Goal: Task Accomplishment & Management: Manage account settings

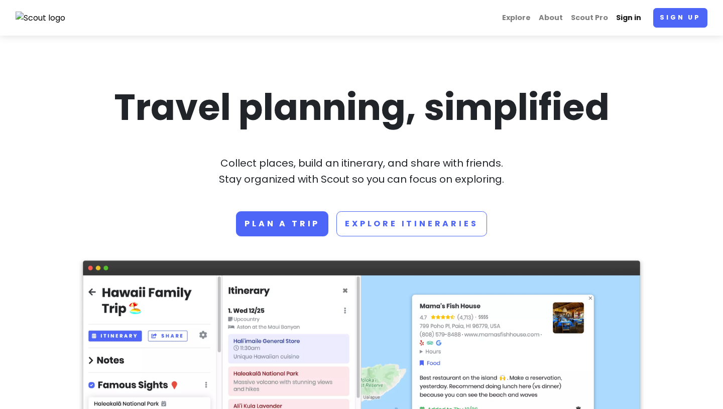
click at [637, 19] on link "Sign in" at bounding box center [628, 18] width 33 height 20
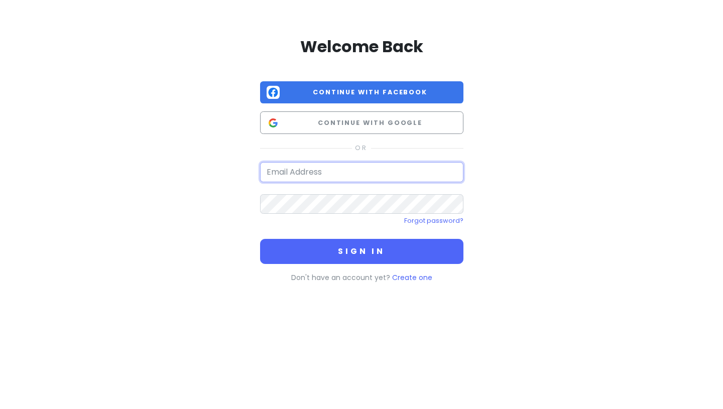
click at [283, 170] on input "email" at bounding box center [361, 172] width 203 height 20
type input "[EMAIL_ADDRESS][DOMAIN_NAME]"
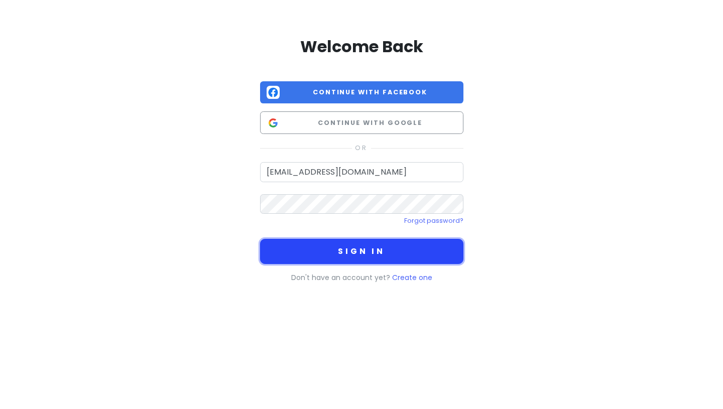
click at [355, 245] on button "Sign in" at bounding box center [361, 251] width 203 height 25
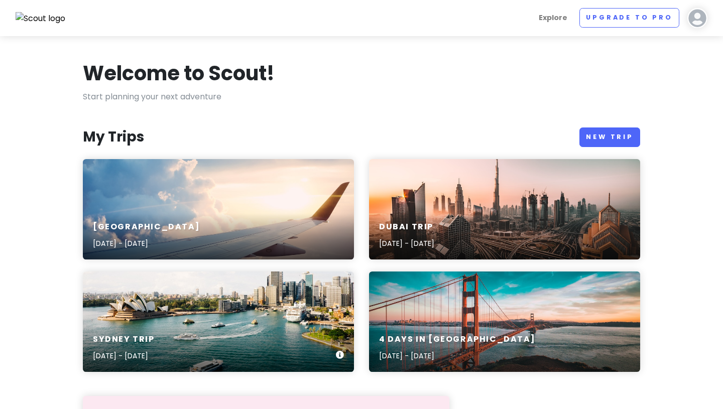
click at [275, 318] on div "Sydney Trip [DATE] - [DATE]" at bounding box center [218, 322] width 271 height 100
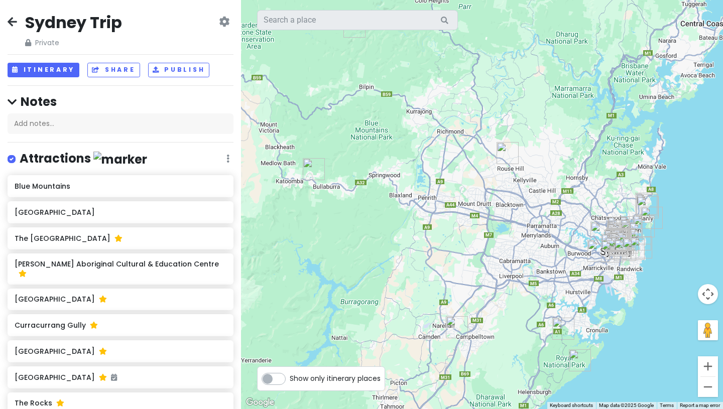
click at [204, 168] on div "Attractions Edit Reorder Delete List" at bounding box center [121, 161] width 226 height 21
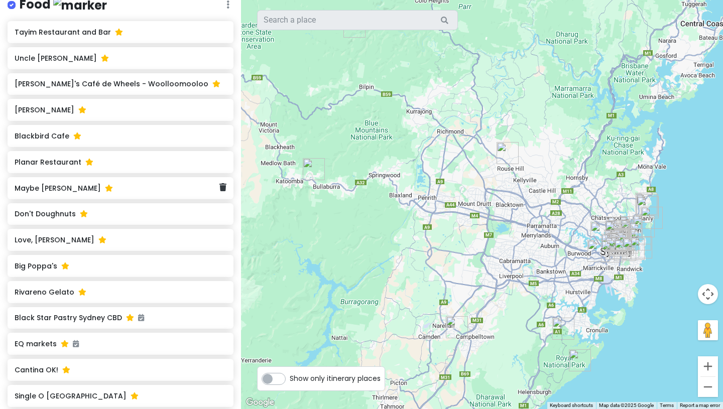
scroll to position [1165, 0]
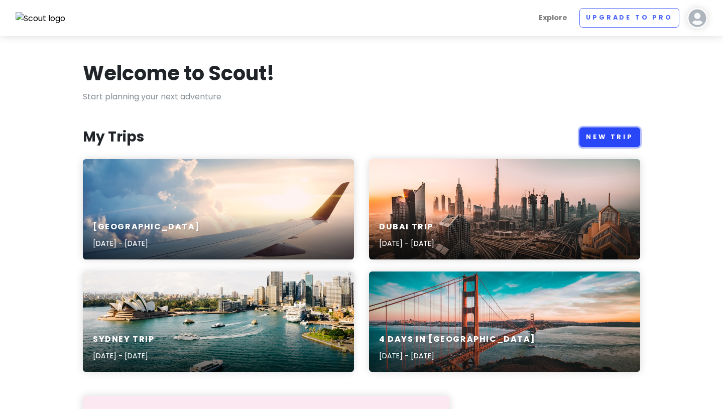
click at [606, 139] on link "New Trip" at bounding box center [609, 137] width 61 height 20
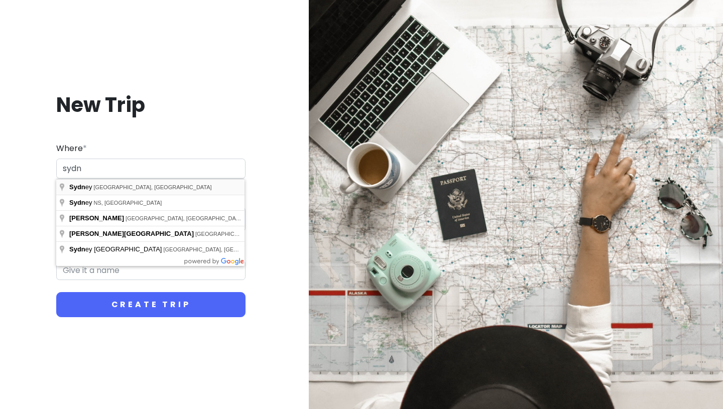
type input "[GEOGRAPHIC_DATA] [GEOGRAPHIC_DATA], [GEOGRAPHIC_DATA]"
type input "Sydney Trip"
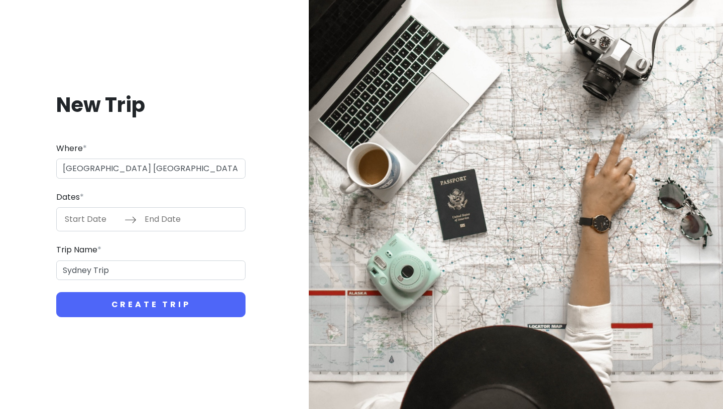
click at [93, 223] on input "Start Date" at bounding box center [91, 219] width 65 height 23
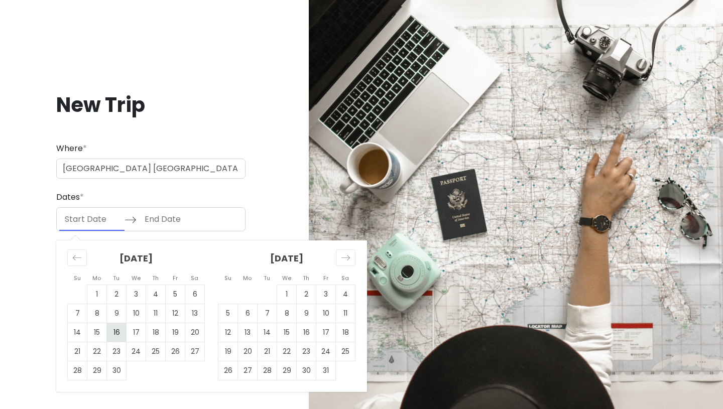
click at [112, 333] on td "16" at bounding box center [117, 332] width 20 height 19
type input "[DATE]"
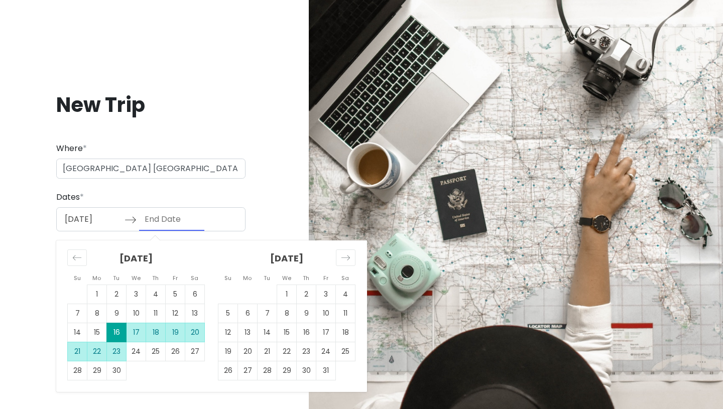
click at [117, 352] on td "23" at bounding box center [117, 351] width 20 height 19
type input "[DATE]"
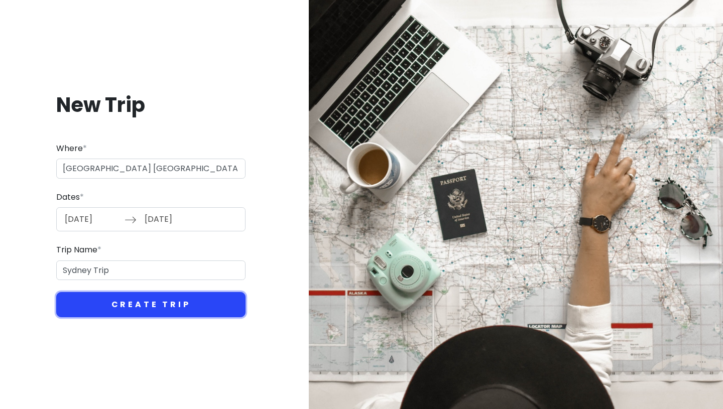
click at [119, 306] on button "Create Trip" at bounding box center [150, 304] width 189 height 25
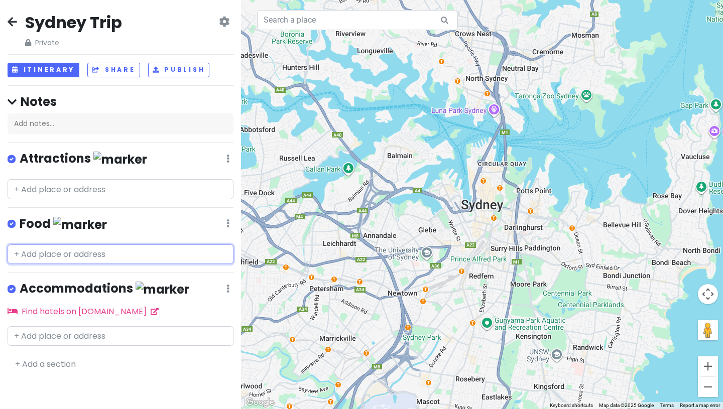
click at [123, 245] on input "text" at bounding box center [121, 254] width 226 height 20
click at [153, 228] on div "Food Edit Reorder Delete List" at bounding box center [121, 226] width 226 height 21
click at [120, 244] on input "text" at bounding box center [121, 254] width 226 height 20
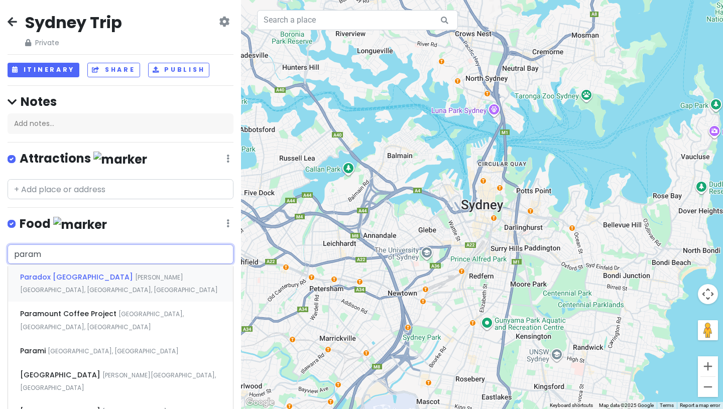
type input "parami"
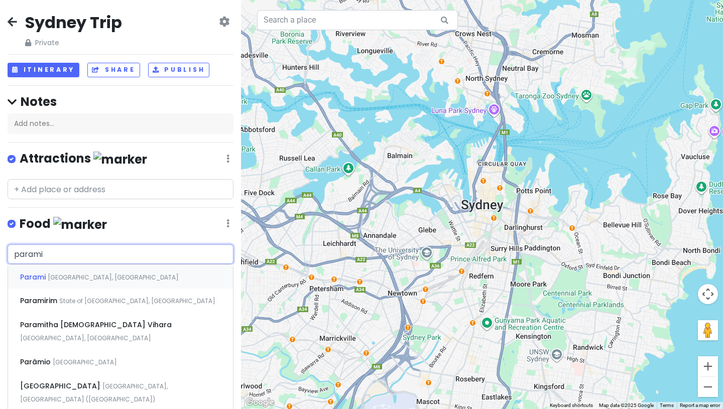
click at [120, 274] on span "[GEOGRAPHIC_DATA], [GEOGRAPHIC_DATA]" at bounding box center [113, 277] width 131 height 9
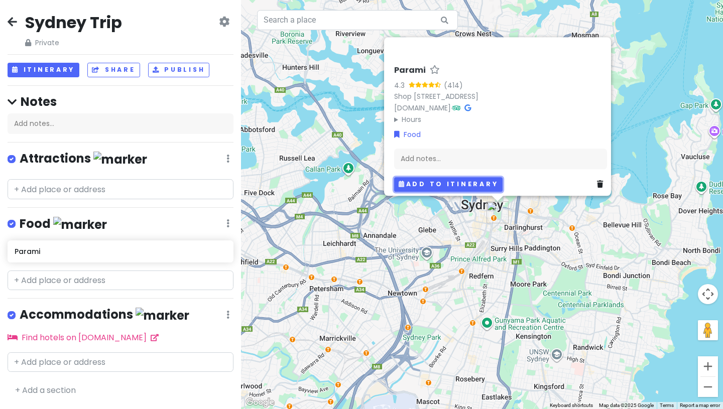
click at [409, 183] on button "Add to itinerary" at bounding box center [448, 184] width 108 height 15
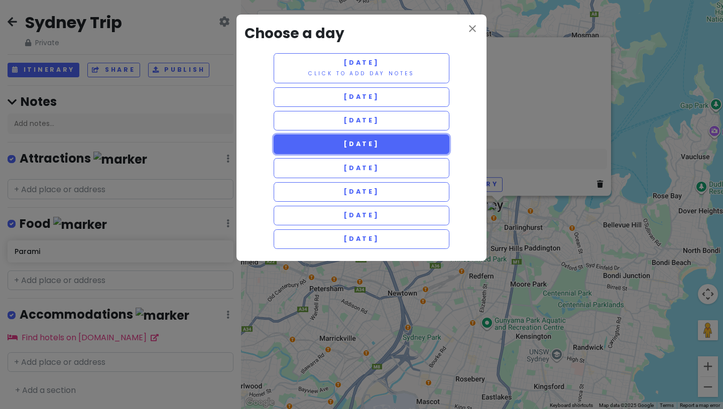
click at [435, 137] on button "[DATE]" at bounding box center [362, 145] width 176 height 20
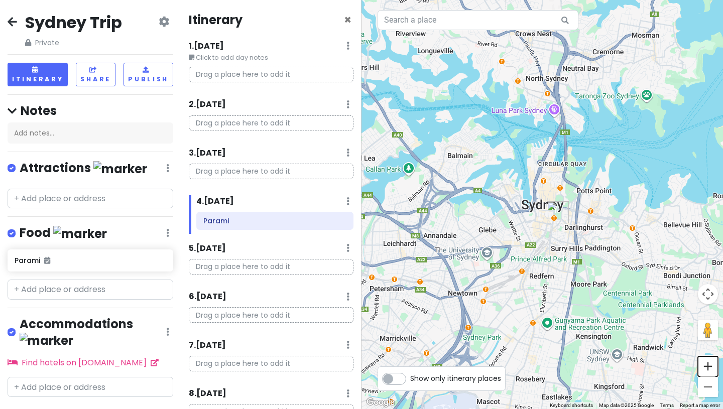
click at [712, 369] on button "Zoom in" at bounding box center [708, 366] width 20 height 20
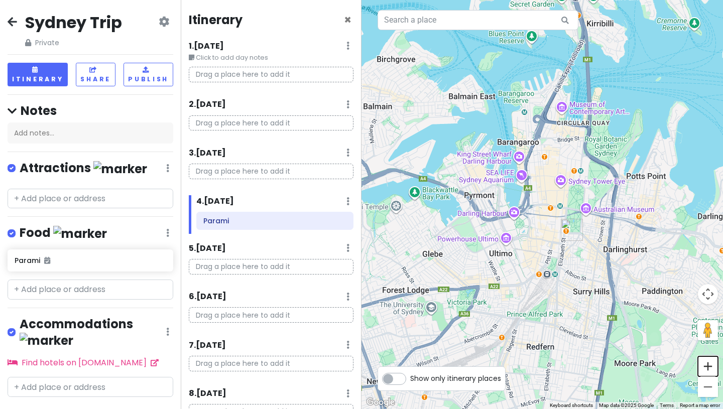
click at [712, 369] on button "Zoom in" at bounding box center [708, 366] width 20 height 20
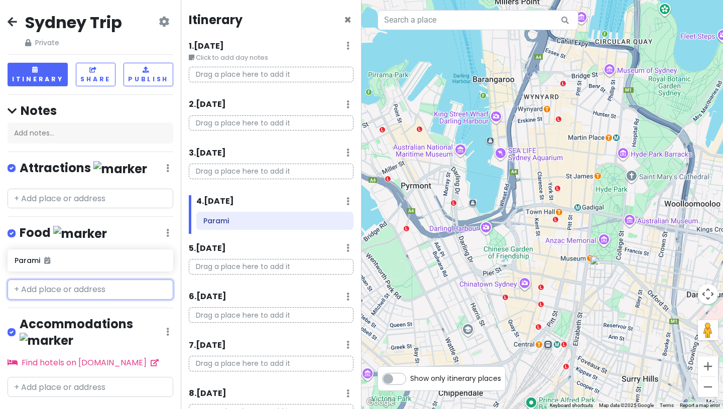
click at [97, 287] on input "text" at bounding box center [91, 290] width 166 height 20
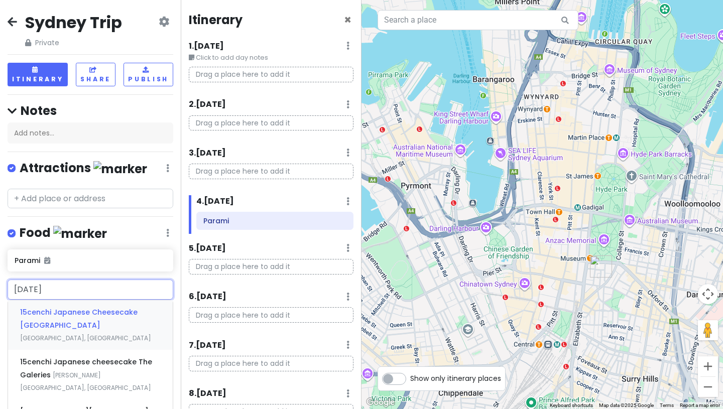
type input "15 cen"
click at [119, 314] on span "15cenchi Japanese Cheesecake [GEOGRAPHIC_DATA]" at bounding box center [78, 318] width 117 height 23
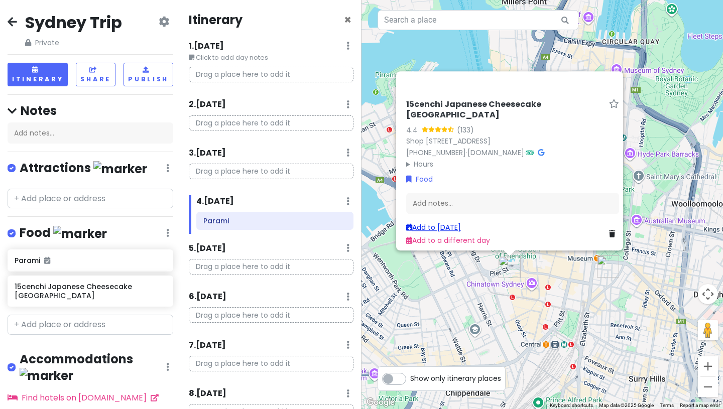
click at [437, 222] on link "Add to [DATE]" at bounding box center [433, 227] width 55 height 10
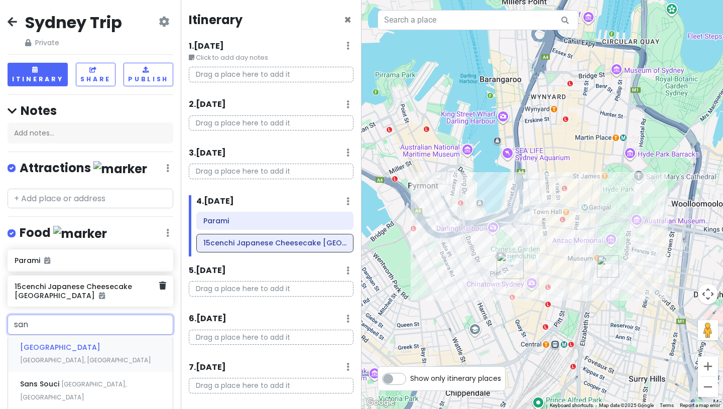
type input "sand"
click at [92, 350] on span "Sandoitchi Cafe & Sandwich Catering" at bounding box center [89, 347] width 138 height 10
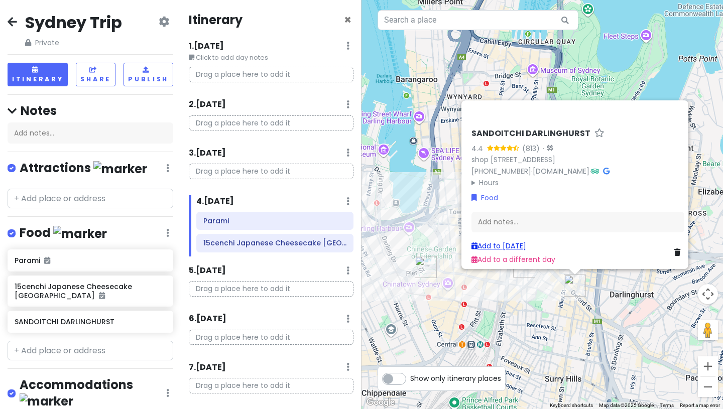
click at [514, 241] on link "Add to [DATE]" at bounding box center [498, 246] width 55 height 10
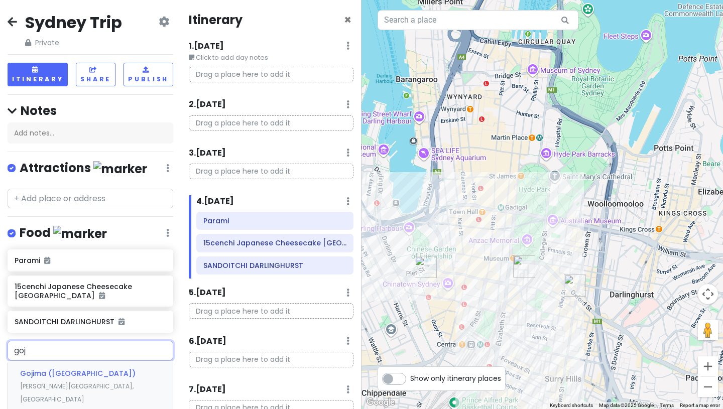
type input "goji"
click at [119, 378] on div "Gojima ([GEOGRAPHIC_DATA]) [PERSON_NAME][GEOGRAPHIC_DATA], [GEOGRAPHIC_DATA]" at bounding box center [90, 386] width 165 height 50
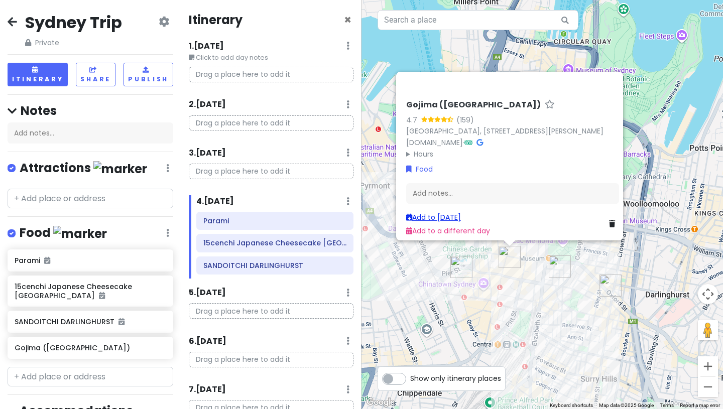
click at [457, 212] on link "Add to [DATE]" at bounding box center [433, 217] width 55 height 10
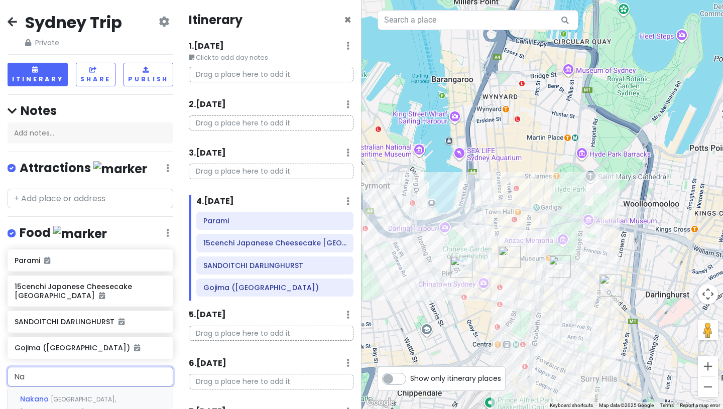
type input "N"
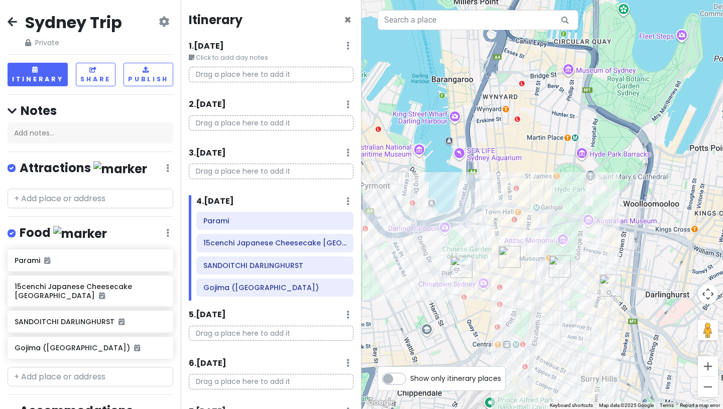
click at [183, 281] on div "Itinerary × 1 . [DATE] Edit Day Notes Delete Day Click to add day notes Drag a …" at bounding box center [271, 204] width 181 height 409
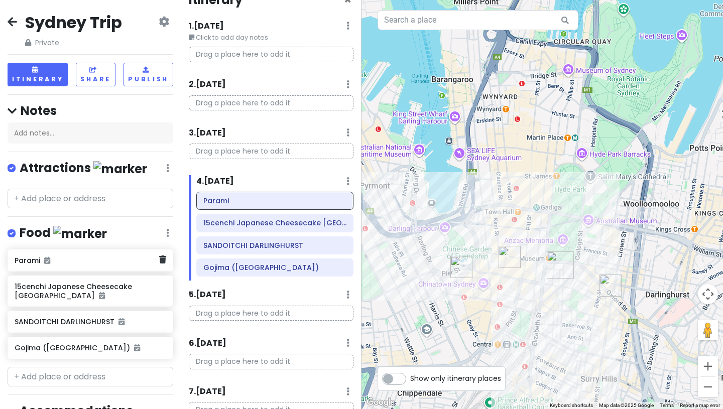
click at [180, 270] on div "Parami" at bounding box center [90, 260] width 181 height 22
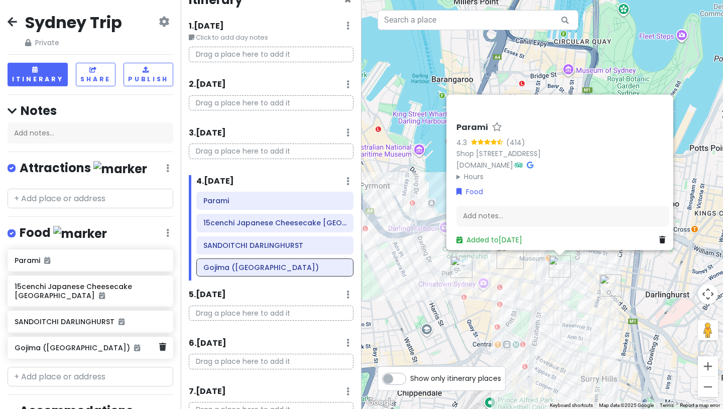
click at [180, 337] on div "Gojima ([GEOGRAPHIC_DATA])" at bounding box center [90, 348] width 181 height 22
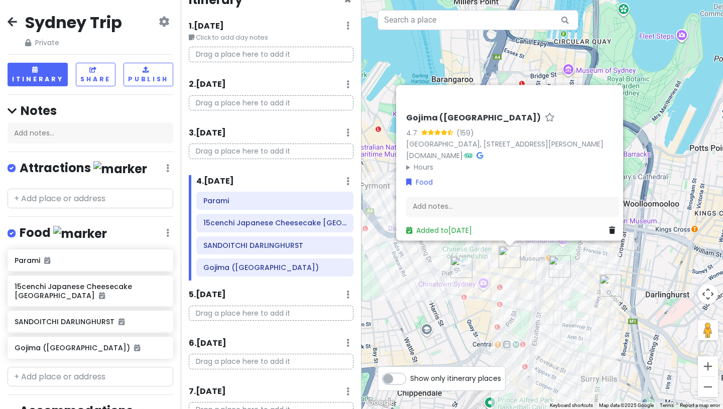
click at [145, 359] on div "Parami 15cenchi Japanese Cheesecake Darling Square SANDOITCHI DARLINGHURST Goji…" at bounding box center [90, 305] width 181 height 113
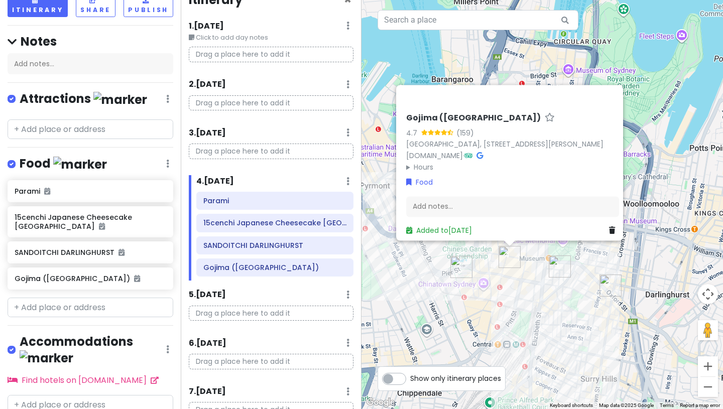
scroll to position [80, 0]
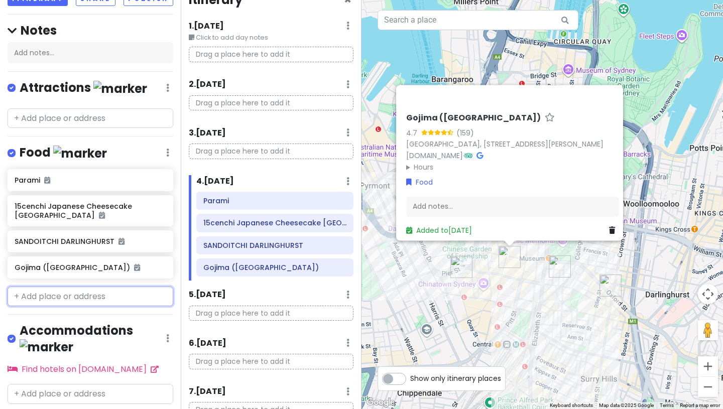
click at [80, 294] on input "text" at bounding box center [91, 297] width 166 height 20
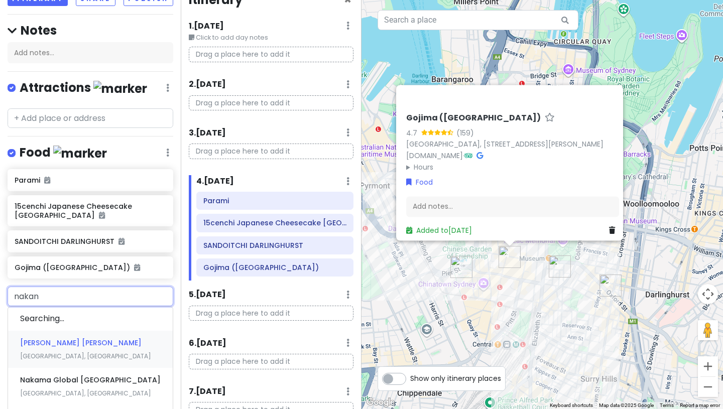
type input "nakano"
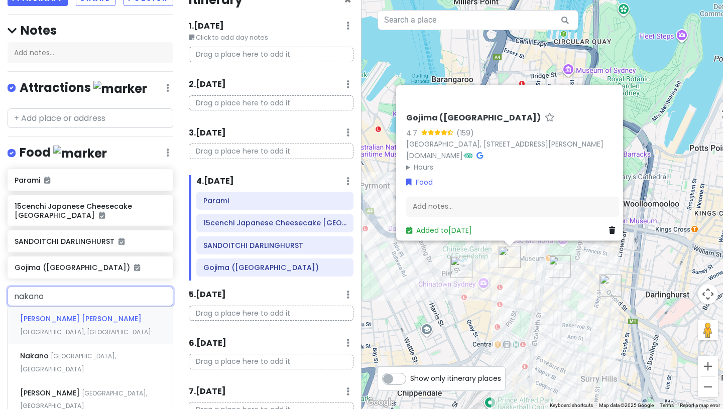
click at [86, 328] on span "[GEOGRAPHIC_DATA], [GEOGRAPHIC_DATA]" at bounding box center [85, 332] width 131 height 9
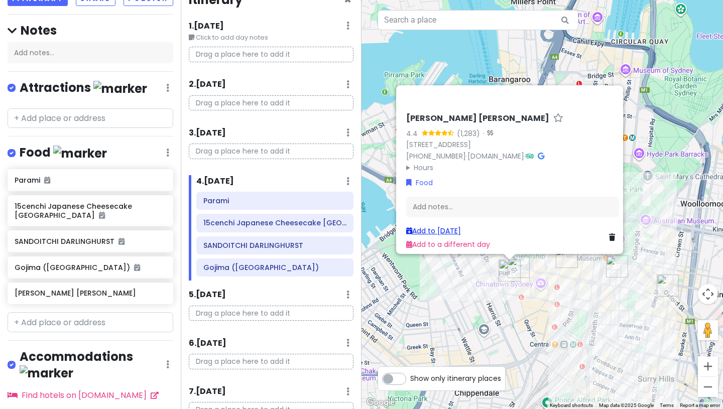
click at [452, 226] on link "Add to [DATE]" at bounding box center [433, 231] width 55 height 10
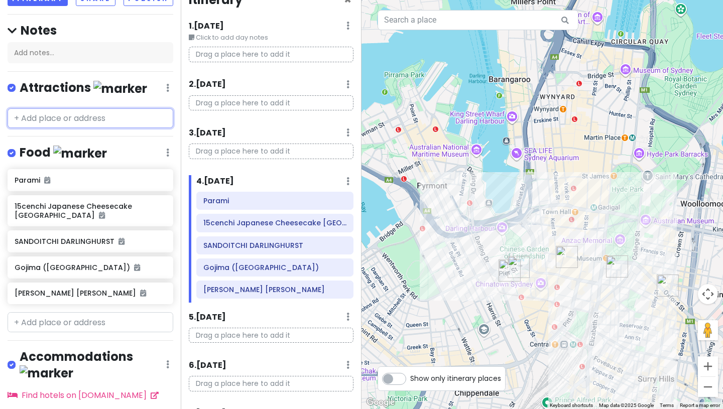
click at [145, 123] on input "text" at bounding box center [91, 118] width 166 height 20
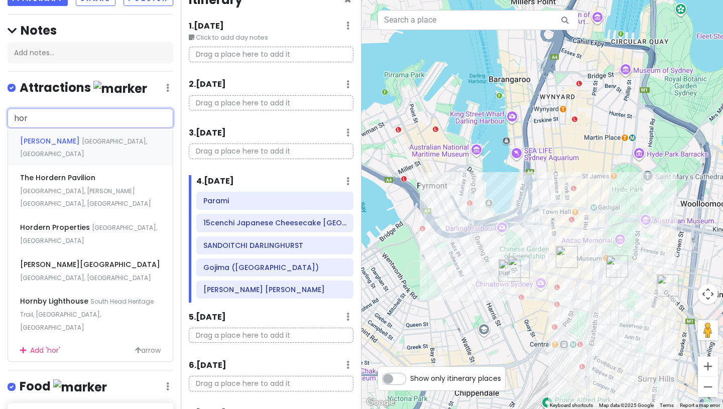
type input "horn"
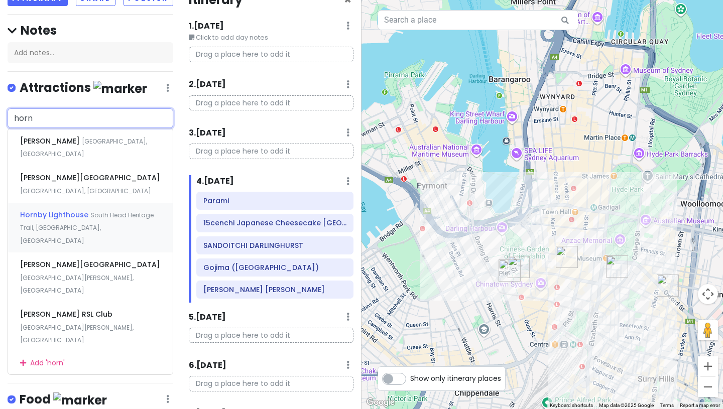
click at [125, 211] on span "South Head Heritage Trail, [GEOGRAPHIC_DATA], [GEOGRAPHIC_DATA]" at bounding box center [87, 228] width 134 height 34
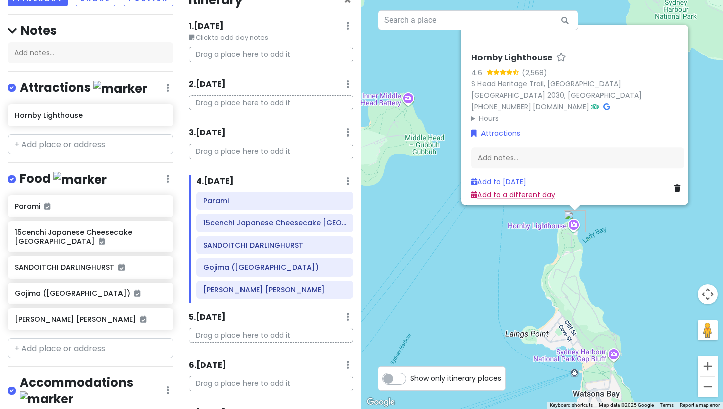
click at [482, 191] on link "Add to a different day" at bounding box center [513, 195] width 84 height 10
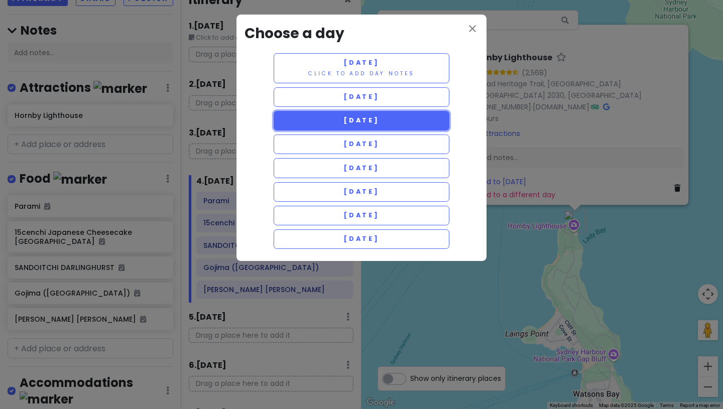
click at [379, 117] on span "[DATE]" at bounding box center [361, 120] width 36 height 9
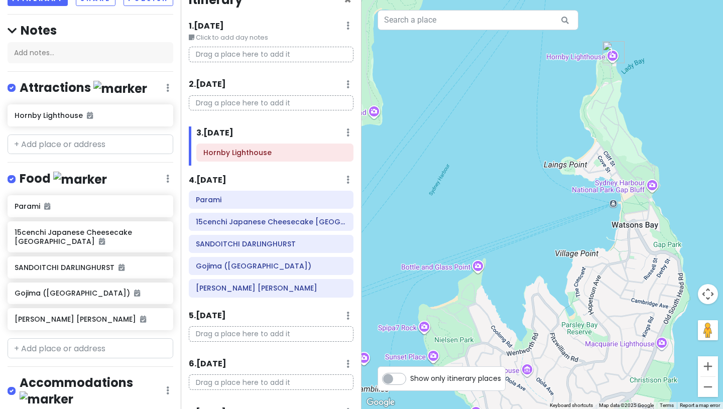
drag, startPoint x: 462, startPoint y: 256, endPoint x: 500, endPoint y: 86, distance: 174.5
click at [500, 86] on div at bounding box center [541, 204] width 361 height 409
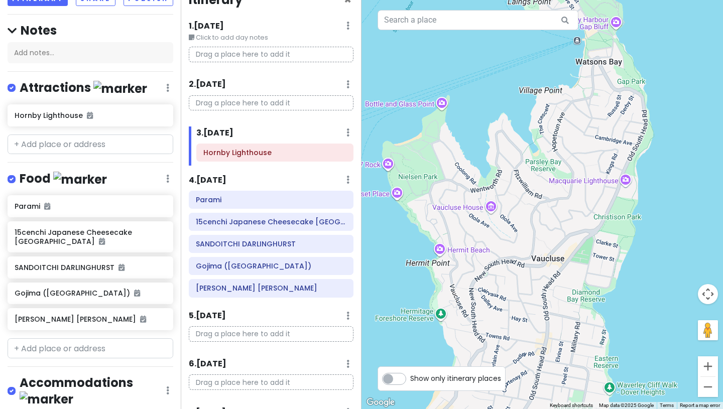
drag, startPoint x: 628, startPoint y: 332, endPoint x: 596, endPoint y: 160, distance: 174.7
click at [596, 160] on div at bounding box center [541, 204] width 361 height 409
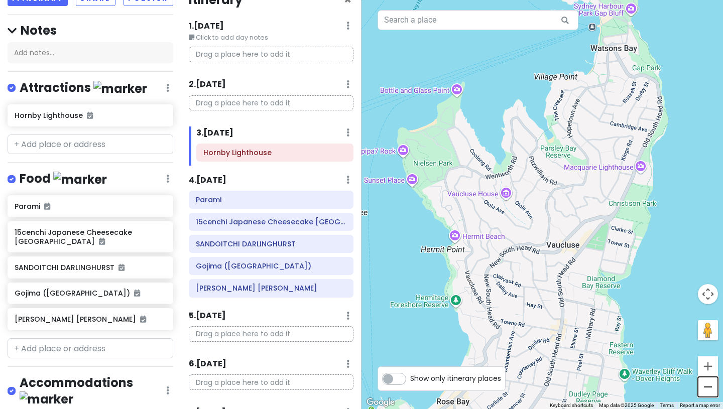
click at [705, 387] on button "Zoom out" at bounding box center [708, 387] width 20 height 20
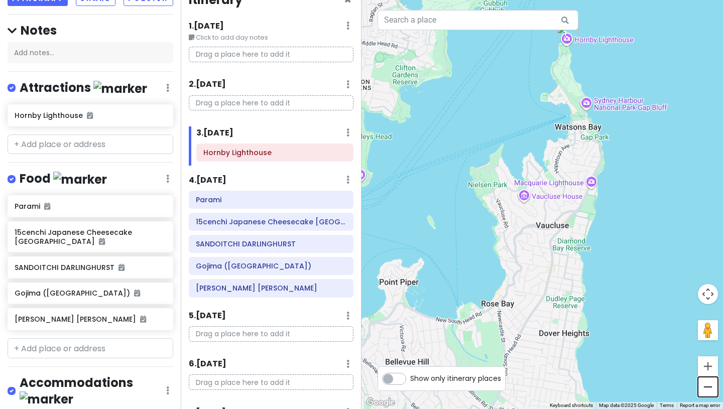
click at [705, 387] on button "Zoom out" at bounding box center [708, 387] width 20 height 20
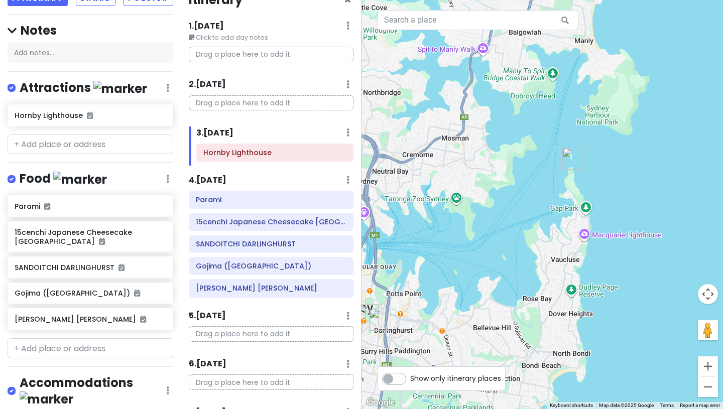
drag, startPoint x: 641, startPoint y: 330, endPoint x: 658, endPoint y: 376, distance: 48.9
click at [658, 376] on div at bounding box center [541, 204] width 361 height 409
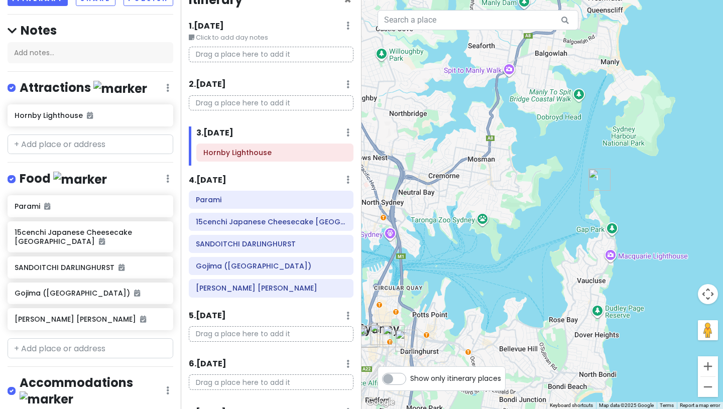
drag, startPoint x: 619, startPoint y: 169, endPoint x: 647, endPoint y: 190, distance: 35.1
click at [647, 190] on div at bounding box center [541, 204] width 361 height 409
click at [72, 344] on input "text" at bounding box center [91, 348] width 166 height 20
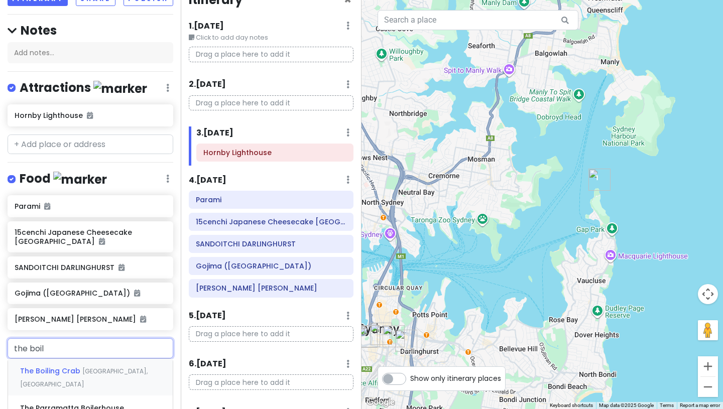
type input "the boili"
click at [72, 375] on div "The [GEOGRAPHIC_DATA], [GEOGRAPHIC_DATA]" at bounding box center [90, 377] width 165 height 37
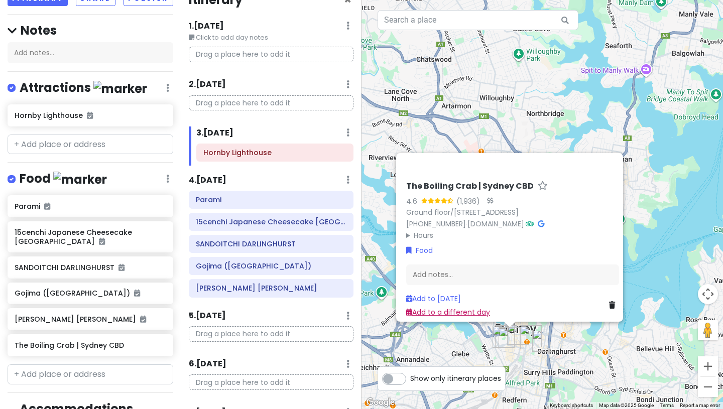
click at [418, 307] on link "Add to a different day" at bounding box center [448, 312] width 84 height 10
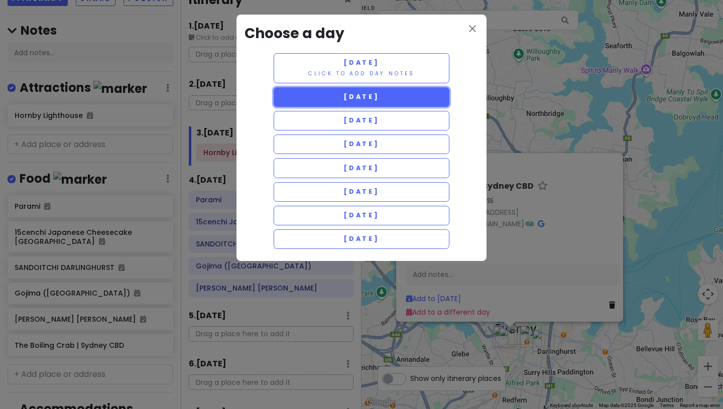
click at [379, 90] on button "[DATE]" at bounding box center [362, 97] width 176 height 20
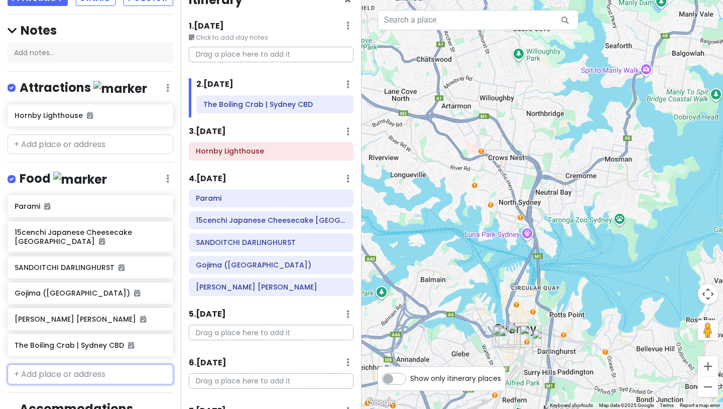
click at [65, 371] on input "text" at bounding box center [91, 374] width 166 height 20
type input "nomi"
click at [60, 398] on span "Nomidokoro Indigo" at bounding box center [56, 397] width 73 height 10
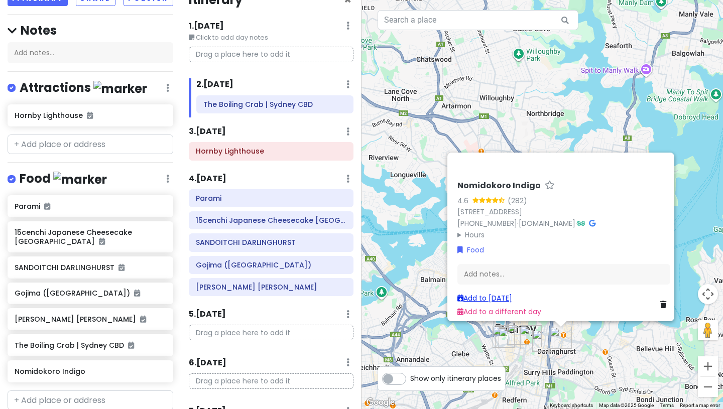
click at [494, 293] on link "Add to [DATE]" at bounding box center [484, 298] width 55 height 10
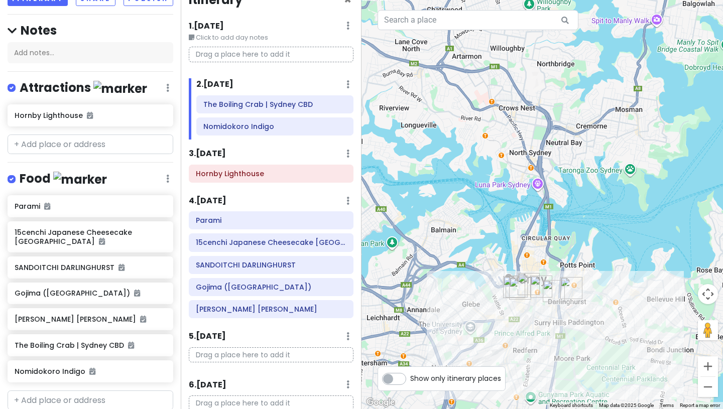
drag, startPoint x: 544, startPoint y: 302, endPoint x: 555, endPoint y: 251, distance: 52.3
click at [555, 251] on div at bounding box center [541, 204] width 361 height 409
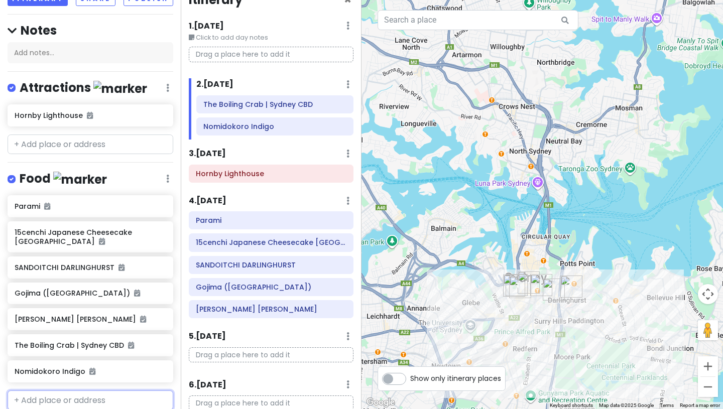
click at [79, 396] on input "text" at bounding box center [91, 401] width 166 height 20
click at [181, 321] on div "Itinerary × 1 . [DATE] Edit Day Notes Delete Day Click to add day notes Drag a …" at bounding box center [271, 204] width 181 height 409
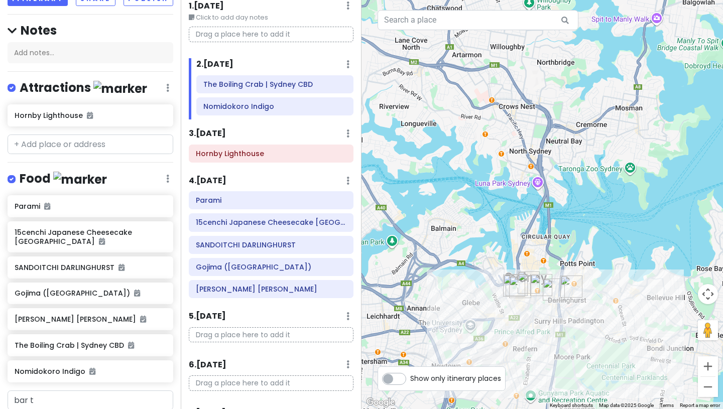
drag, startPoint x: 180, startPoint y: 321, endPoint x: 178, endPoint y: 402, distance: 80.8
click at [178, 402] on div "Sydney Trip Private Change Dates Make a Copy Delete Trip Go Pro ⚡️ Give Feedbac…" at bounding box center [361, 204] width 723 height 409
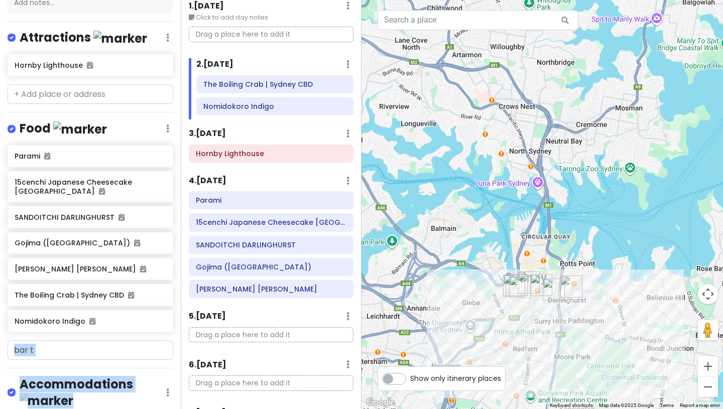
scroll to position [198, 0]
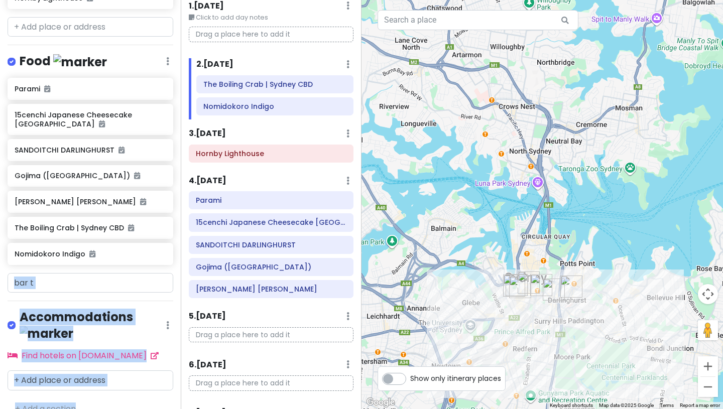
drag, startPoint x: 164, startPoint y: 386, endPoint x: 163, endPoint y: 409, distance: 23.1
click at [163, 409] on div "Sydney Trip Private Change Dates Make a Copy Delete Trip Go Pro ⚡️ Give Feedbac…" at bounding box center [90, 204] width 181 height 409
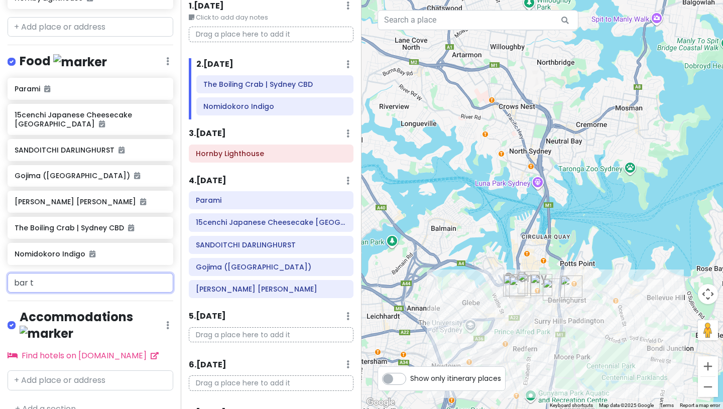
click at [87, 275] on input "bar t" at bounding box center [91, 283] width 166 height 20
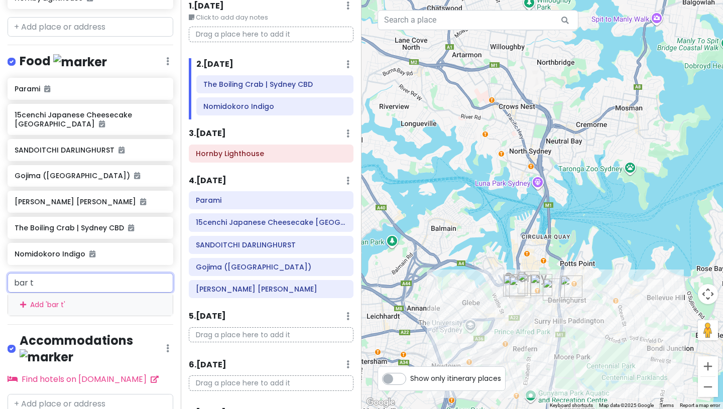
click at [74, 275] on input "bar t" at bounding box center [91, 283] width 166 height 20
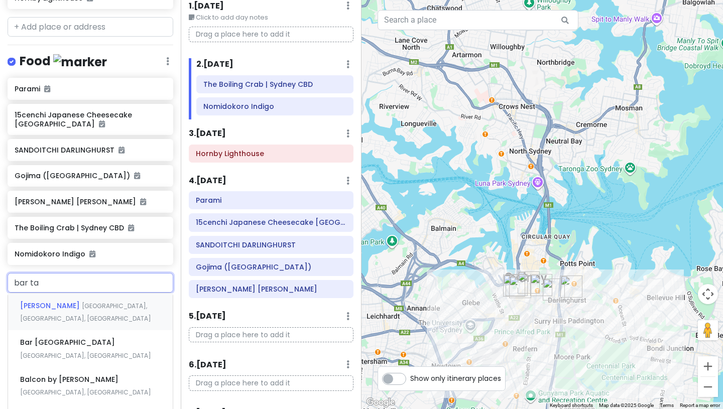
type input "bar tap"
click at [78, 302] on span "[GEOGRAPHIC_DATA], [GEOGRAPHIC_DATA], [GEOGRAPHIC_DATA]" at bounding box center [85, 313] width 131 height 22
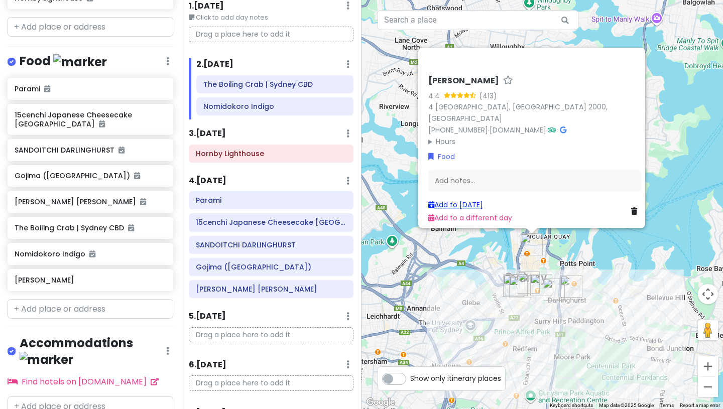
click at [448, 200] on link "Add to [DATE]" at bounding box center [455, 205] width 55 height 10
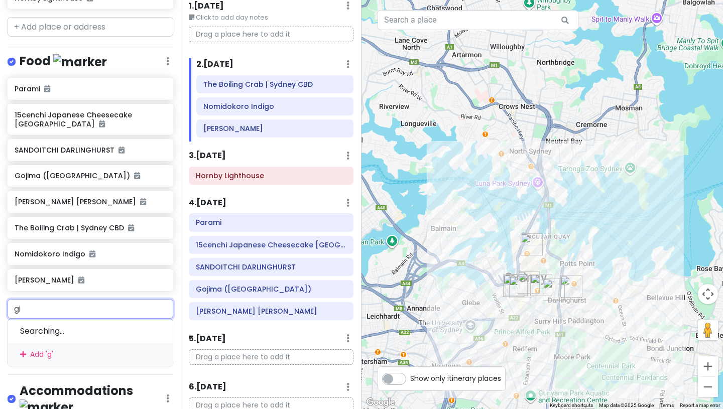
type input "giu"
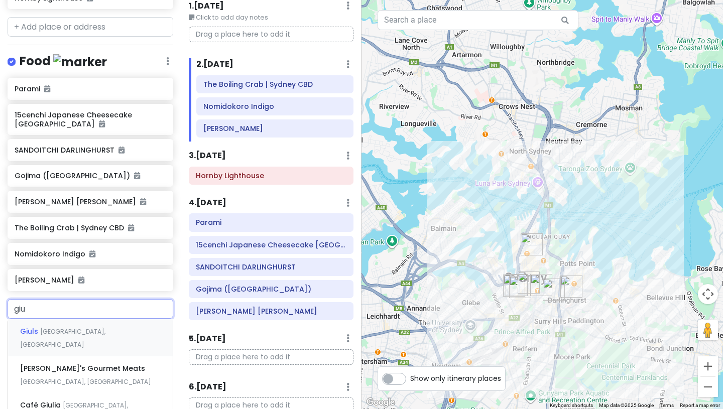
click at [105, 330] on span "[GEOGRAPHIC_DATA], [GEOGRAPHIC_DATA]" at bounding box center [62, 338] width 85 height 22
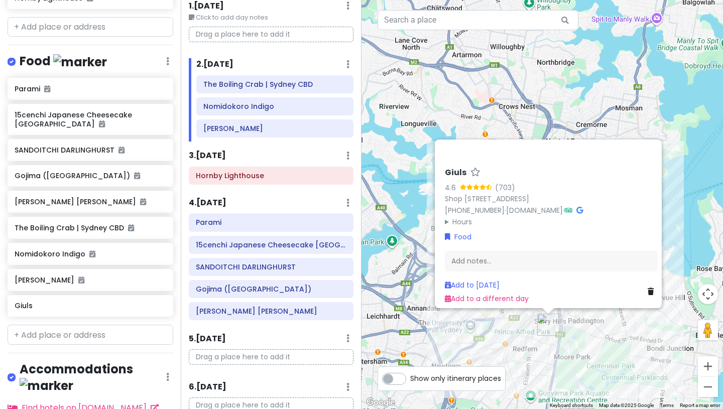
click at [452, 298] on div "Add to a different day" at bounding box center [487, 298] width 84 height 11
click at [451, 294] on link "Add to a different day" at bounding box center [487, 298] width 84 height 10
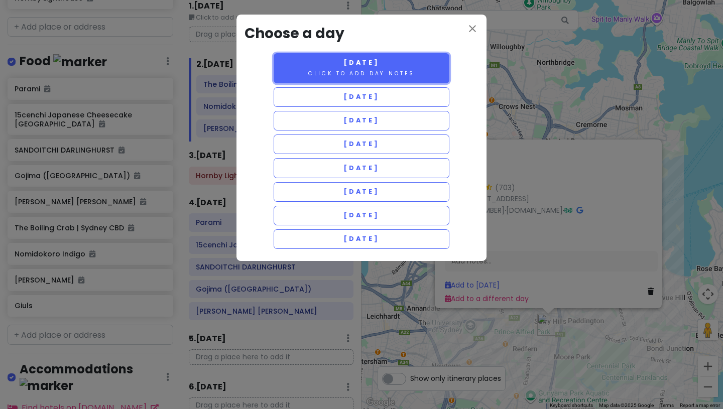
click at [379, 68] on button "[DATE] Click to add day notes" at bounding box center [362, 68] width 176 height 30
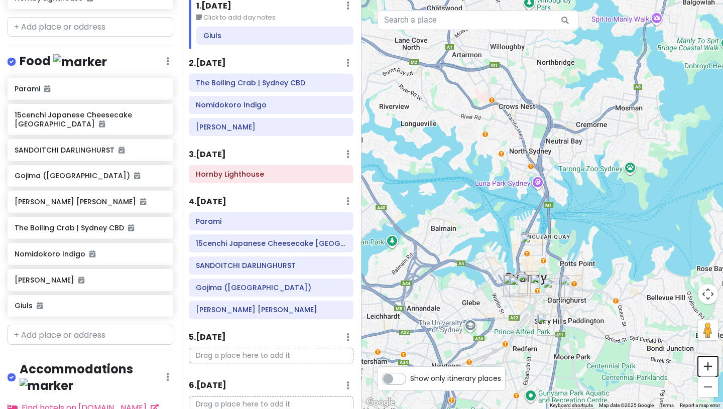
click at [709, 369] on button "Zoom in" at bounding box center [708, 366] width 20 height 20
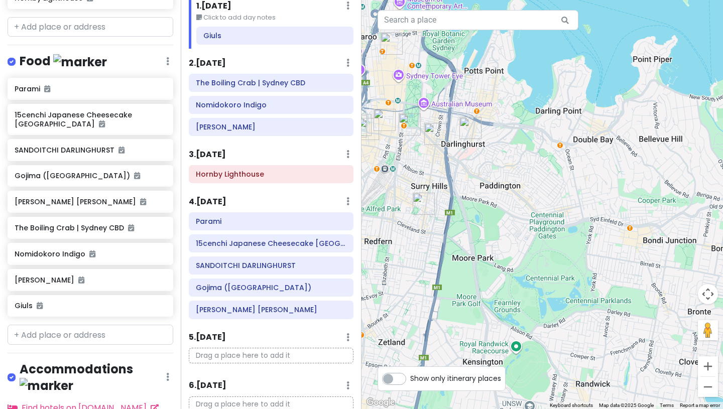
drag, startPoint x: 639, startPoint y: 374, endPoint x: 510, endPoint y: 122, distance: 283.1
click at [510, 122] on div at bounding box center [541, 204] width 361 height 409
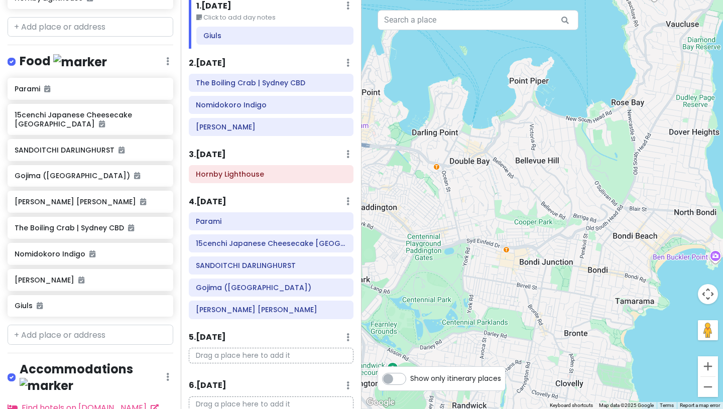
drag, startPoint x: 618, startPoint y: 284, endPoint x: 491, endPoint y: 304, distance: 128.6
click at [491, 304] on div at bounding box center [541, 204] width 361 height 409
click at [709, 369] on button "Zoom in" at bounding box center [708, 366] width 20 height 20
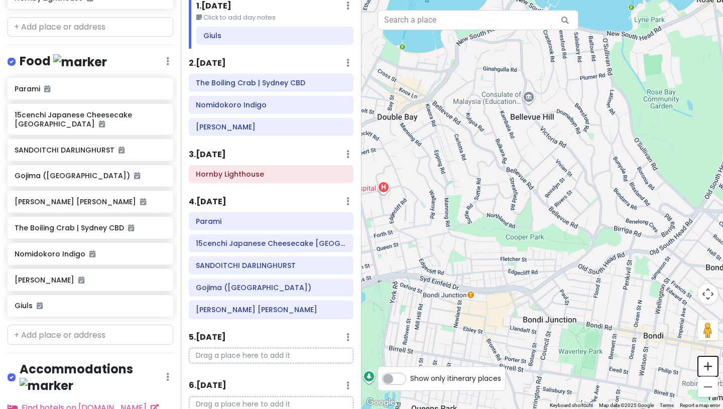
click at [709, 369] on button "Zoom in" at bounding box center [708, 366] width 20 height 20
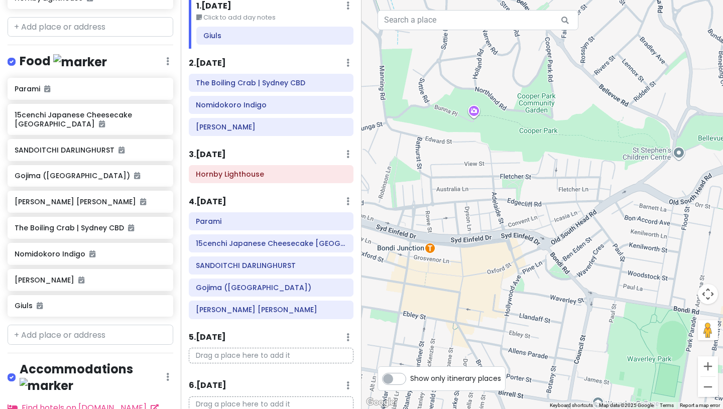
drag, startPoint x: 620, startPoint y: 363, endPoint x: 650, endPoint y: 222, distance: 143.6
click at [650, 222] on div at bounding box center [541, 204] width 361 height 409
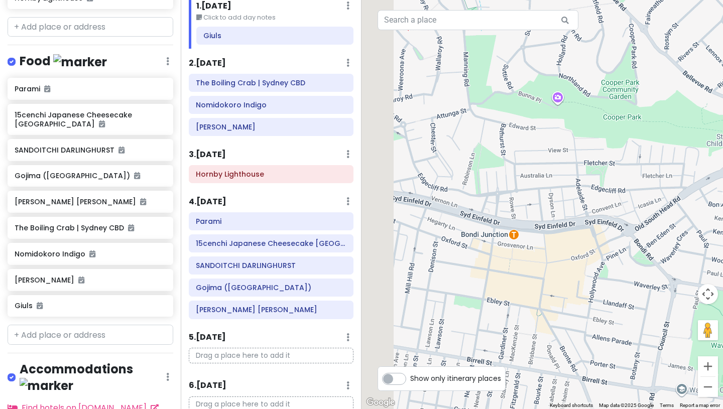
drag, startPoint x: 492, startPoint y: 273, endPoint x: 628, endPoint y: 260, distance: 136.6
click at [628, 260] on div at bounding box center [541, 204] width 361 height 409
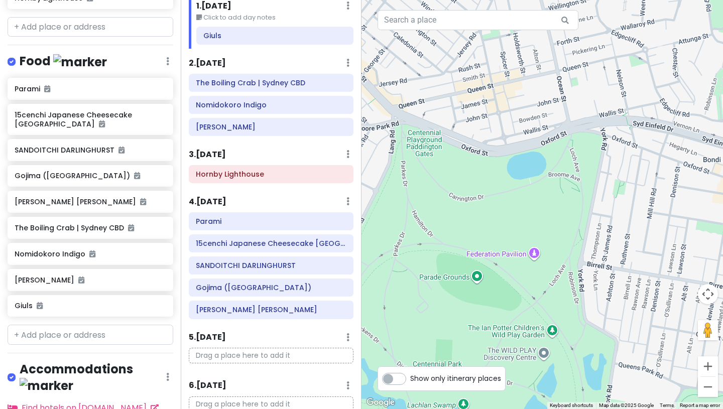
drag, startPoint x: 502, startPoint y: 287, endPoint x: 683, endPoint y: 212, distance: 195.4
click at [683, 212] on div at bounding box center [541, 204] width 361 height 409
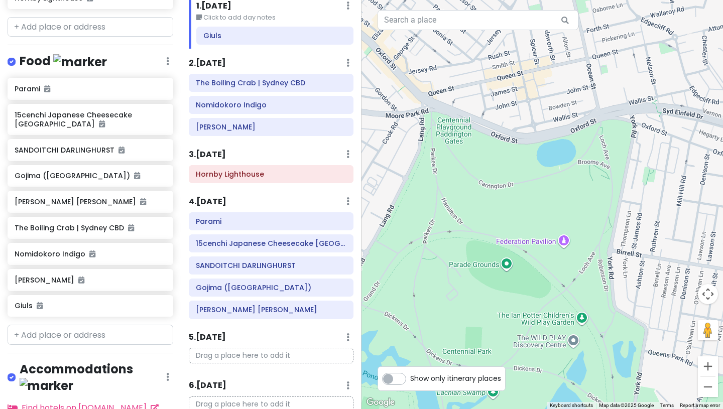
drag, startPoint x: 636, startPoint y: 226, endPoint x: 667, endPoint y: 215, distance: 32.3
click at [667, 215] on div at bounding box center [541, 204] width 361 height 409
click at [565, 244] on div at bounding box center [541, 204] width 361 height 409
click at [333, 132] on link at bounding box center [331, 127] width 8 height 12
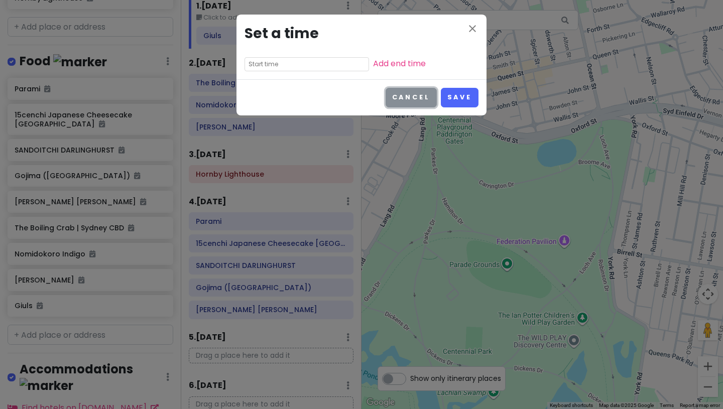
click at [410, 94] on button "Cancel" at bounding box center [411, 98] width 51 height 20
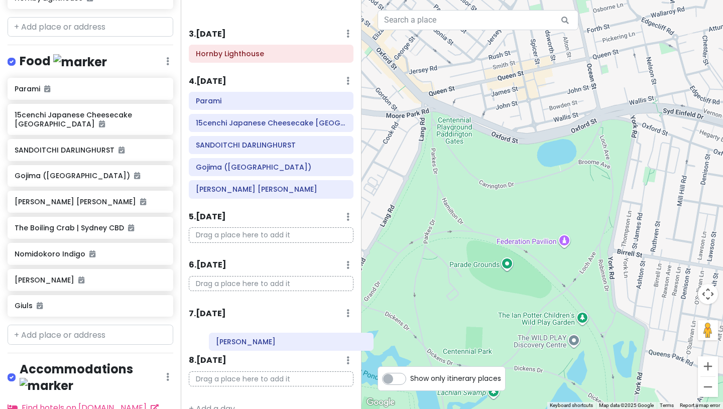
scroll to position [163, 0]
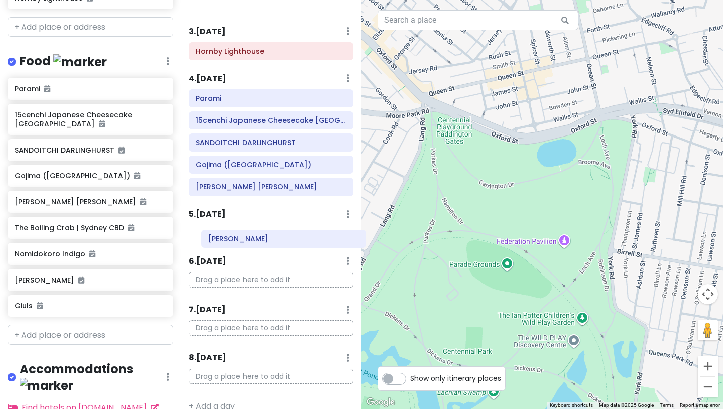
drag, startPoint x: 234, startPoint y: 128, endPoint x: 246, endPoint y: 242, distance: 114.6
click at [246, 242] on div "Itinerary × 1 . [DATE] Edit Day Notes Delete Day Click to add day notes Giuls 2…" at bounding box center [271, 204] width 181 height 409
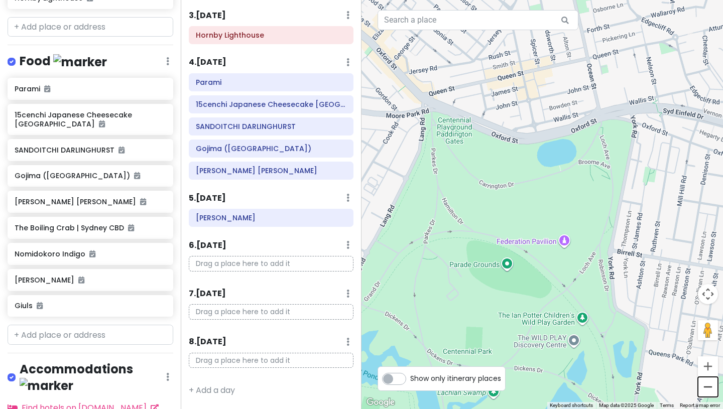
click at [705, 388] on button "Zoom out" at bounding box center [708, 387] width 20 height 20
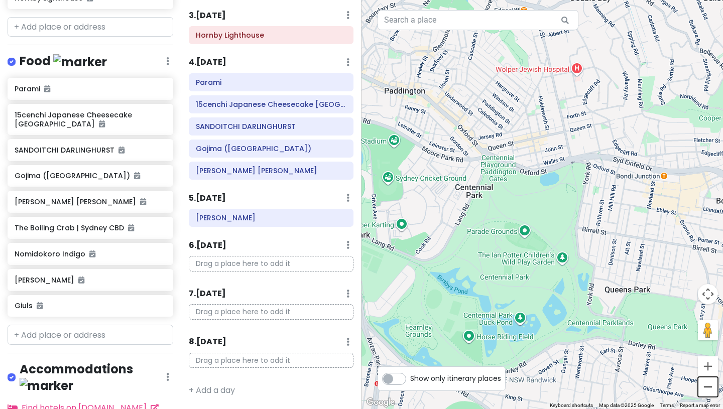
click at [705, 388] on button "Zoom out" at bounding box center [708, 387] width 20 height 20
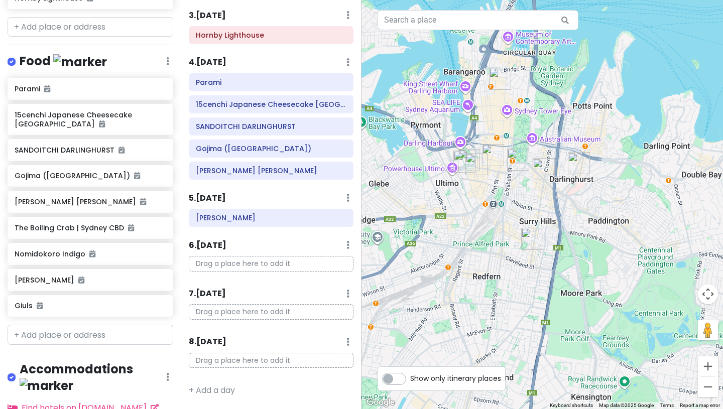
drag, startPoint x: 454, startPoint y: 198, endPoint x: 593, endPoint y: 273, distance: 157.9
click at [593, 273] on div at bounding box center [541, 204] width 361 height 409
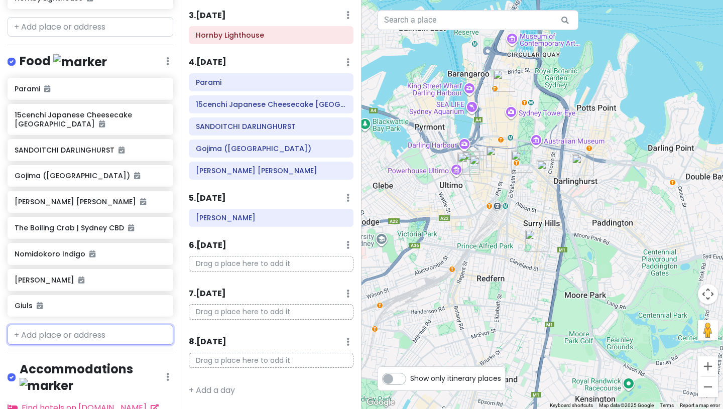
click at [69, 336] on input "text" at bounding box center [91, 335] width 166 height 20
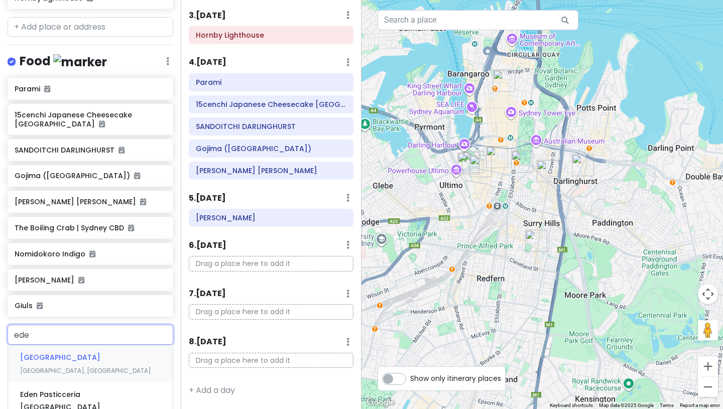
type input "edem"
click at [88, 362] on div "[PERSON_NAME]'s Eatery [GEOGRAPHIC_DATA], [GEOGRAPHIC_DATA], [GEOGRAPHIC_DATA]" at bounding box center [90, 370] width 165 height 50
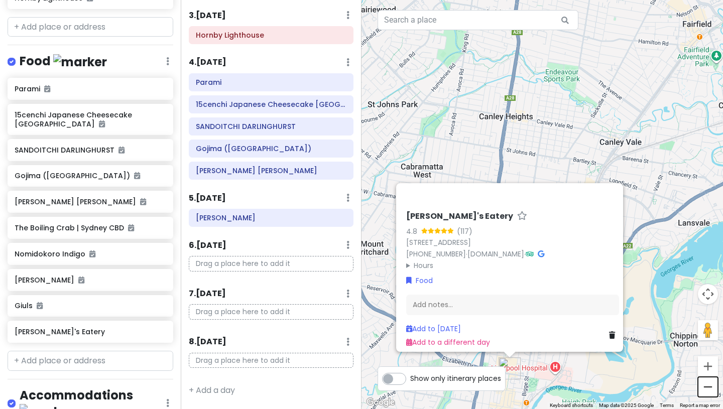
click at [707, 386] on button "Zoom out" at bounding box center [708, 387] width 20 height 20
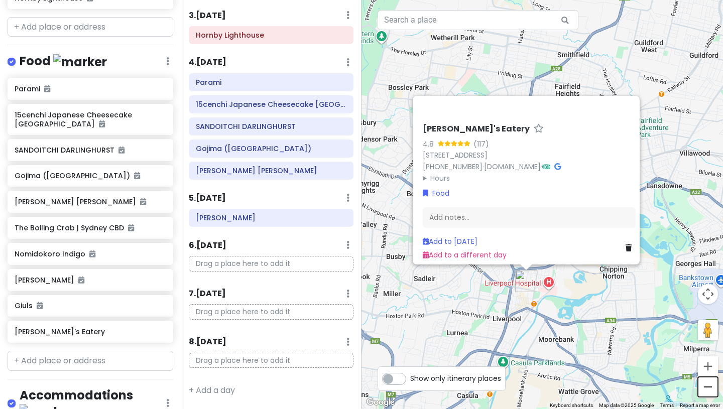
click at [707, 386] on button "Zoom out" at bounding box center [708, 387] width 20 height 20
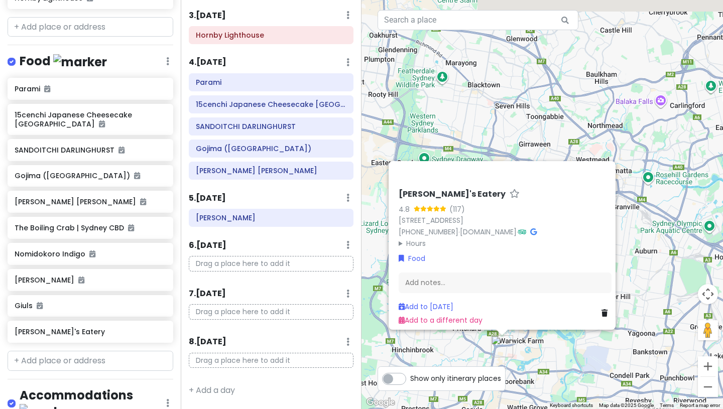
drag, startPoint x: 656, startPoint y: 298, endPoint x: 623, endPoint y: 409, distance: 115.8
click at [623, 409] on div "1 [PERSON_NAME]'s Eatery 4.8 (117) [STREET_ADDRESS] [PHONE_NUMBER] · [DOMAIN_NA…" at bounding box center [541, 204] width 361 height 409
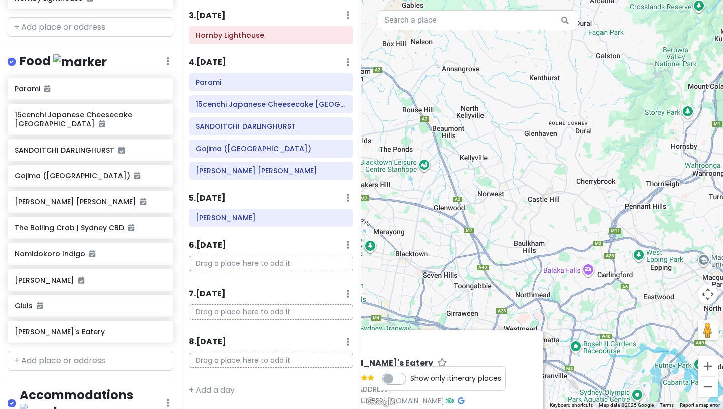
drag, startPoint x: 662, startPoint y: 187, endPoint x: 614, endPoint y: 319, distance: 139.7
click at [614, 319] on div "[PERSON_NAME]'s Eatery 4.8 (117) [STREET_ADDRESS] [PHONE_NUMBER] · [DOMAIN_NAME…" at bounding box center [541, 204] width 361 height 409
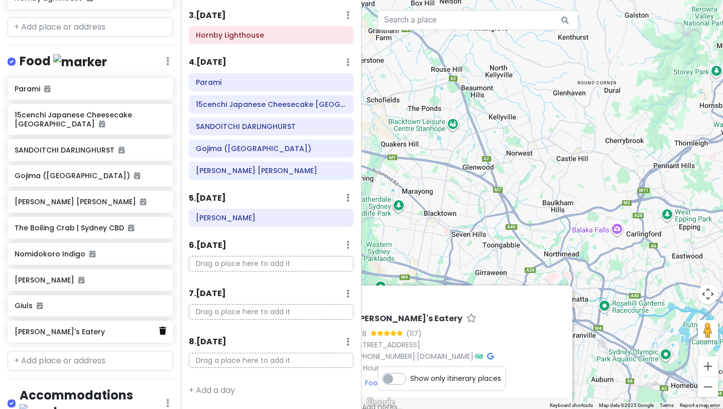
click at [163, 330] on icon at bounding box center [162, 331] width 7 height 8
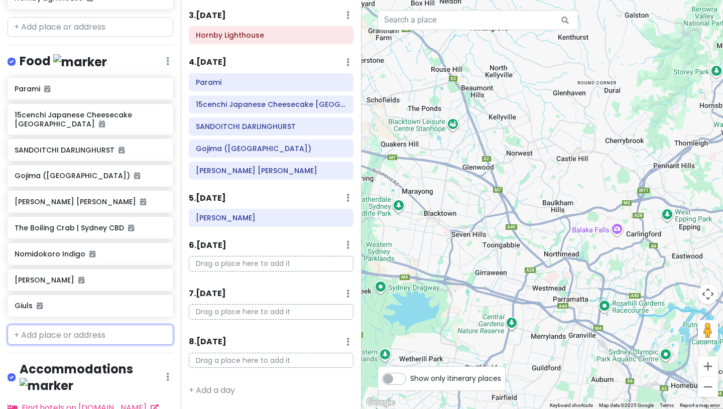
click at [107, 340] on input "text" at bounding box center [91, 335] width 166 height 20
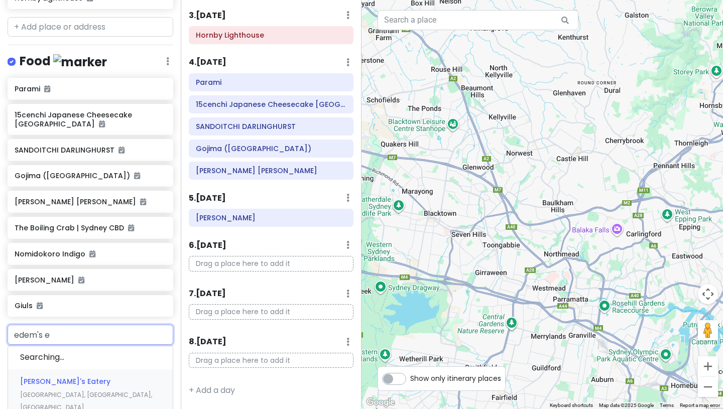
type input "edem's ea"
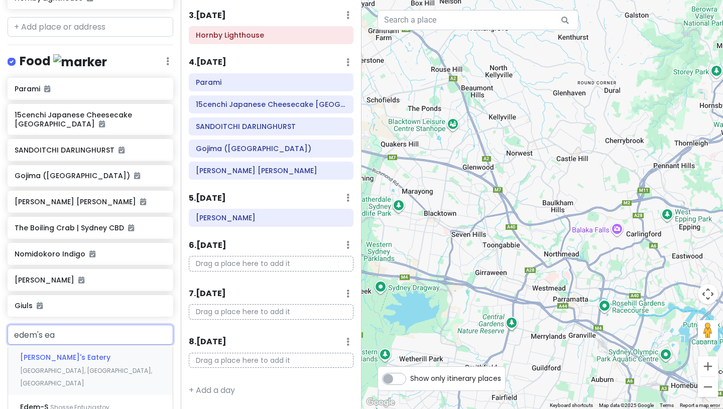
click at [124, 366] on span "[GEOGRAPHIC_DATA], [GEOGRAPHIC_DATA], [GEOGRAPHIC_DATA]" at bounding box center [86, 377] width 132 height 22
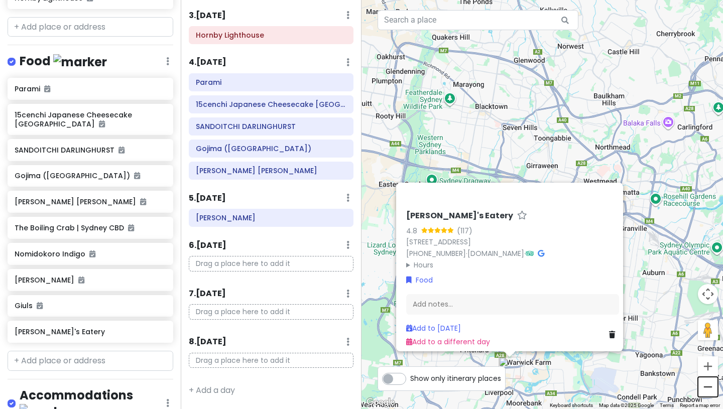
click at [710, 384] on button "Zoom out" at bounding box center [708, 387] width 20 height 20
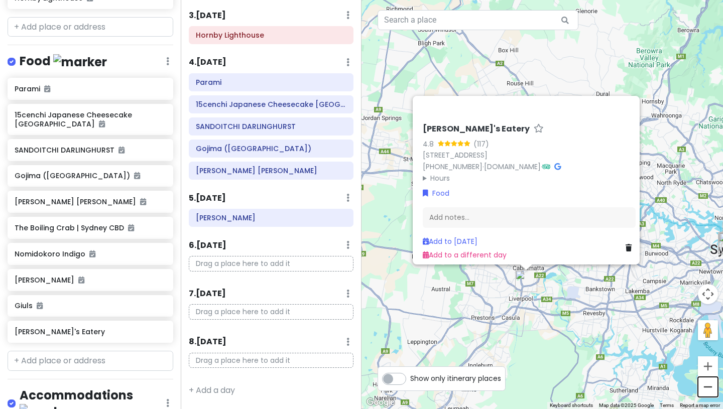
click at [710, 384] on button "Zoom out" at bounding box center [708, 387] width 20 height 20
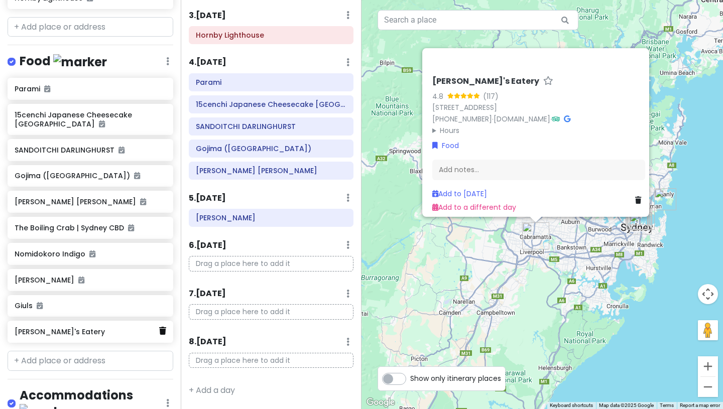
click at [163, 332] on icon at bounding box center [162, 331] width 7 height 8
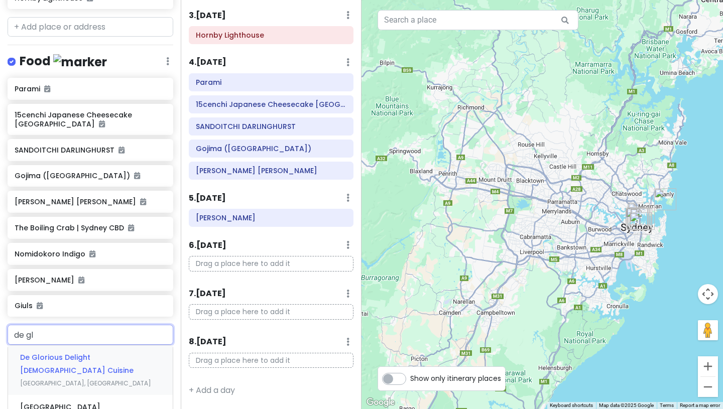
type input "de glo"
click at [107, 358] on span "De Glorious Delight [DEMOGRAPHIC_DATA] Cuisine" at bounding box center [76, 363] width 113 height 23
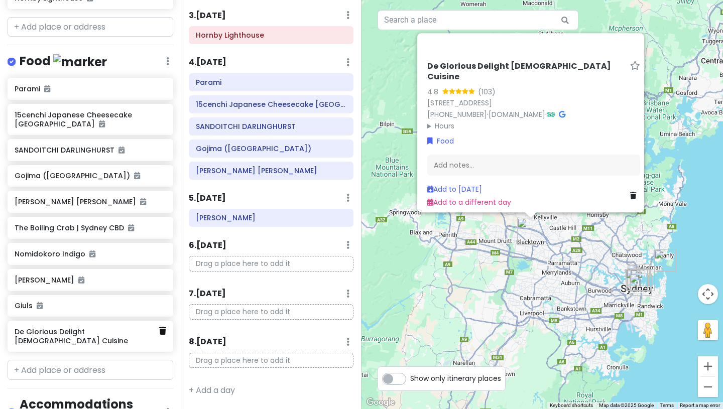
click at [162, 331] on icon at bounding box center [162, 331] width 7 height 8
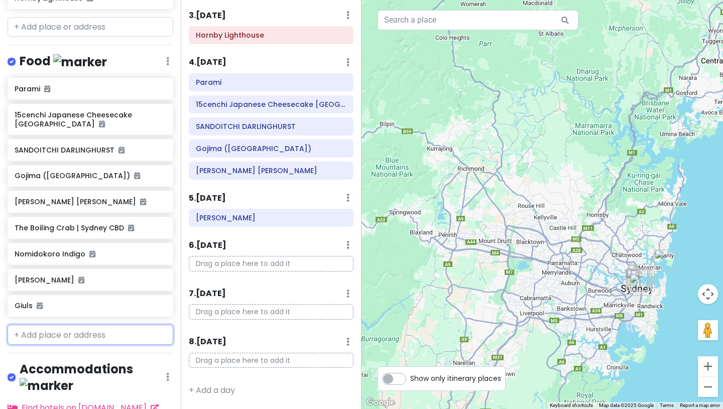
click at [104, 343] on input "text" at bounding box center [91, 335] width 166 height 20
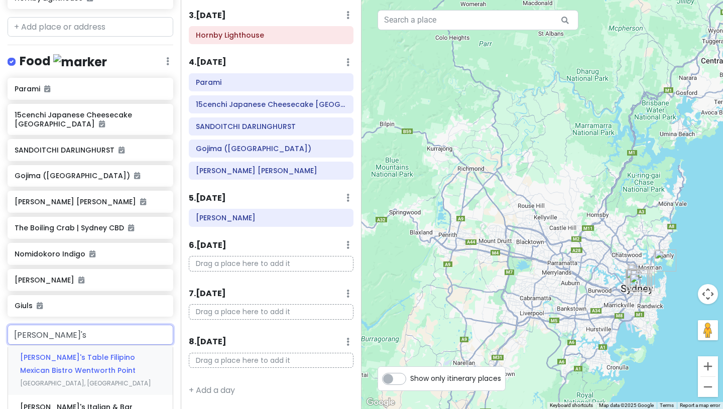
type input "[PERSON_NAME]'s i"
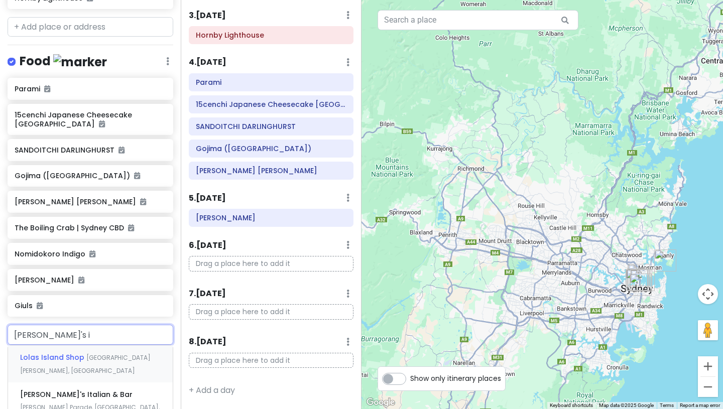
click at [107, 360] on span "[GEOGRAPHIC_DATA][PERSON_NAME], [GEOGRAPHIC_DATA]" at bounding box center [85, 364] width 131 height 22
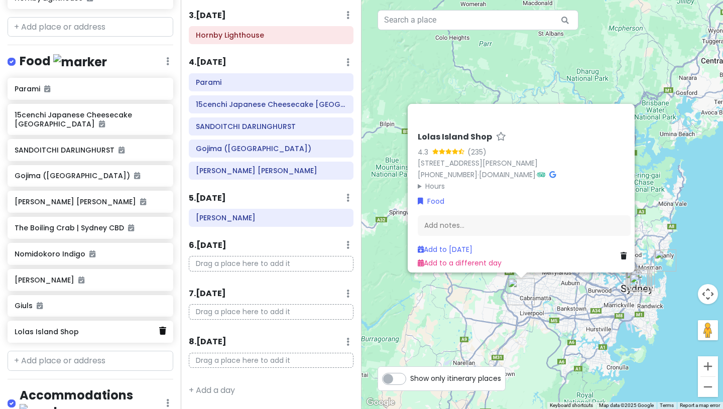
click at [162, 333] on icon at bounding box center [162, 331] width 7 height 8
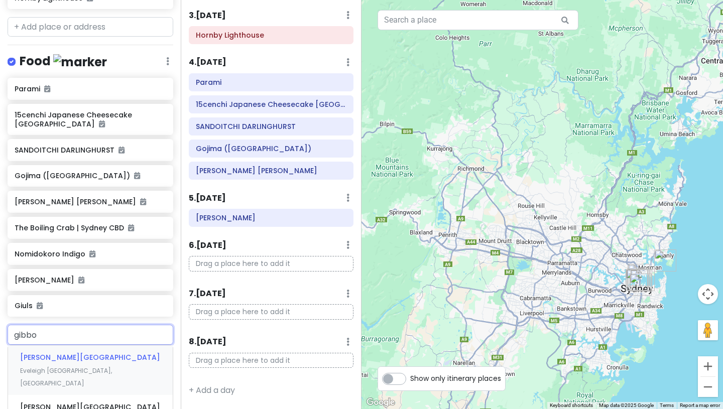
type input "gibbon"
click at [116, 402] on span "[PERSON_NAME][GEOGRAPHIC_DATA][PERSON_NAME]" at bounding box center [90, 413] width 140 height 23
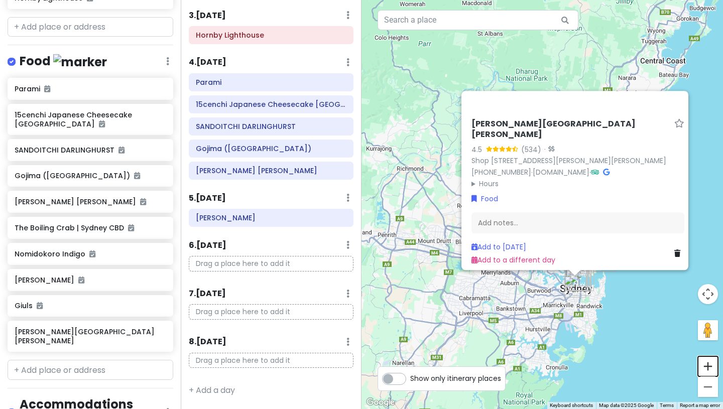
click at [710, 369] on button "Zoom in" at bounding box center [708, 366] width 20 height 20
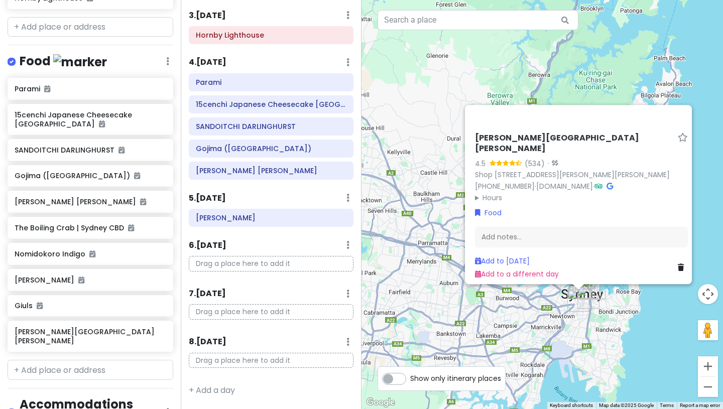
drag, startPoint x: 669, startPoint y: 392, endPoint x: 649, endPoint y: 320, distance: 74.7
click at [636, 299] on div "[PERSON_NAME][GEOGRAPHIC_DATA] [PERSON_NAME] 4.5 (534) · [STREET_ADDRESS][PERSO…" at bounding box center [541, 204] width 361 height 409
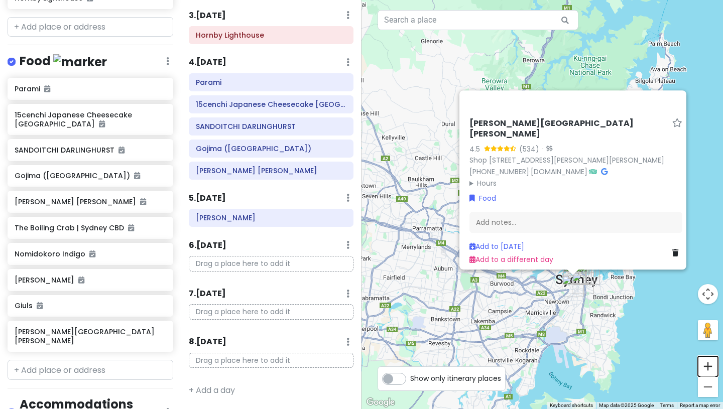
click at [707, 370] on button "Zoom in" at bounding box center [708, 366] width 20 height 20
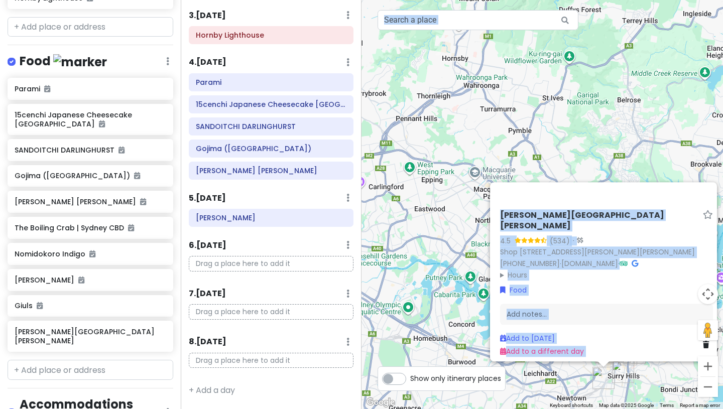
drag, startPoint x: 448, startPoint y: 370, endPoint x: 384, endPoint y: 272, distance: 117.2
click at [384, 272] on div "← Move left → Move right ↑ Move up ↓ Move down + Zoom in - Zoom out Home Jump l…" at bounding box center [541, 204] width 361 height 409
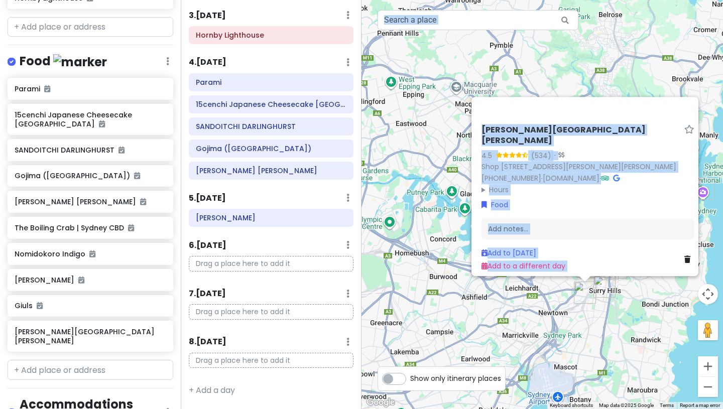
drag, startPoint x: 675, startPoint y: 383, endPoint x: 641, endPoint y: 292, distance: 98.2
click at [641, 292] on div "[PERSON_NAME][GEOGRAPHIC_DATA] [PERSON_NAME] 4.5 (534) · [STREET_ADDRESS][PERSO…" at bounding box center [541, 204] width 361 height 409
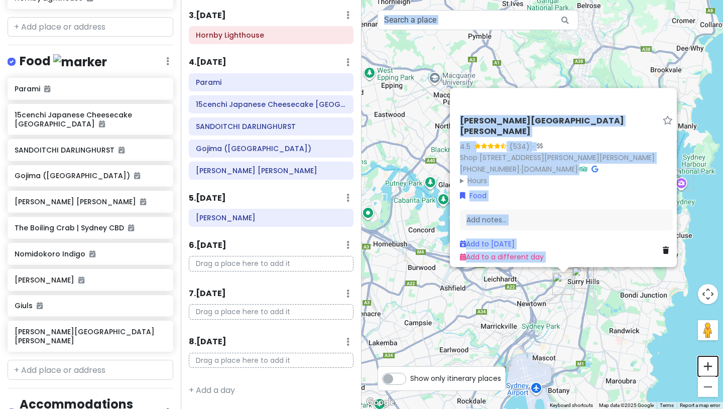
click at [707, 366] on button "Zoom in" at bounding box center [708, 366] width 20 height 20
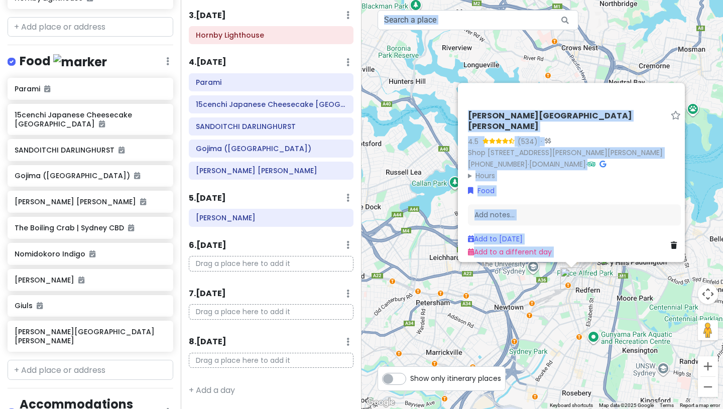
drag, startPoint x: 645, startPoint y: 380, endPoint x: 636, endPoint y: 277, distance: 103.8
click at [636, 277] on div "[PERSON_NAME][GEOGRAPHIC_DATA] [PERSON_NAME] 4.5 (534) · [STREET_ADDRESS][PERSO…" at bounding box center [541, 204] width 361 height 409
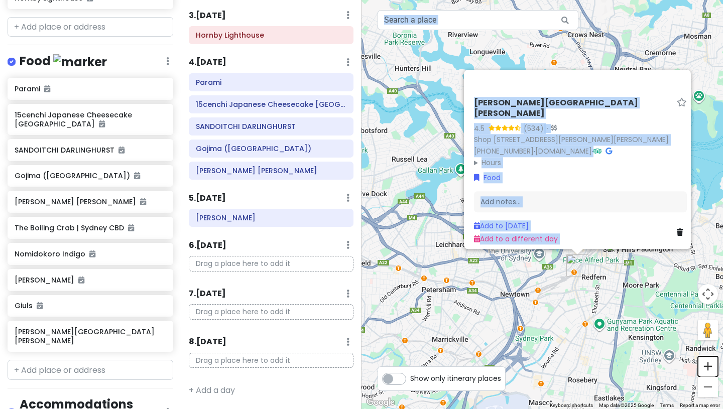
click at [706, 369] on button "Zoom in" at bounding box center [708, 366] width 20 height 20
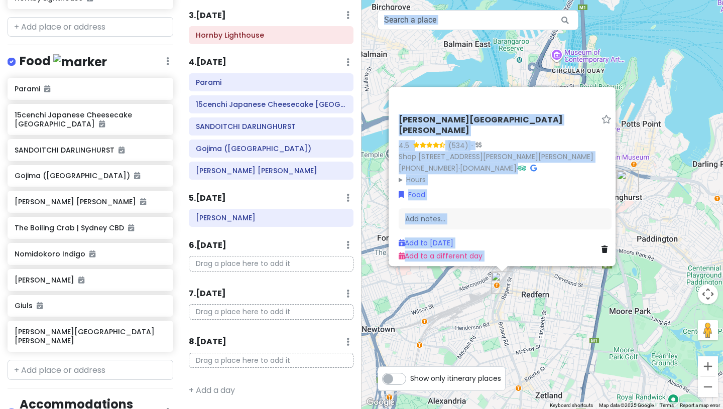
drag, startPoint x: 670, startPoint y: 376, endPoint x: 562, endPoint y: 323, distance: 120.3
click at [562, 323] on div "[PERSON_NAME][GEOGRAPHIC_DATA] [PERSON_NAME] 4.5 (534) · [STREET_ADDRESS][PERSO…" at bounding box center [541, 204] width 361 height 409
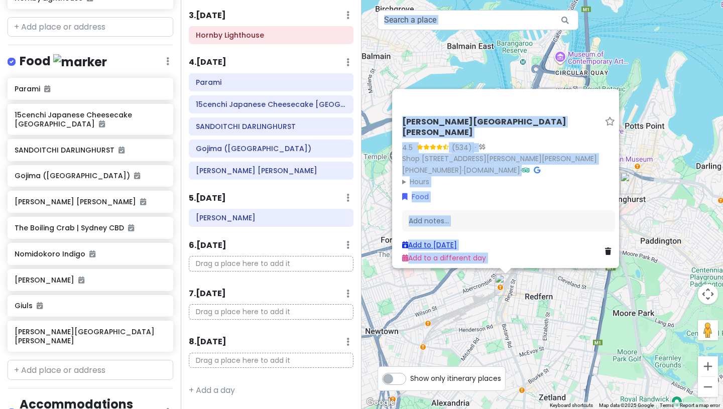
click at [449, 242] on link "Add to [DATE]" at bounding box center [429, 245] width 55 height 10
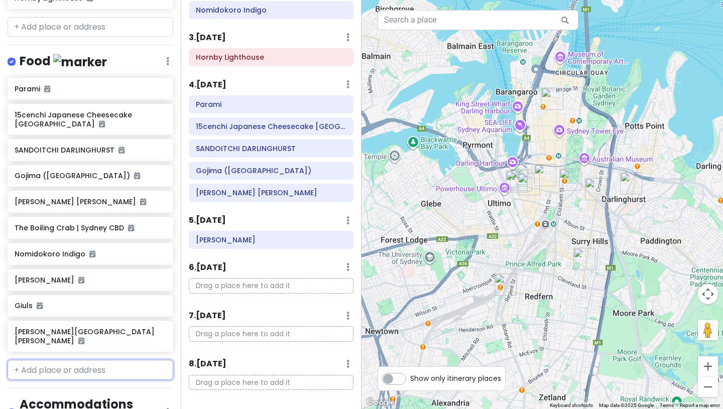
scroll to position [179, 0]
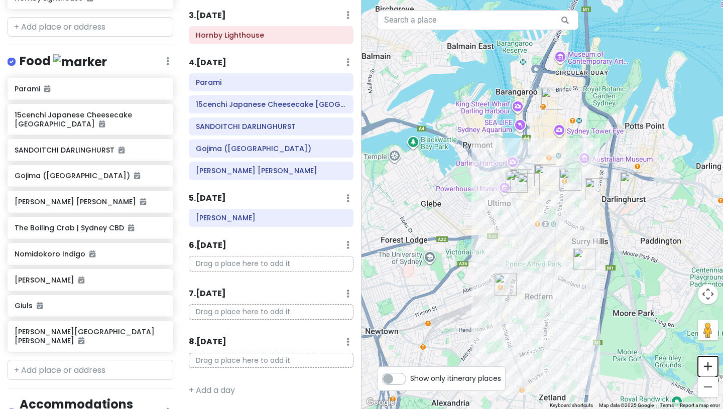
click at [706, 367] on button "Zoom in" at bounding box center [708, 366] width 20 height 20
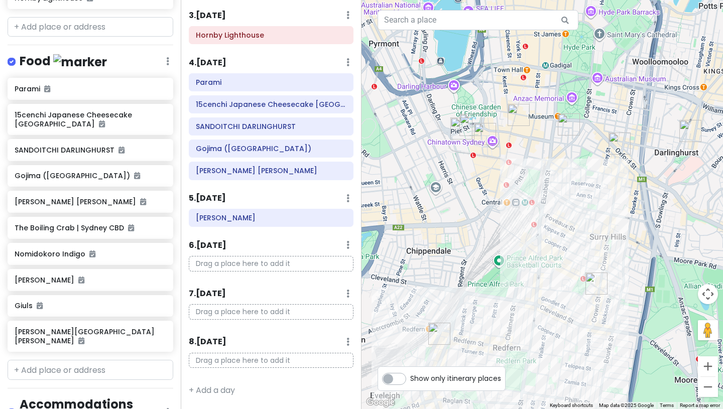
drag, startPoint x: 653, startPoint y: 371, endPoint x: 623, endPoint y: 328, distance: 51.9
click at [623, 328] on div at bounding box center [541, 204] width 361 height 409
click at [94, 362] on input "text" at bounding box center [91, 370] width 166 height 20
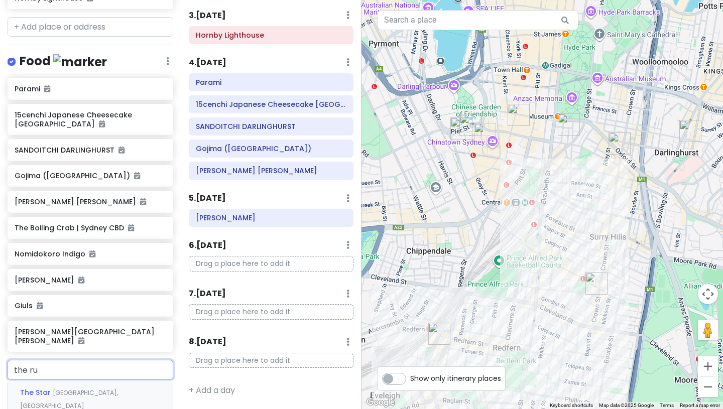
type input "the rus"
click at [100, 402] on span "[GEOGRAPHIC_DATA], [GEOGRAPHIC_DATA]" at bounding box center [85, 406] width 131 height 9
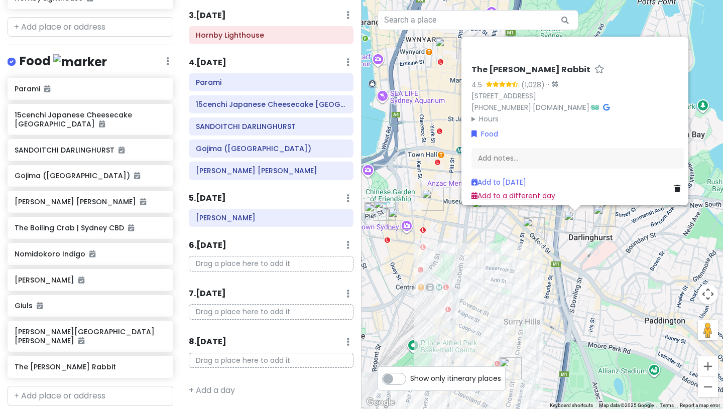
click at [491, 193] on link "Add to a different day" at bounding box center [513, 195] width 84 height 10
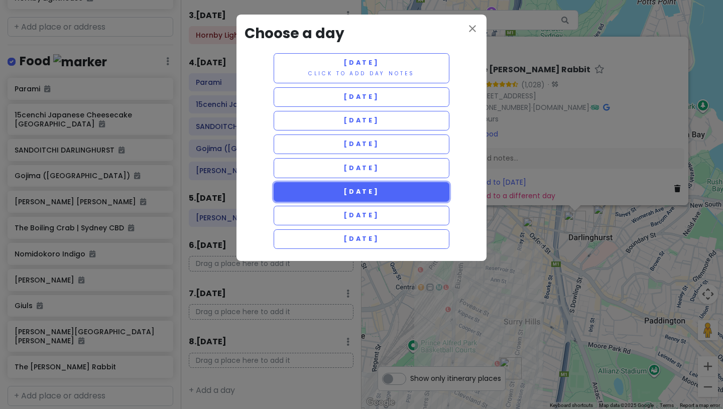
click at [408, 196] on button "[DATE]" at bounding box center [362, 192] width 176 height 20
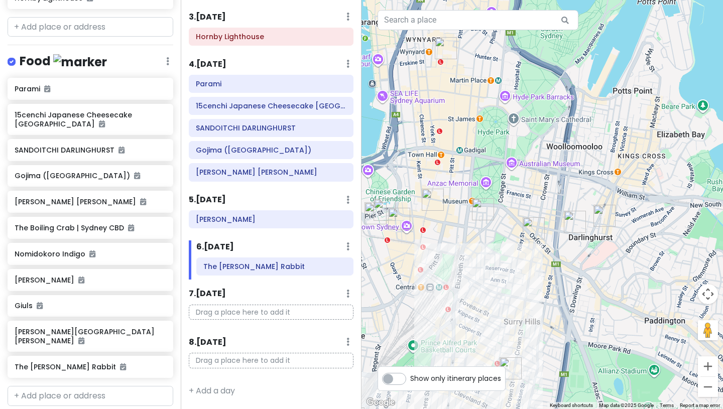
scroll to position [178, 0]
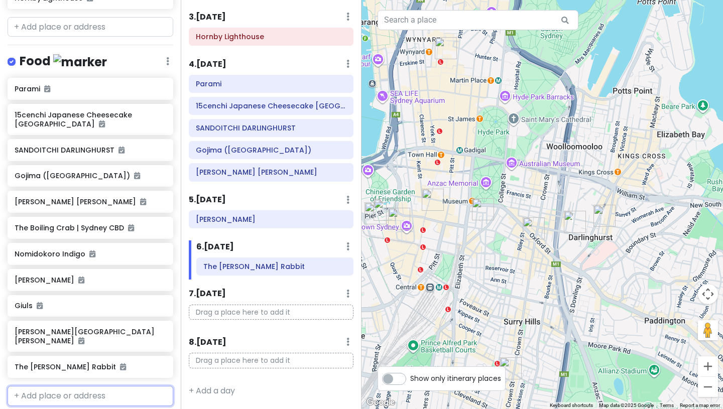
click at [69, 386] on input "text" at bounding box center [91, 396] width 166 height 20
type input "tapa"
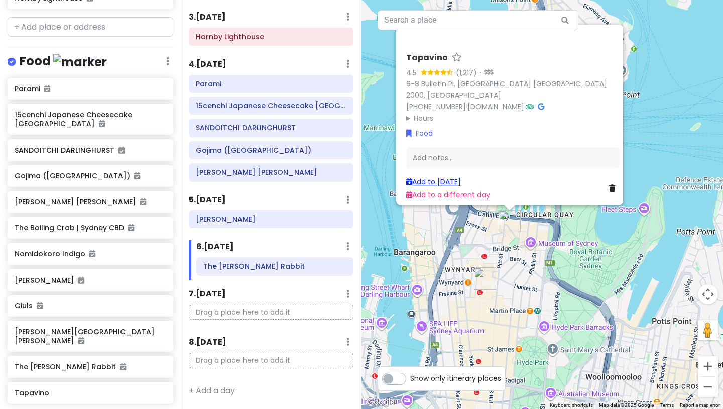
click at [456, 177] on link "Add to [DATE]" at bounding box center [433, 182] width 55 height 10
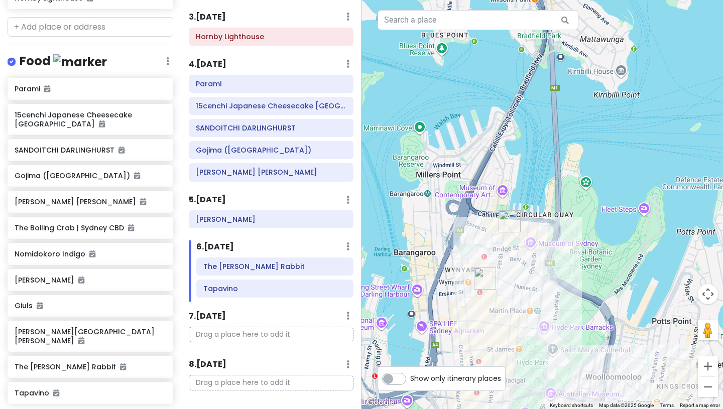
scroll to position [186, 0]
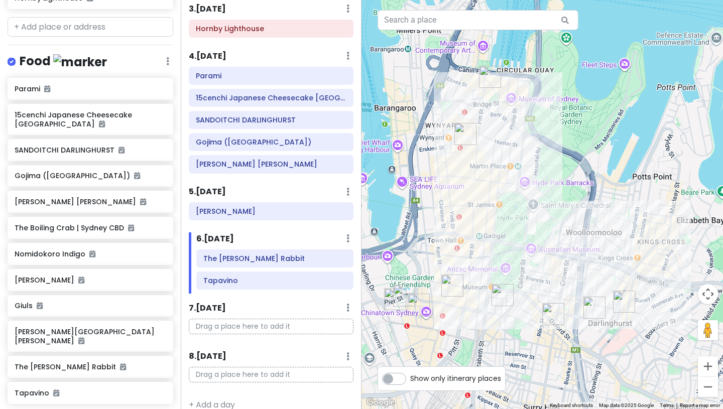
drag, startPoint x: 665, startPoint y: 344, endPoint x: 646, endPoint y: 197, distance: 147.9
click at [646, 197] on div at bounding box center [541, 204] width 361 height 409
click at [464, 134] on img "Bar Topa" at bounding box center [465, 134] width 22 height 22
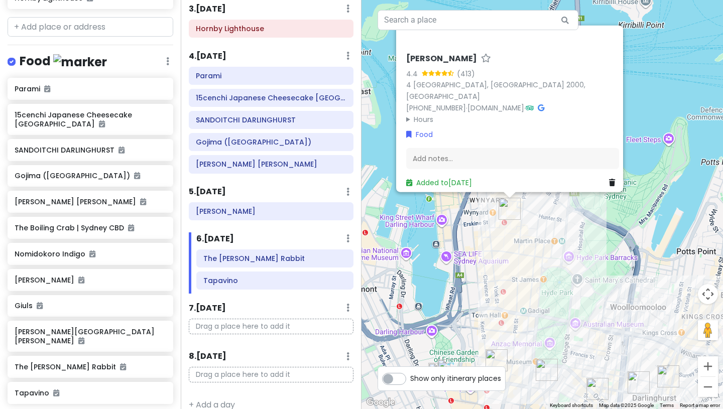
click at [525, 209] on div "[PERSON_NAME] 4.4 (413) [GEOGRAPHIC_DATA] 2000, [GEOGRAPHIC_DATA] [PHONE_NUMBER…" at bounding box center [541, 204] width 361 height 409
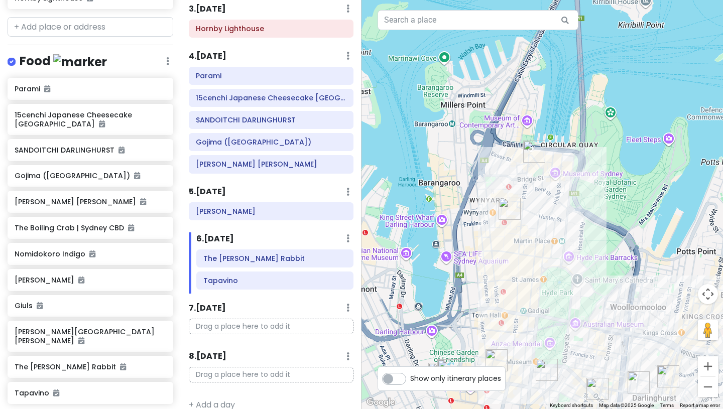
click at [529, 149] on img "Tapavino" at bounding box center [534, 152] width 22 height 22
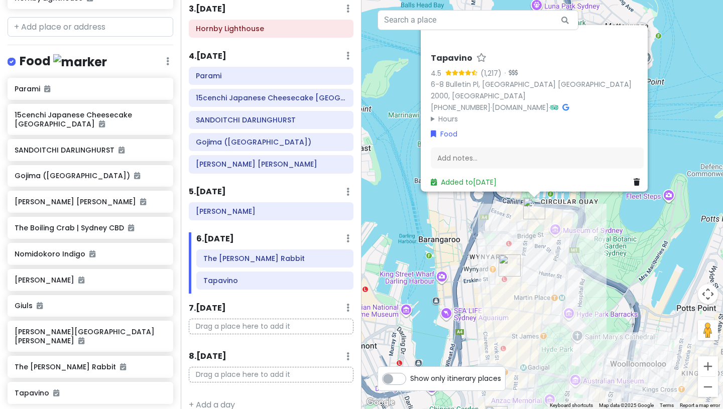
click at [508, 264] on img "Bar Topa" at bounding box center [509, 265] width 22 height 22
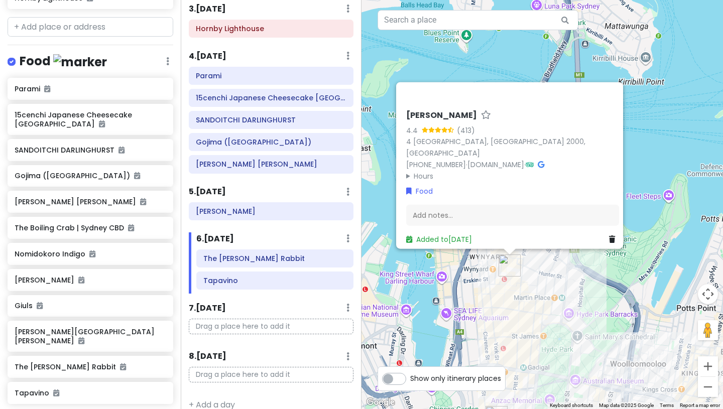
click at [180, 292] on div "Parami 15cenchi Japanese Cheesecake Darling Square SANDOITCHI DARLINGHURST Goji…" at bounding box center [90, 243] width 181 height 330
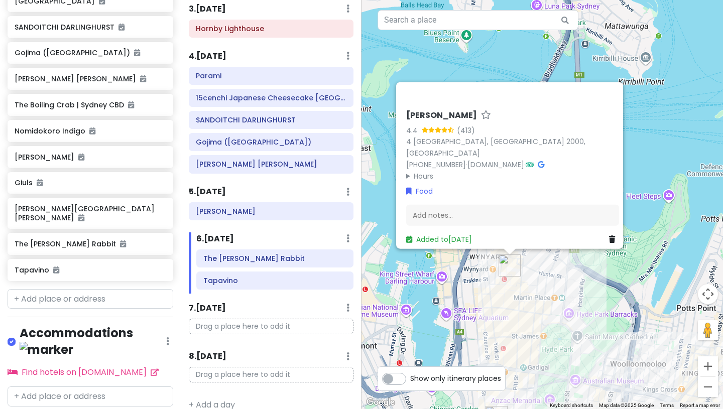
scroll to position [328, 0]
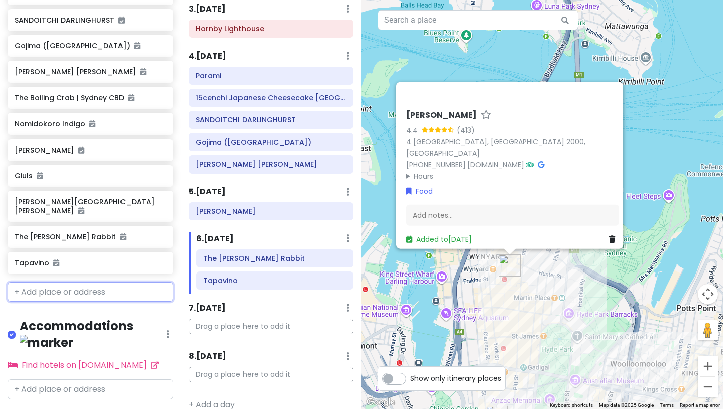
click at [74, 282] on input "text" at bounding box center [91, 292] width 166 height 20
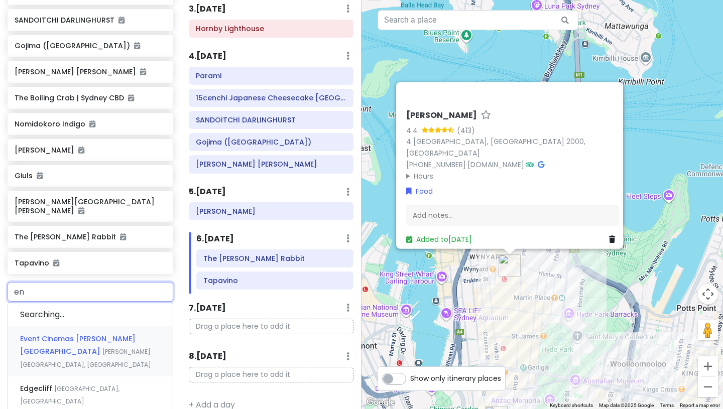
type input "enc"
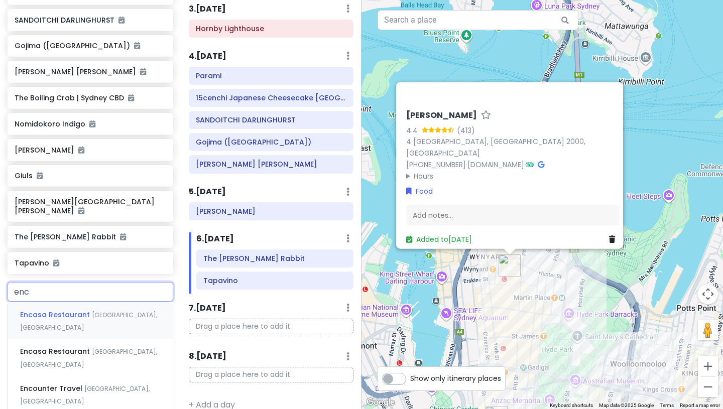
click at [80, 310] on span "Encasa Restaurant" at bounding box center [56, 315] width 72 height 10
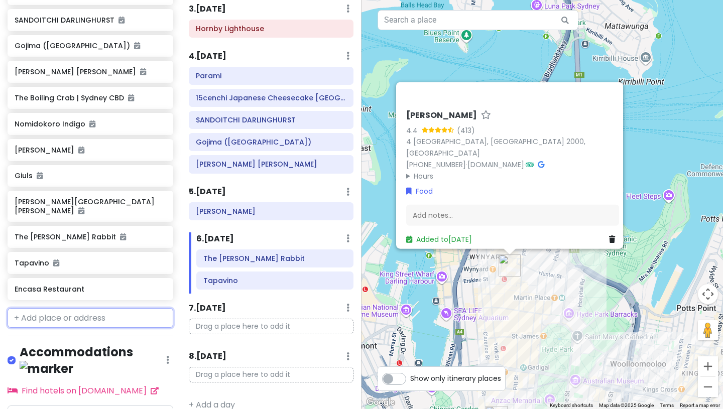
scroll to position [354, 0]
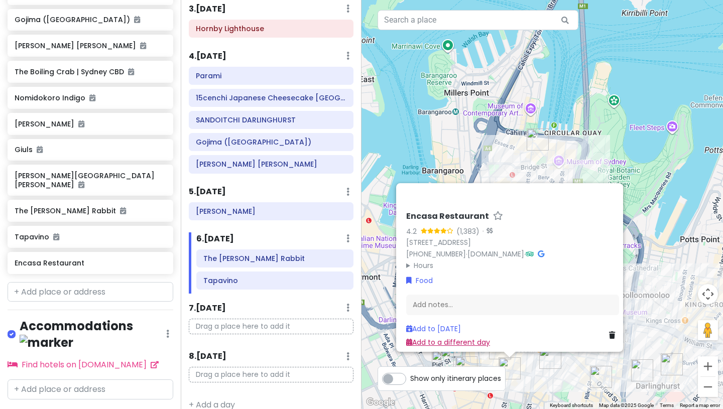
click at [419, 337] on link "Add to a different day" at bounding box center [448, 342] width 84 height 10
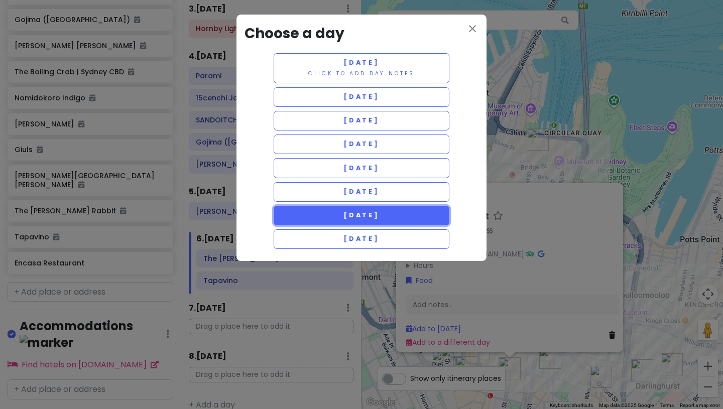
click at [362, 216] on span "[DATE]" at bounding box center [361, 215] width 36 height 9
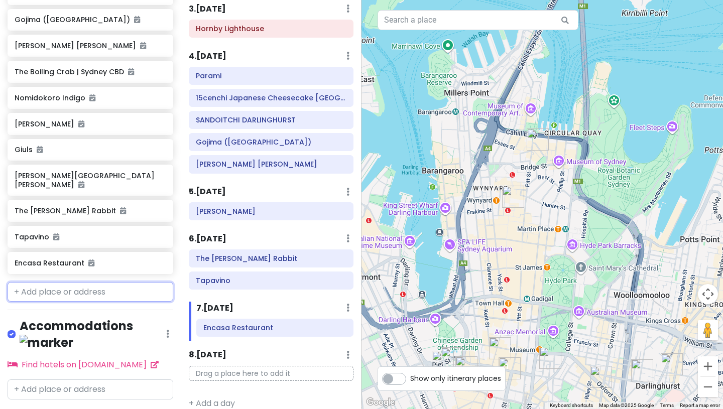
click at [98, 283] on input "text" at bounding box center [91, 292] width 166 height 20
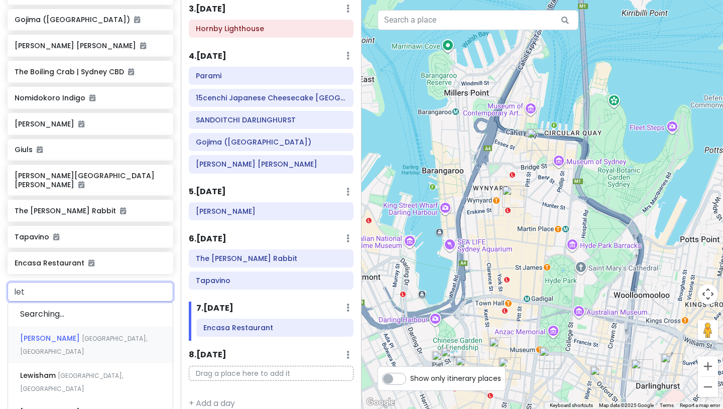
type input "letr"
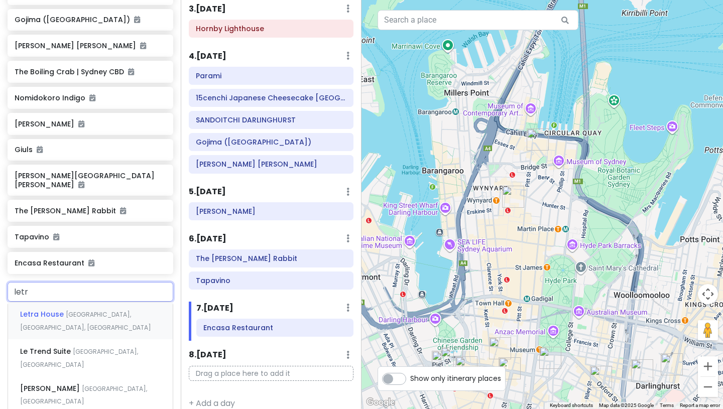
click at [102, 310] on span "[GEOGRAPHIC_DATA], [GEOGRAPHIC_DATA], [GEOGRAPHIC_DATA]" at bounding box center [85, 321] width 131 height 22
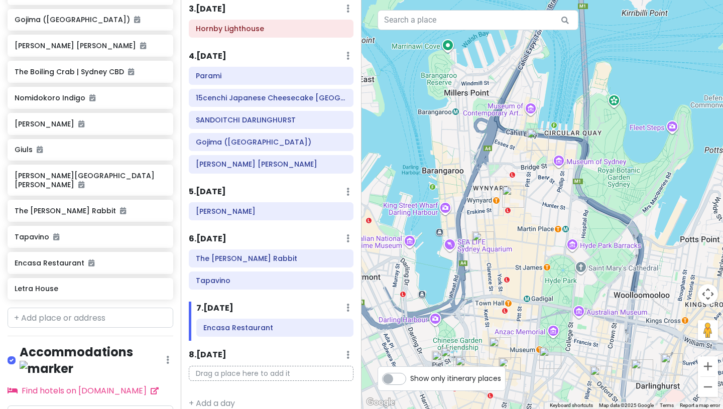
scroll to position [379, 0]
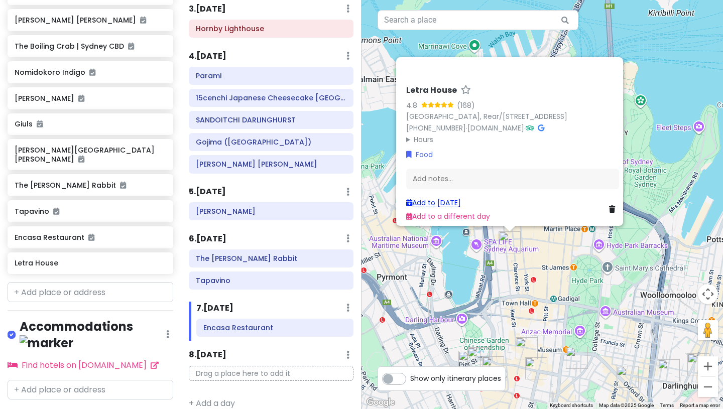
click at [419, 198] on link "Add to [DATE]" at bounding box center [433, 203] width 55 height 10
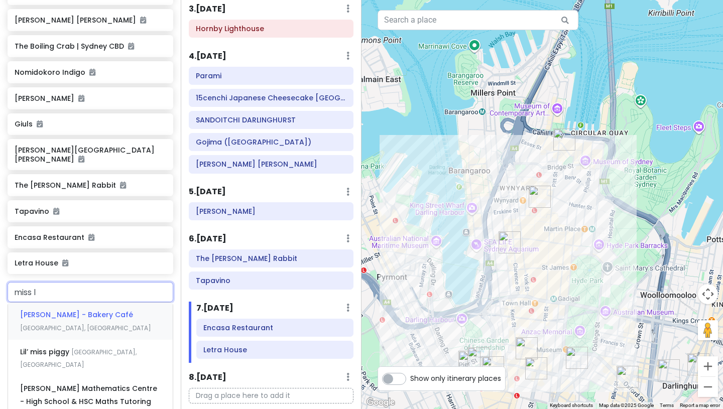
type input "[PERSON_NAME]"
click at [127, 318] on div "[PERSON_NAME] - [GEOGRAPHIC_DATA], [GEOGRAPHIC_DATA]" at bounding box center [90, 321] width 165 height 37
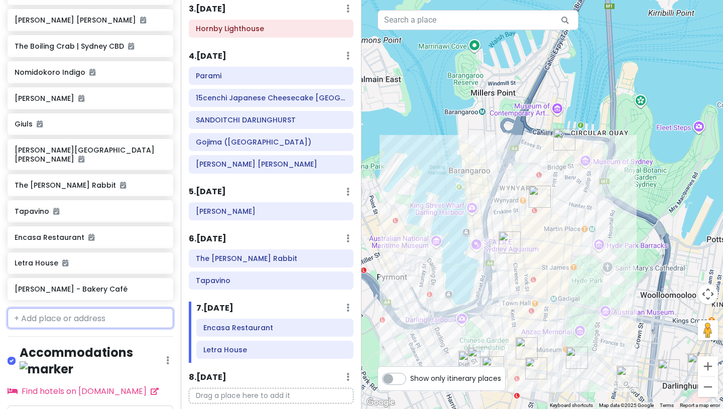
scroll to position [406, 0]
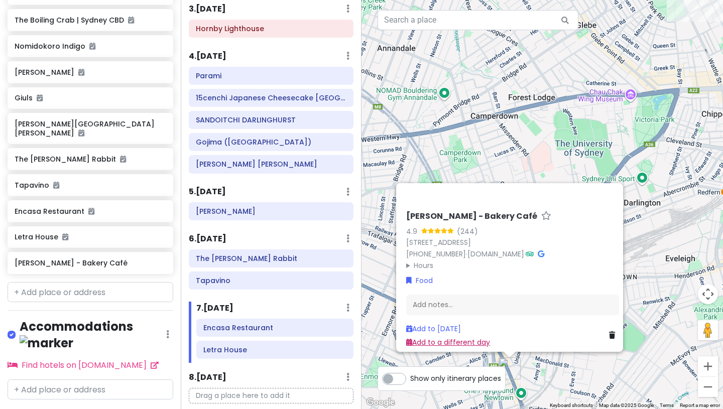
click at [415, 337] on link "Add to a different day" at bounding box center [448, 342] width 84 height 10
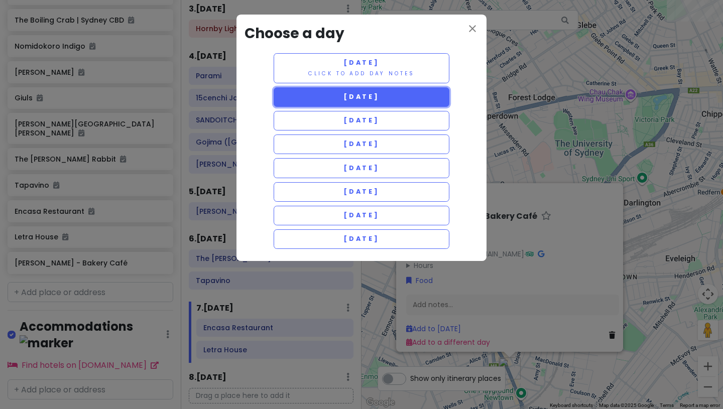
click at [369, 98] on span "[DATE]" at bounding box center [361, 96] width 36 height 9
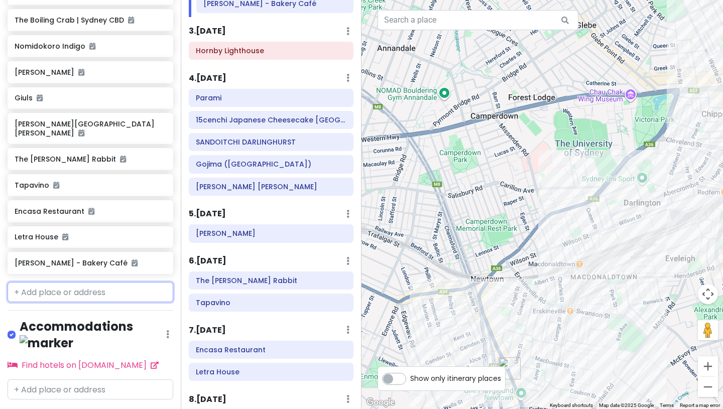
click at [91, 282] on input "text" at bounding box center [91, 292] width 166 height 20
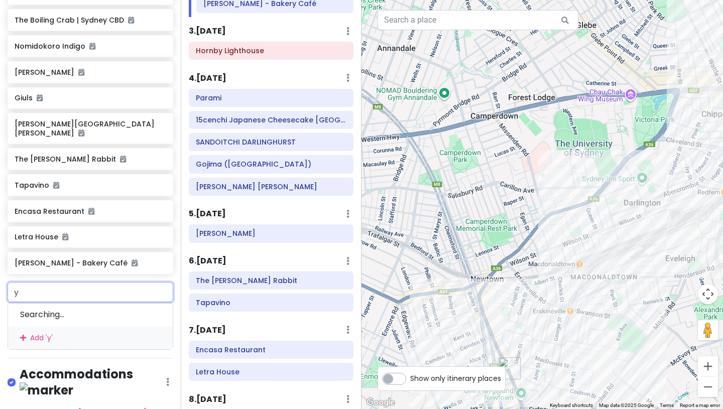
type input "yu"
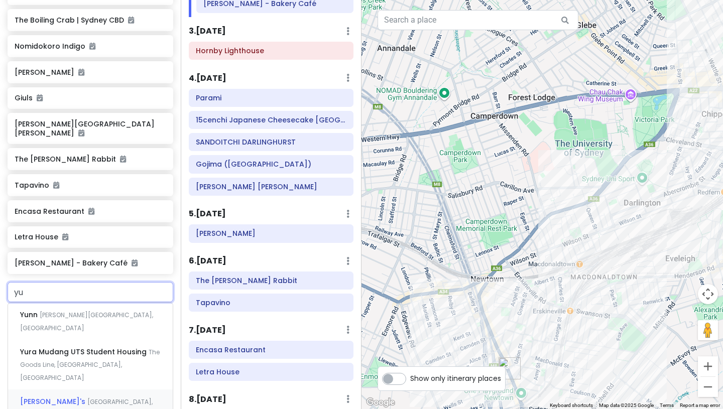
click at [100, 390] on div "[PERSON_NAME][GEOGRAPHIC_DATA], [GEOGRAPHIC_DATA] [GEOGRAPHIC_DATA], [GEOGRAPHI…" at bounding box center [90, 408] width 165 height 37
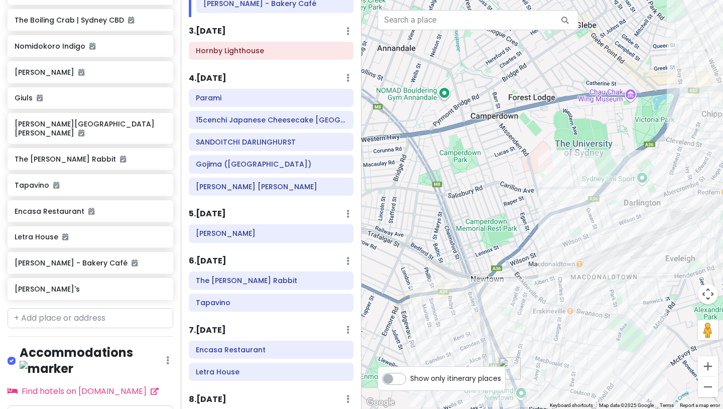
scroll to position [431, 0]
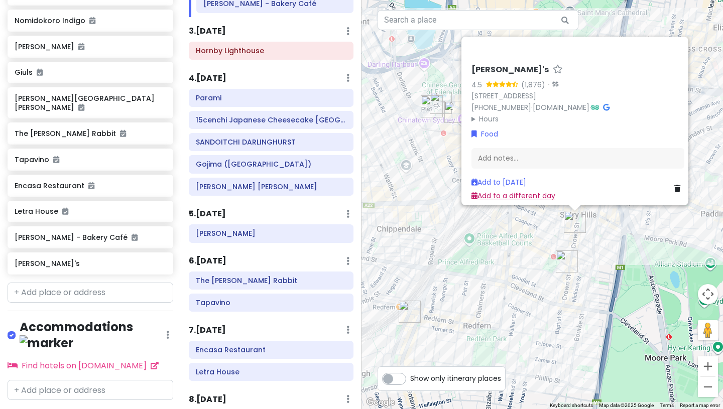
click at [486, 190] on link "Add to a different day" at bounding box center [513, 195] width 84 height 10
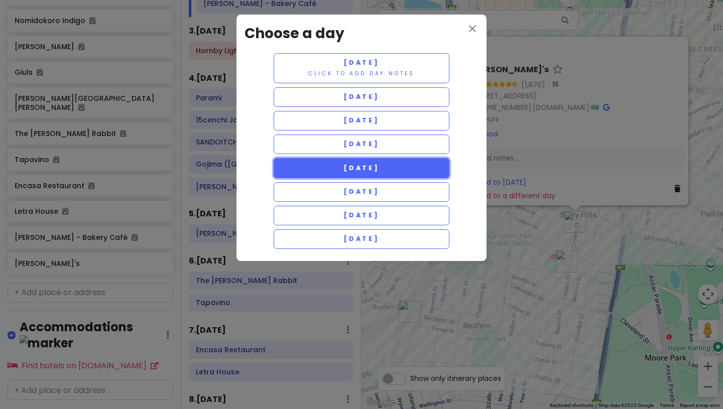
click at [357, 171] on span "[DATE]" at bounding box center [361, 168] width 36 height 9
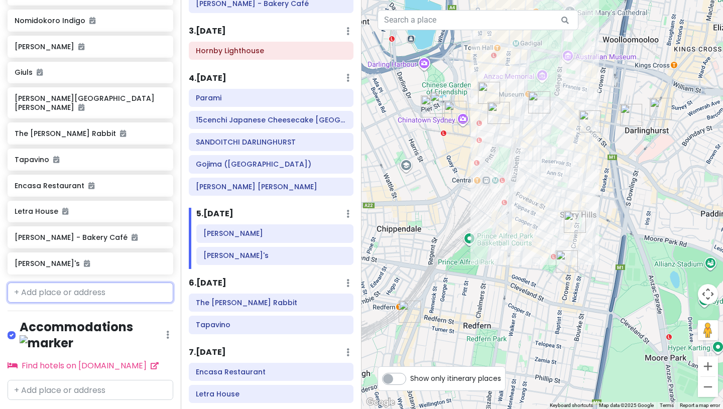
click at [119, 285] on input "text" at bounding box center [91, 293] width 166 height 20
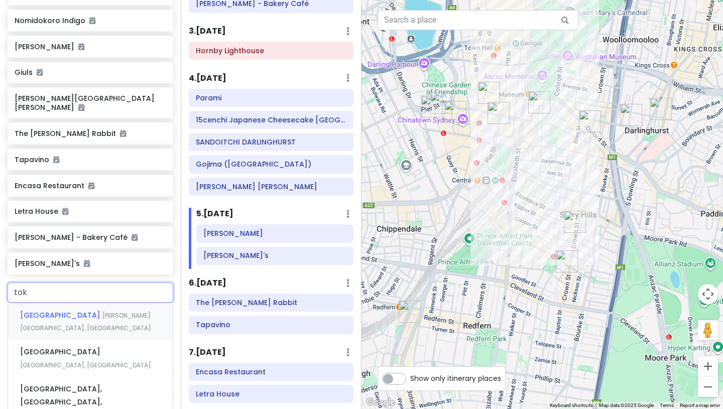
type input "toky"
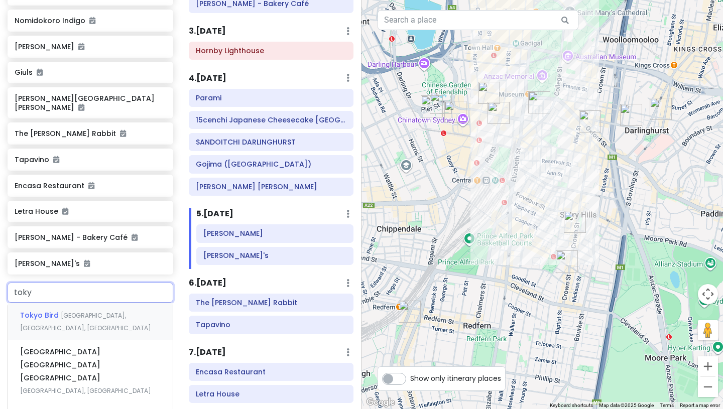
click at [97, 312] on div "[GEOGRAPHIC_DATA], [GEOGRAPHIC_DATA] [GEOGRAPHIC_DATA], [GEOGRAPHIC_DATA]" at bounding box center [90, 321] width 165 height 37
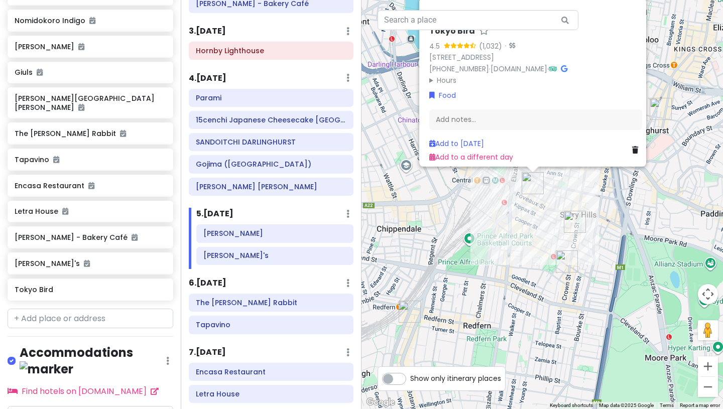
scroll to position [457, 0]
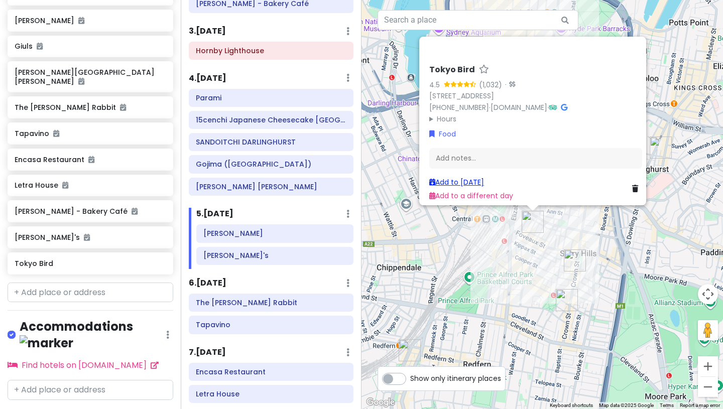
click at [439, 177] on link "Add to [DATE]" at bounding box center [456, 182] width 55 height 10
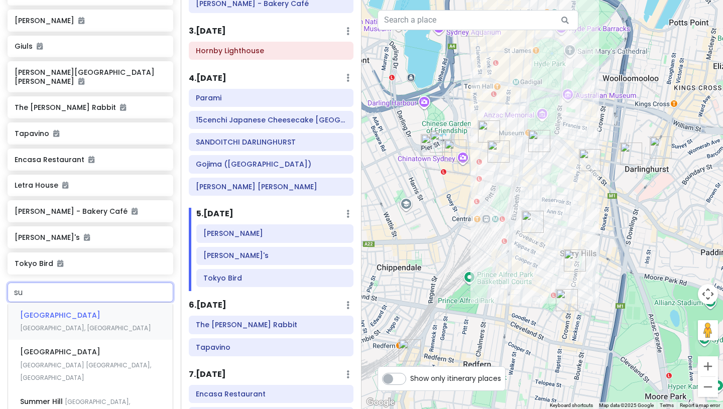
type input "sui"
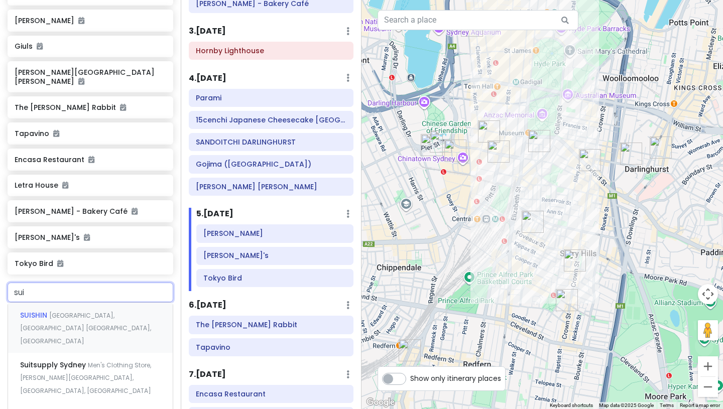
click at [108, 311] on span "[GEOGRAPHIC_DATA], [GEOGRAPHIC_DATA] [GEOGRAPHIC_DATA], [GEOGRAPHIC_DATA]" at bounding box center [85, 328] width 131 height 34
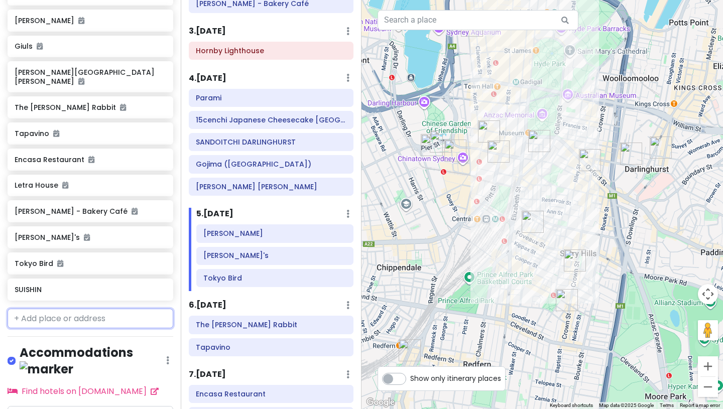
scroll to position [483, 0]
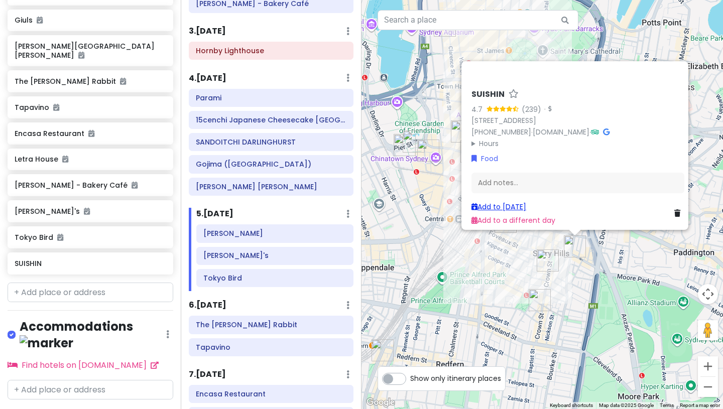
click at [487, 202] on link "Add to [DATE]" at bounding box center [498, 207] width 55 height 10
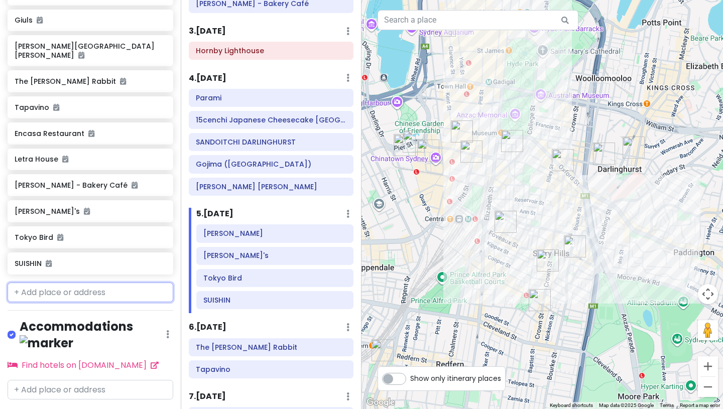
click at [113, 288] on input "text" at bounding box center [91, 293] width 166 height 20
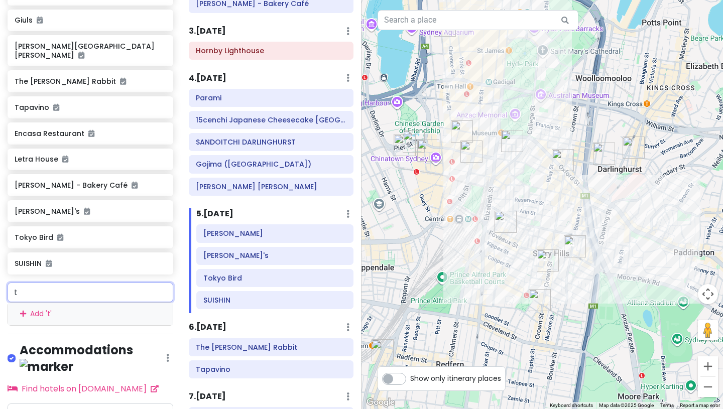
type input "te"
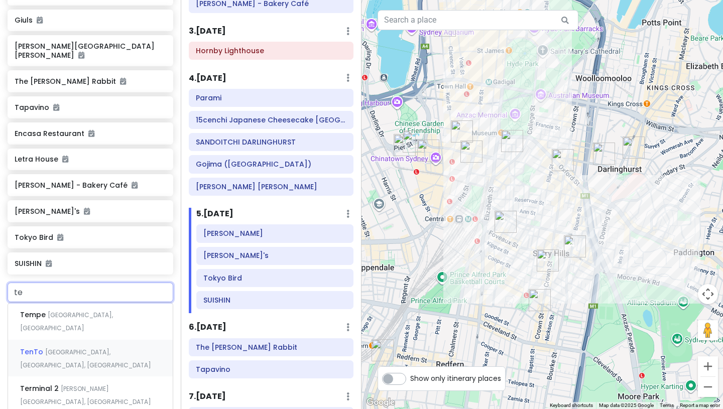
click at [111, 348] on span "[GEOGRAPHIC_DATA], [GEOGRAPHIC_DATA], [GEOGRAPHIC_DATA]" at bounding box center [85, 359] width 131 height 22
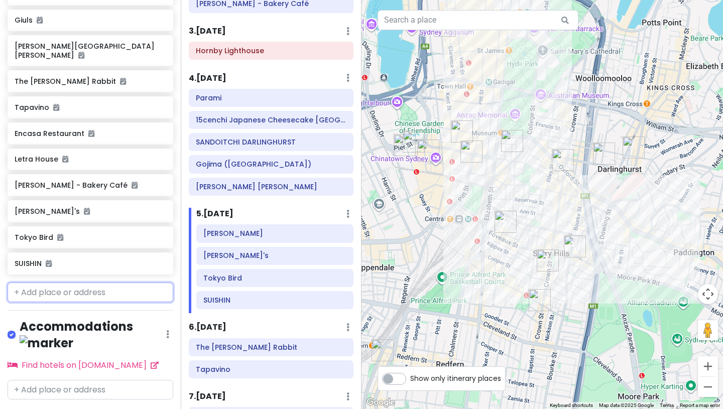
scroll to position [509, 0]
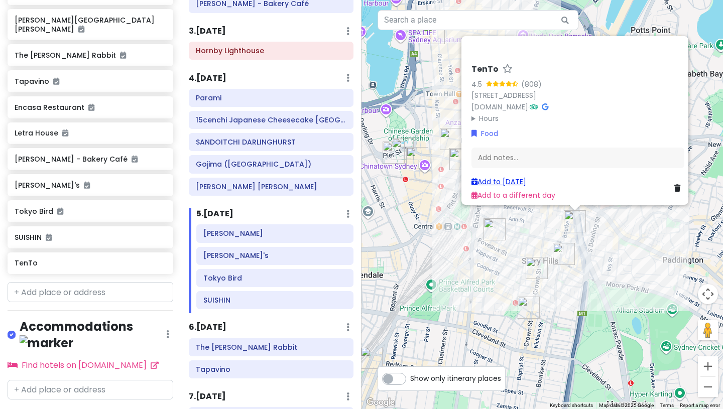
click at [498, 177] on link "Add to [DATE]" at bounding box center [498, 182] width 55 height 10
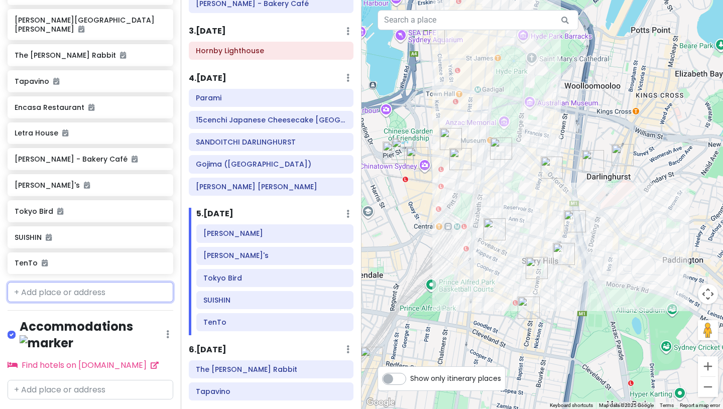
click at [97, 282] on input "text" at bounding box center [91, 292] width 166 height 20
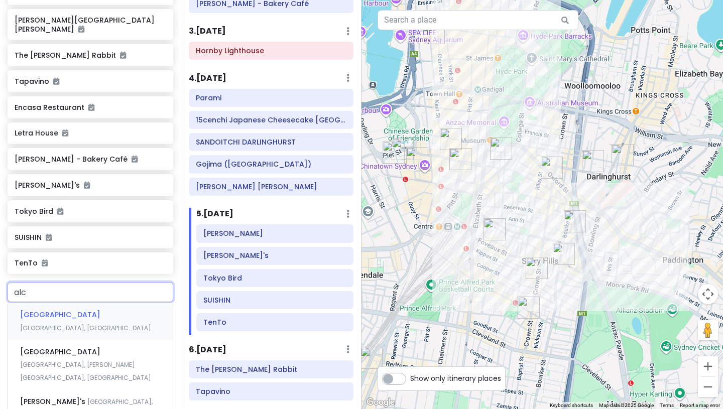
type input "alch"
click at [99, 310] on span "Alchemy Polish Cafe Restaurant" at bounding box center [79, 315] width 118 height 10
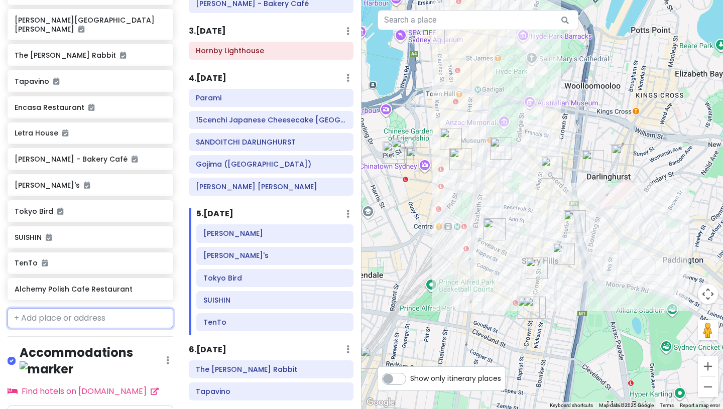
scroll to position [536, 0]
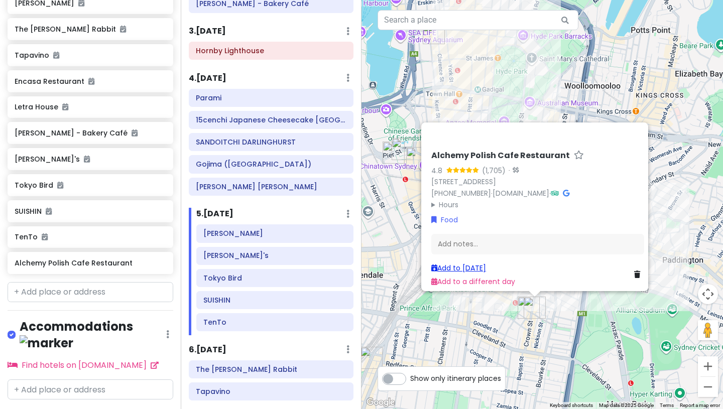
click at [441, 264] on link "Add to [DATE]" at bounding box center [458, 268] width 55 height 10
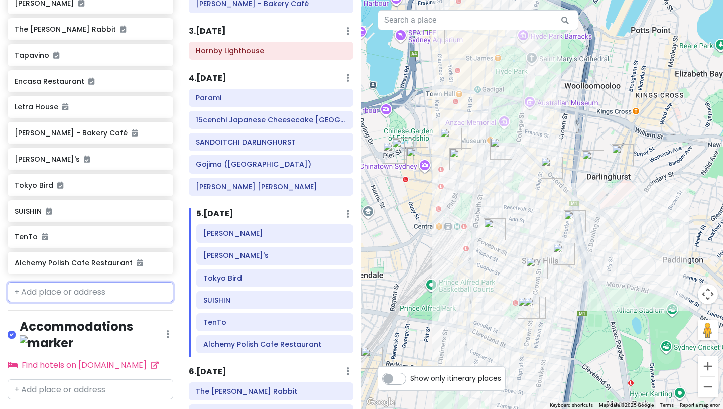
click at [113, 284] on input "text" at bounding box center [91, 292] width 166 height 20
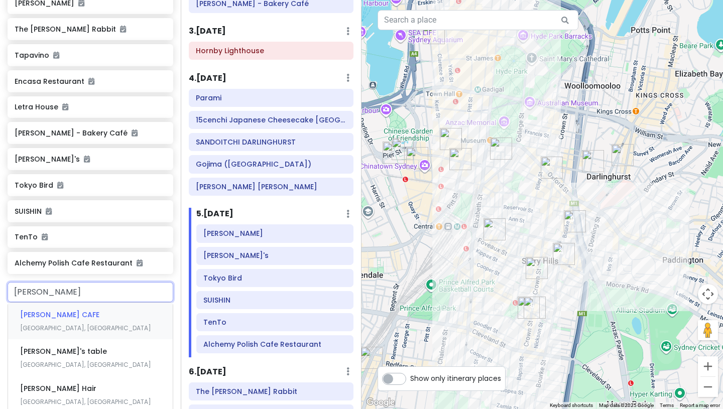
type input "[PERSON_NAME]"
click at [110, 324] on span "[GEOGRAPHIC_DATA], [GEOGRAPHIC_DATA]" at bounding box center [85, 328] width 131 height 9
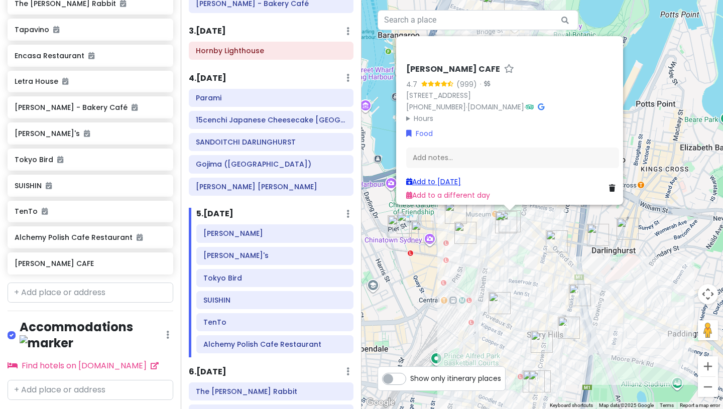
click at [419, 177] on link "Add to [DATE]" at bounding box center [433, 182] width 55 height 10
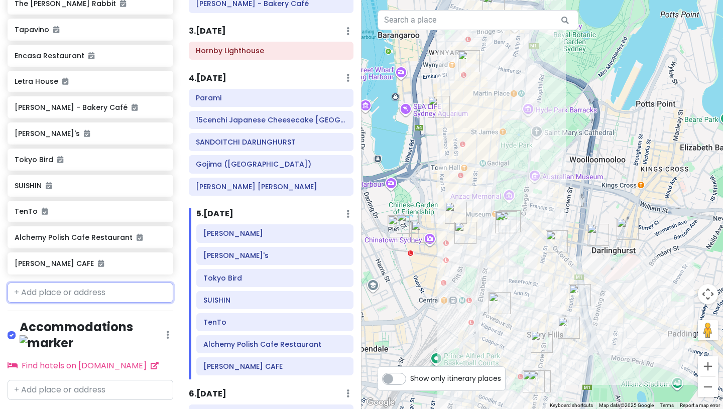
click at [123, 285] on input "text" at bounding box center [91, 293] width 166 height 20
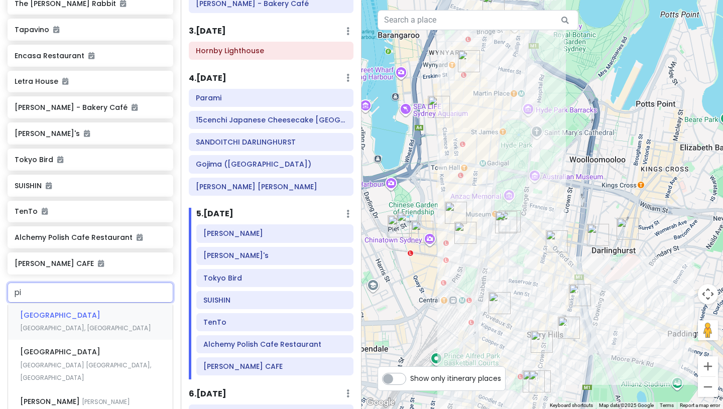
type input "pie"
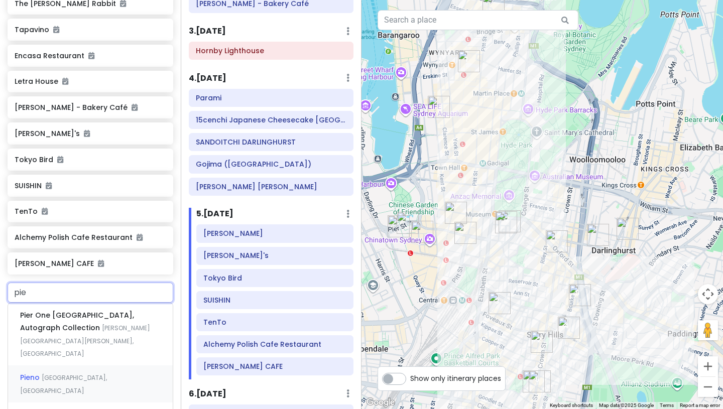
click at [115, 365] on div "[GEOGRAPHIC_DATA], [GEOGRAPHIC_DATA] [GEOGRAPHIC_DATA], [GEOGRAPHIC_DATA]" at bounding box center [90, 383] width 165 height 37
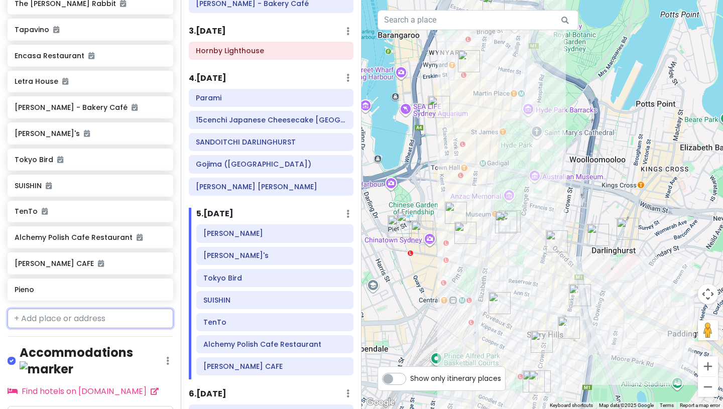
scroll to position [587, 0]
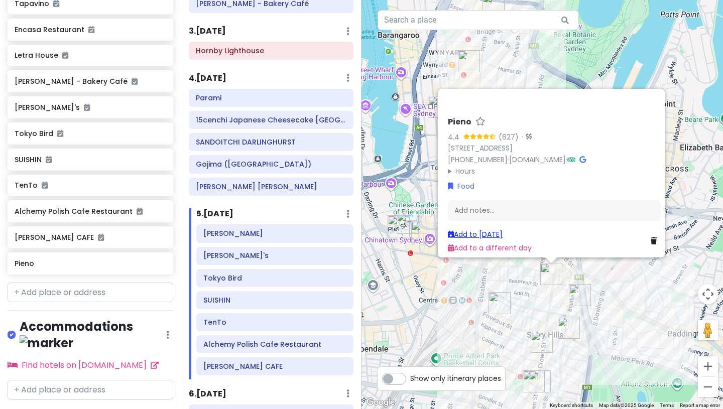
click at [455, 232] on link "Add to [DATE]" at bounding box center [475, 234] width 55 height 10
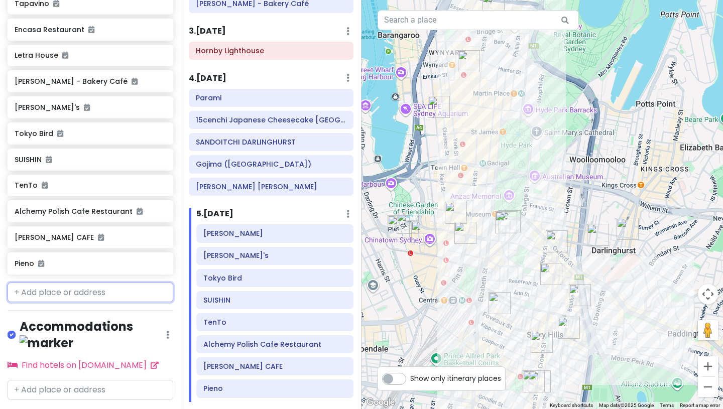
click at [93, 283] on input "text" at bounding box center [91, 293] width 166 height 20
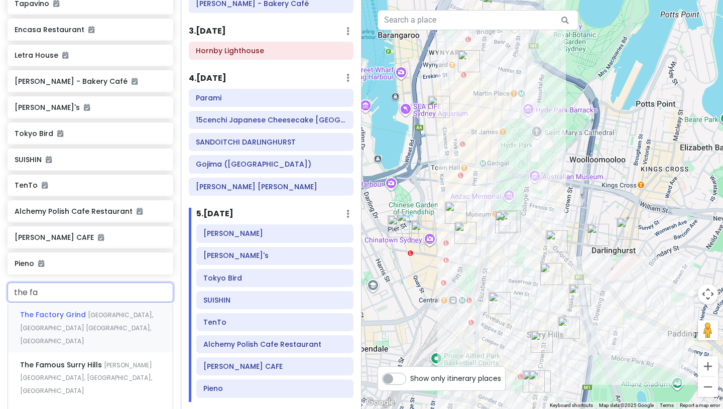
type input "the fac"
click at [92, 311] on span "[GEOGRAPHIC_DATA], [GEOGRAPHIC_DATA] [GEOGRAPHIC_DATA], [GEOGRAPHIC_DATA]" at bounding box center [86, 328] width 133 height 34
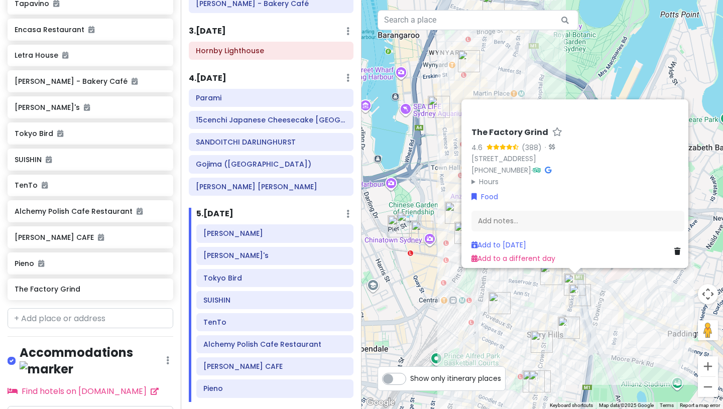
scroll to position [613, 0]
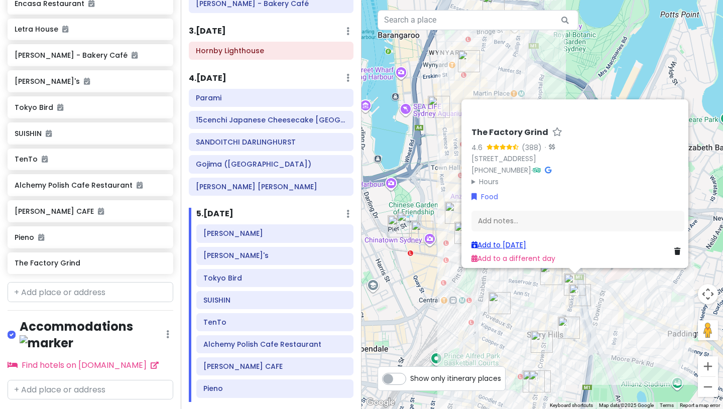
click at [481, 240] on link "Add to [DATE]" at bounding box center [498, 245] width 55 height 10
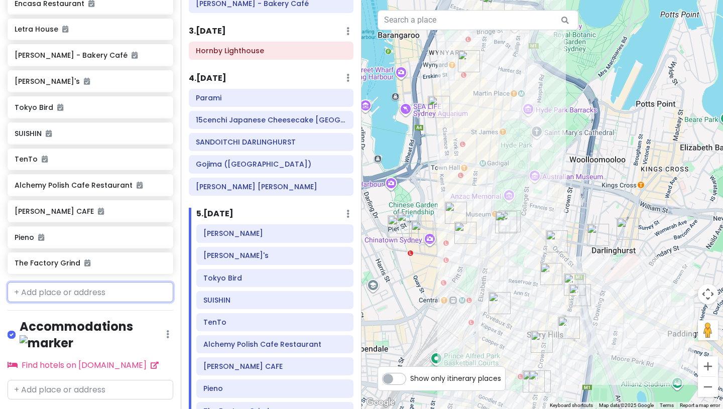
click at [109, 286] on input "text" at bounding box center [91, 292] width 166 height 20
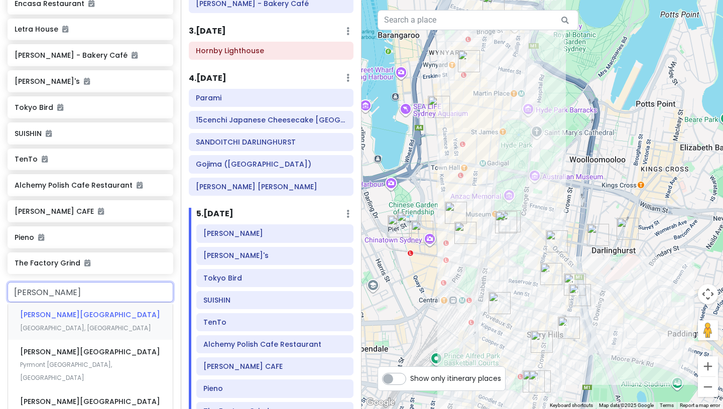
type input "[PERSON_NAME]"
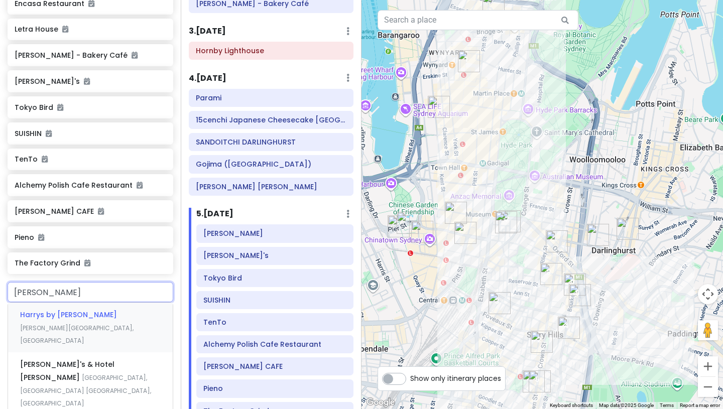
click at [107, 309] on div "Harrys by Giuls [PERSON_NAME][GEOGRAPHIC_DATA], [GEOGRAPHIC_DATA], [GEOGRAPHIC_…" at bounding box center [90, 328] width 165 height 50
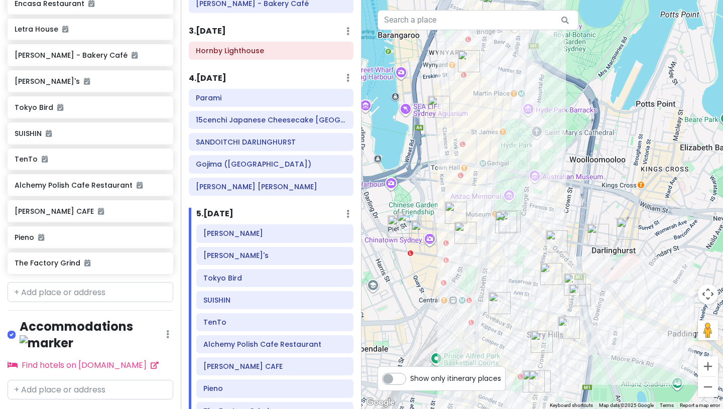
scroll to position [639, 0]
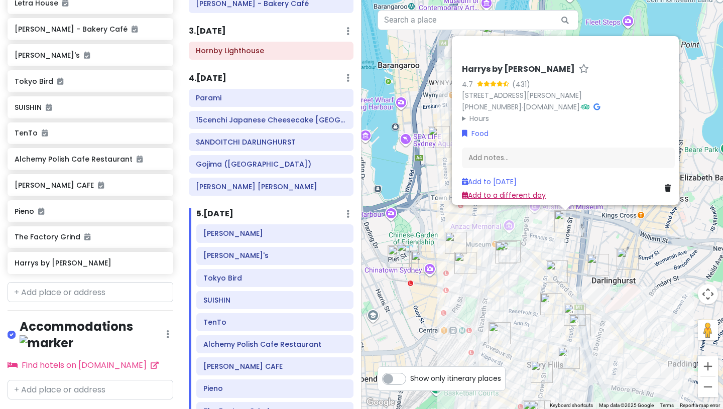
click at [481, 190] on link "Add to a different day" at bounding box center [504, 195] width 84 height 10
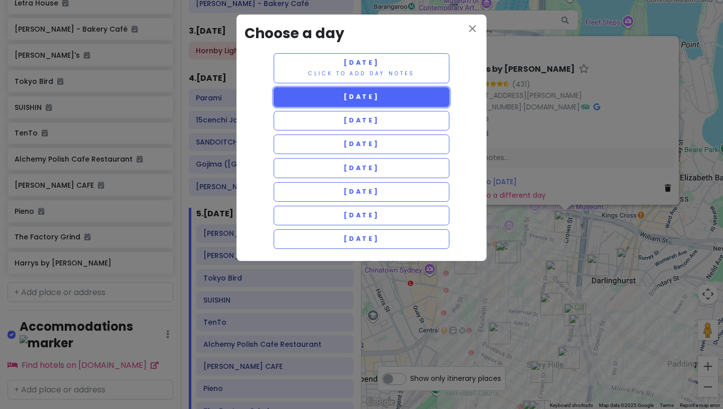
click at [347, 102] on button "[DATE]" at bounding box center [362, 97] width 176 height 20
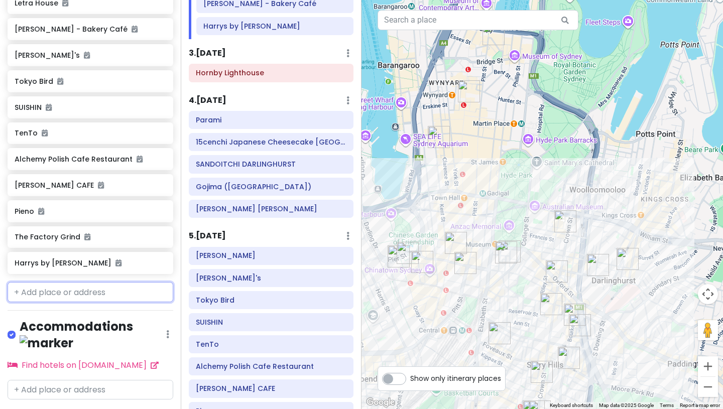
click at [94, 282] on input "text" at bounding box center [91, 292] width 166 height 20
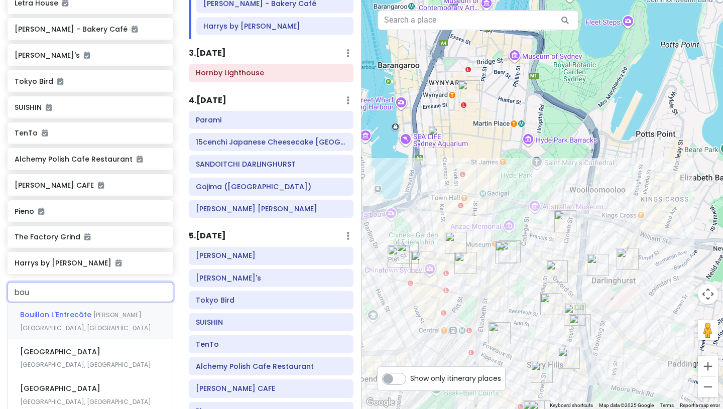
type input "[PERSON_NAME]"
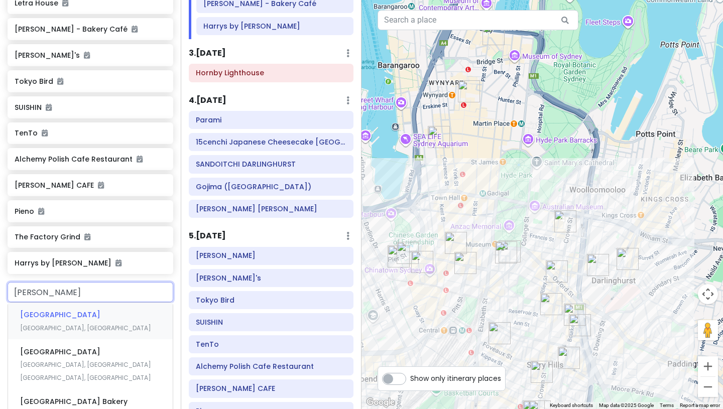
click at [98, 324] on span "[GEOGRAPHIC_DATA], [GEOGRAPHIC_DATA]" at bounding box center [85, 328] width 131 height 9
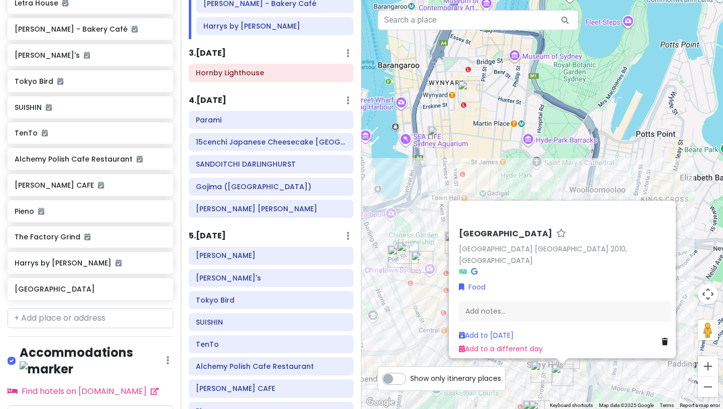
scroll to position [665, 0]
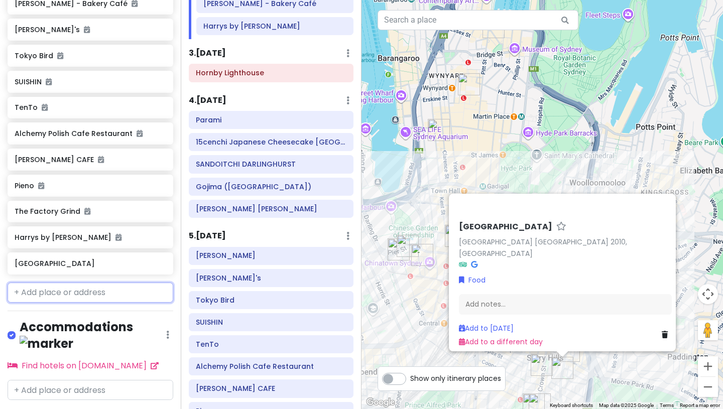
click at [101, 289] on input "text" at bounding box center [91, 293] width 166 height 20
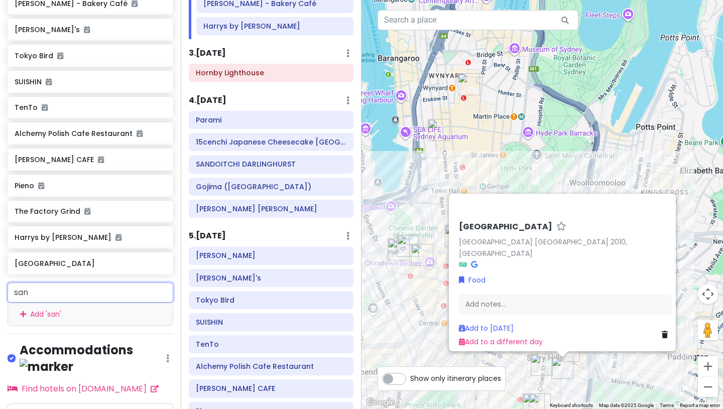
type input "sang"
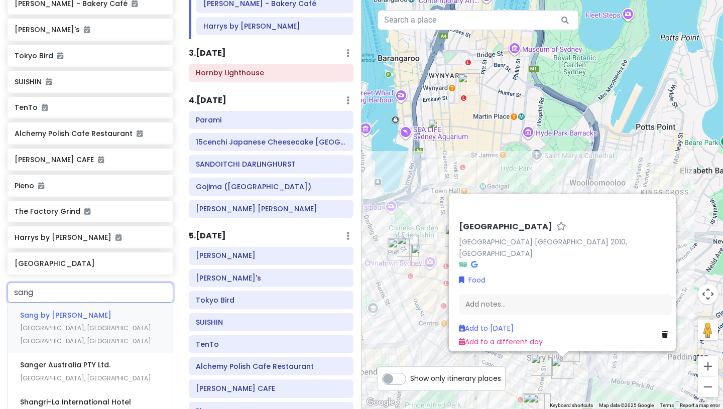
click at [104, 324] on span "[GEOGRAPHIC_DATA], [GEOGRAPHIC_DATA] [GEOGRAPHIC_DATA], [GEOGRAPHIC_DATA]" at bounding box center [85, 335] width 131 height 22
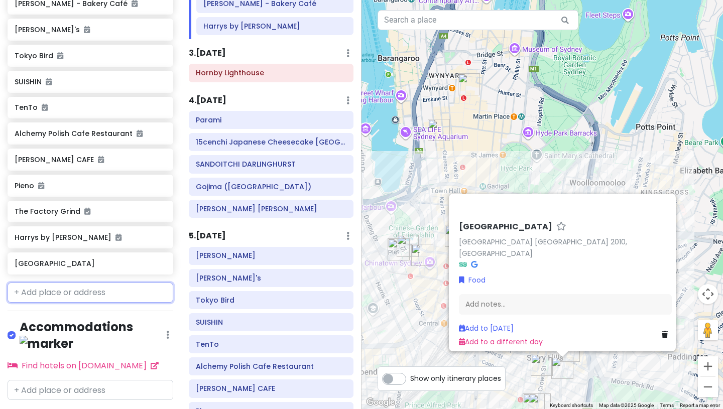
scroll to position [691, 0]
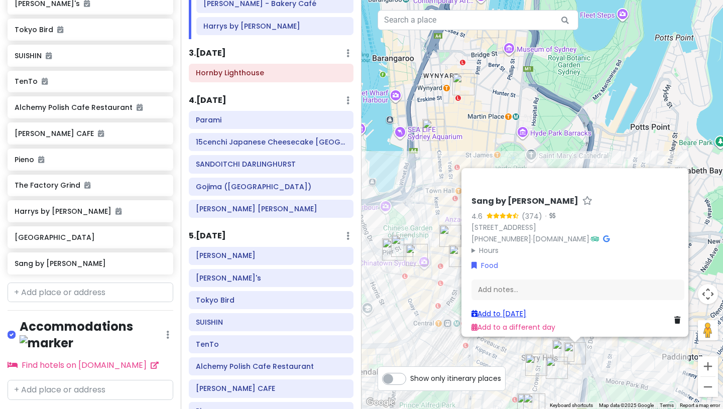
click at [505, 309] on link "Add to [DATE]" at bounding box center [498, 314] width 55 height 10
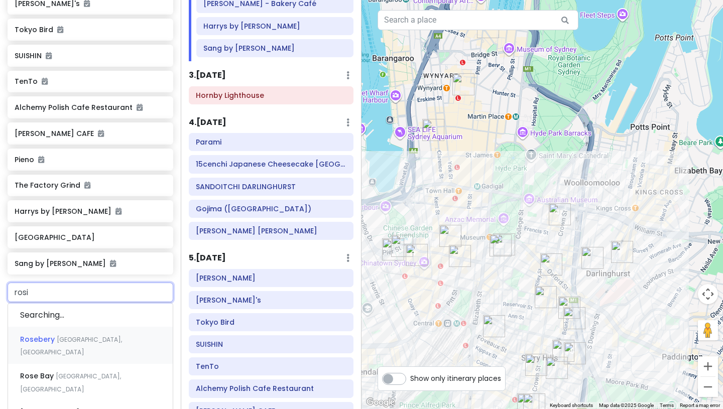
type input "[PERSON_NAME]"
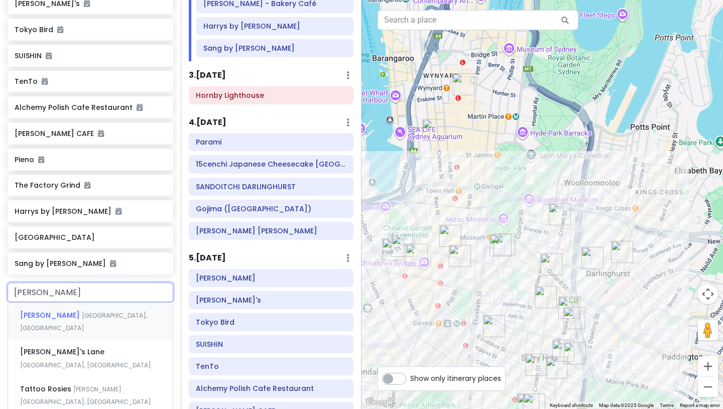
click at [89, 311] on span "[GEOGRAPHIC_DATA], [GEOGRAPHIC_DATA]" at bounding box center [83, 322] width 127 height 22
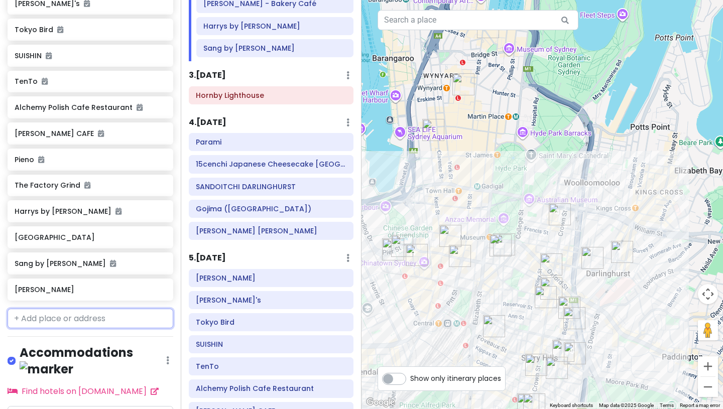
scroll to position [717, 0]
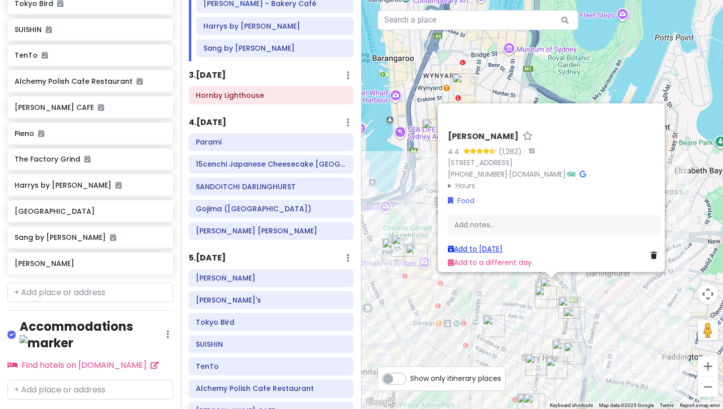
click at [473, 244] on link "Add to [DATE]" at bounding box center [475, 249] width 55 height 10
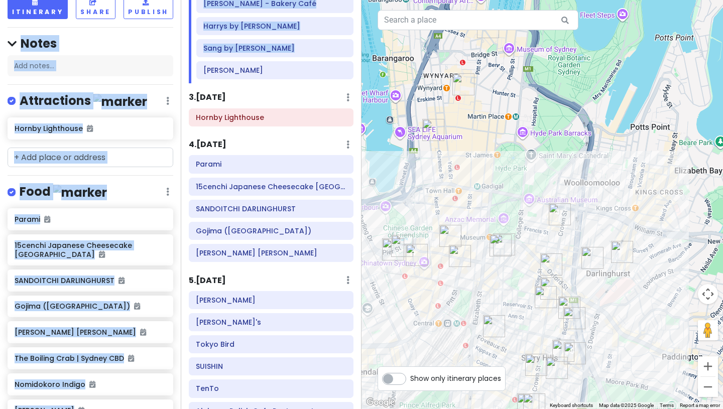
drag, startPoint x: 182, startPoint y: 69, endPoint x: 173, endPoint y: -8, distance: 77.8
click at [173, 0] on html "Sydney Trip Private Change Dates Make a Copy Delete Trip Go Pro ⚡️ Give Feedbac…" at bounding box center [361, 204] width 723 height 409
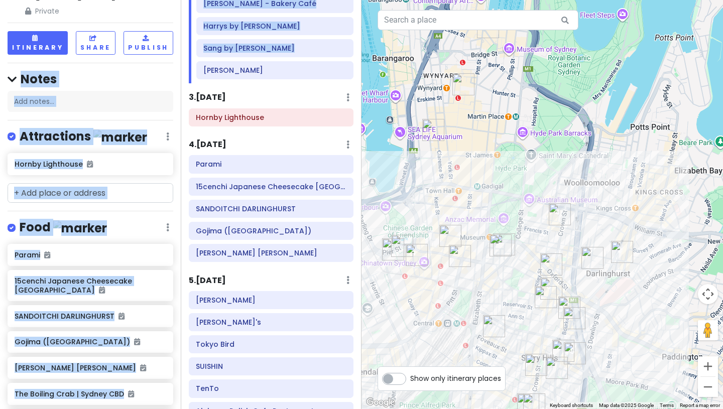
click at [107, 180] on div "Sydney Trip Private Change Dates Make a Copy Delete Trip Go Pro ⚡️ Give Feedbac…" at bounding box center [90, 204] width 181 height 409
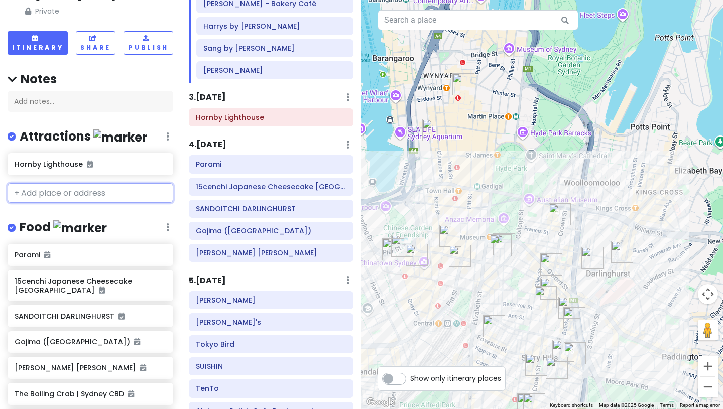
click at [94, 190] on input "text" at bounding box center [91, 193] width 166 height 20
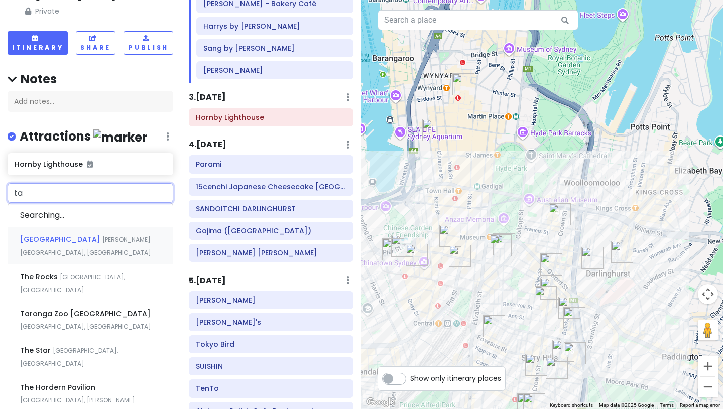
type input "tar"
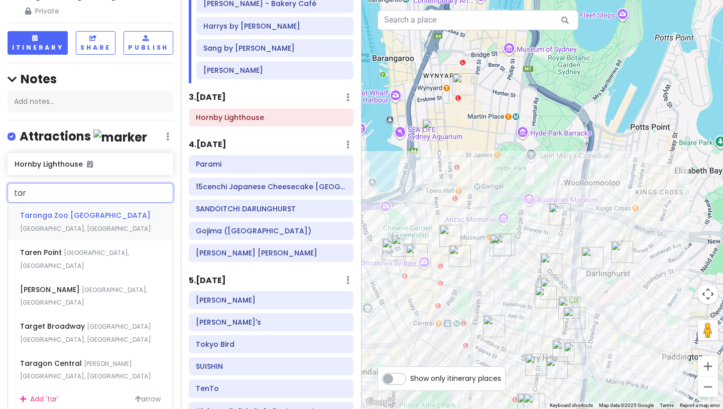
click at [106, 224] on span "[GEOGRAPHIC_DATA], [GEOGRAPHIC_DATA]" at bounding box center [85, 228] width 131 height 9
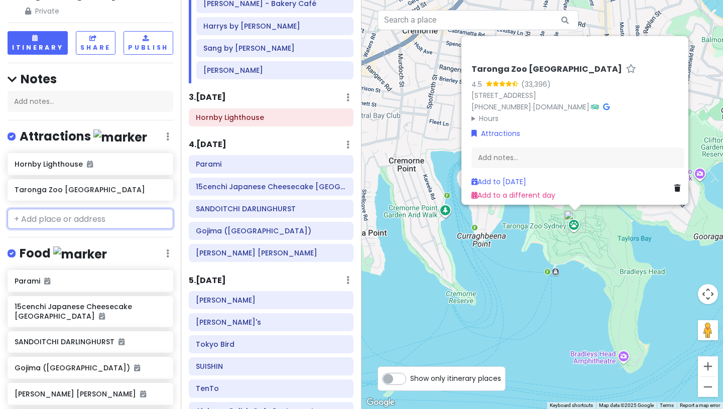
click at [102, 217] on input "text" at bounding box center [91, 219] width 166 height 20
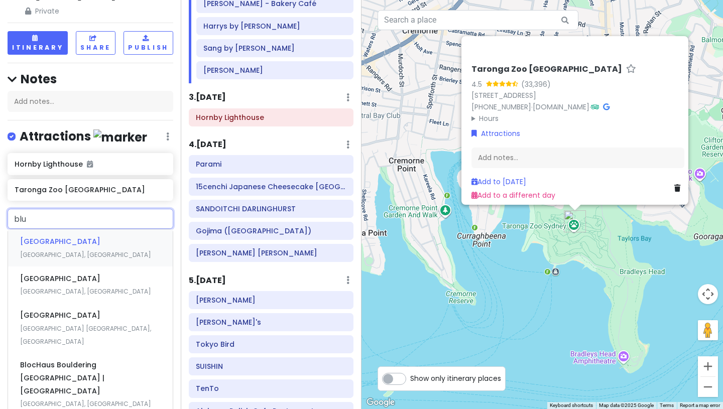
type input "blue"
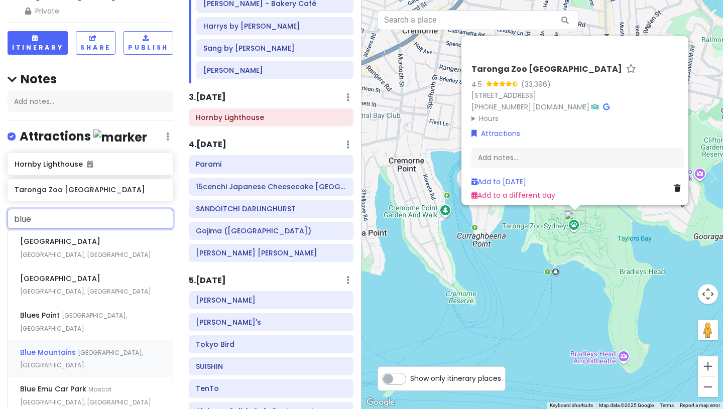
click at [119, 348] on span "[GEOGRAPHIC_DATA], [GEOGRAPHIC_DATA]" at bounding box center [81, 359] width 123 height 22
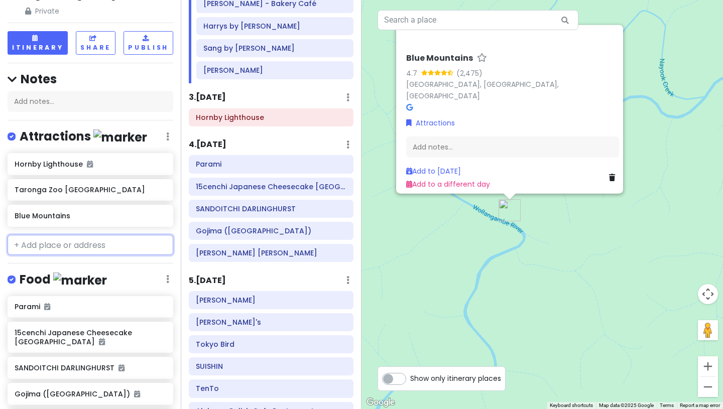
click at [109, 249] on input "text" at bounding box center [91, 245] width 166 height 20
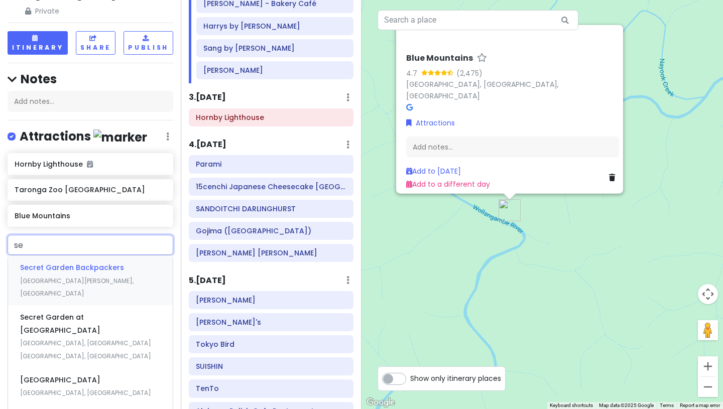
type input "s"
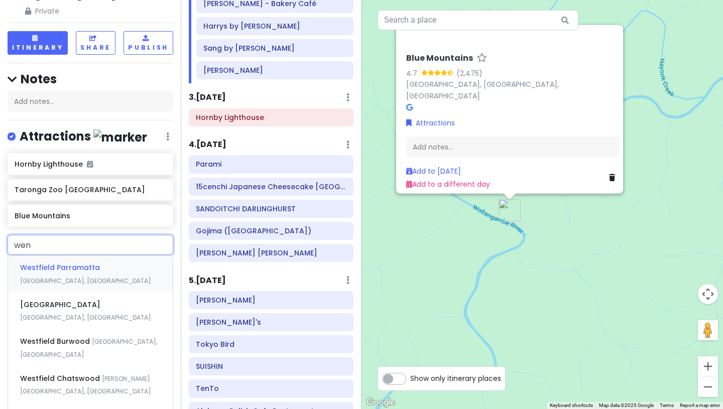
type input "wend"
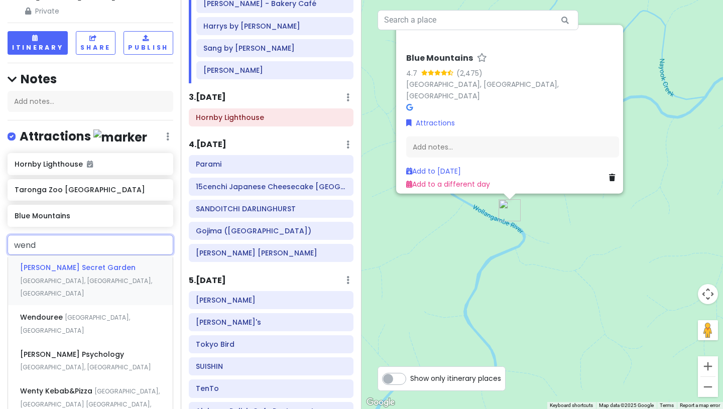
click at [144, 266] on div "[PERSON_NAME] Secret Garden [GEOGRAPHIC_DATA], [GEOGRAPHIC_DATA], [GEOGRAPHIC_D…" at bounding box center [90, 280] width 165 height 50
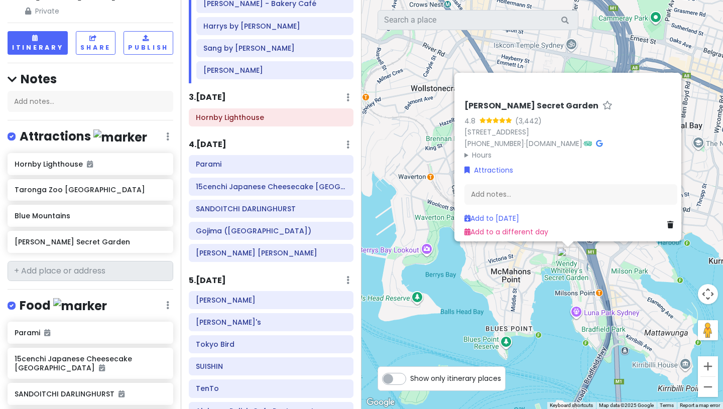
drag, startPoint x: 570, startPoint y: 136, endPoint x: 562, endPoint y: 25, distance: 111.2
click at [562, 25] on div "3 6 2 5 1 4 [PERSON_NAME] Secret Garden 4.8 (3,442) [STREET_ADDRESS] [PHONE_NUM…" at bounding box center [541, 204] width 361 height 409
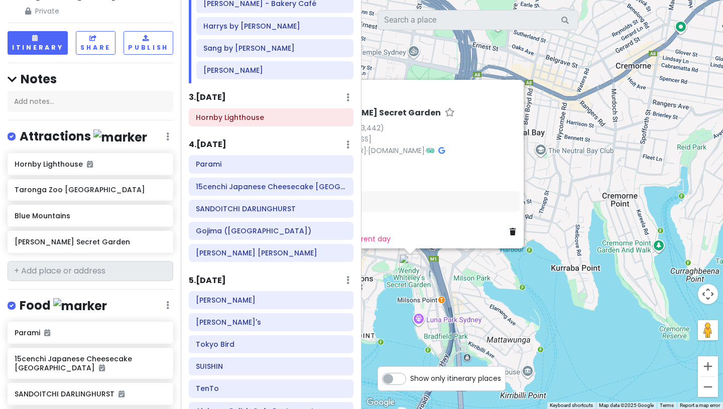
drag, startPoint x: 672, startPoint y: 313, endPoint x: 514, endPoint y: 320, distance: 158.3
click at [514, 320] on div "[PERSON_NAME] Secret Garden 4.8 (3,442) [STREET_ADDRESS] [PHONE_NUMBER] · [DOMA…" at bounding box center [541, 204] width 361 height 409
click at [91, 270] on input "text" at bounding box center [91, 271] width 166 height 20
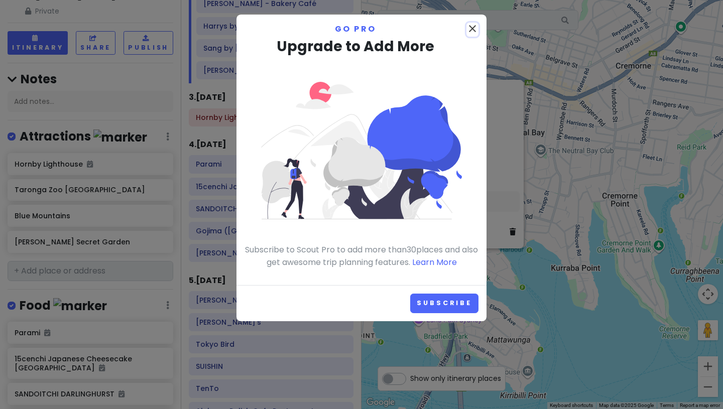
click at [471, 26] on icon "close" at bounding box center [472, 29] width 12 height 12
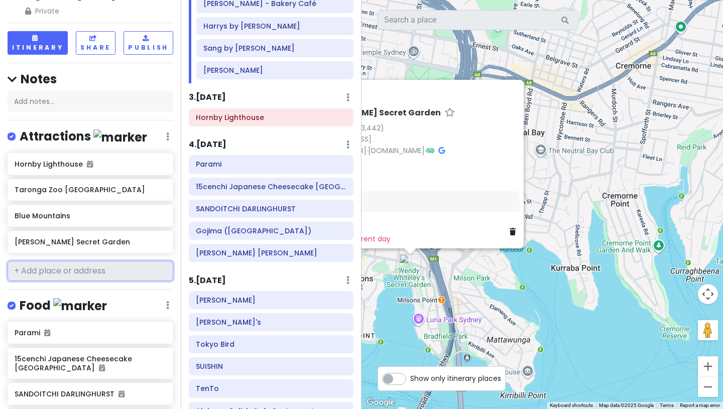
click at [105, 276] on input "text" at bounding box center [91, 271] width 166 height 20
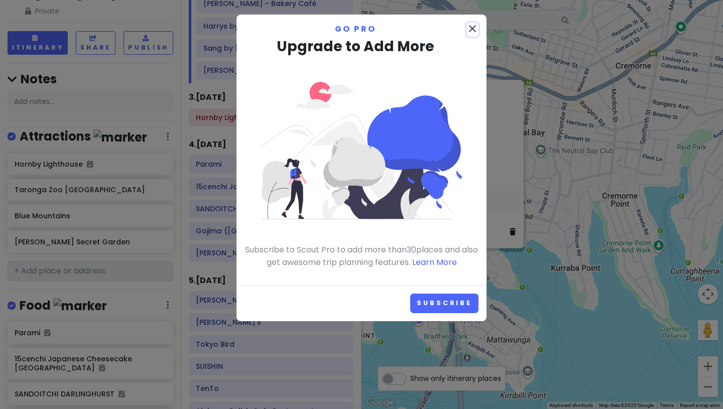
click at [474, 27] on icon "close" at bounding box center [472, 29] width 12 height 12
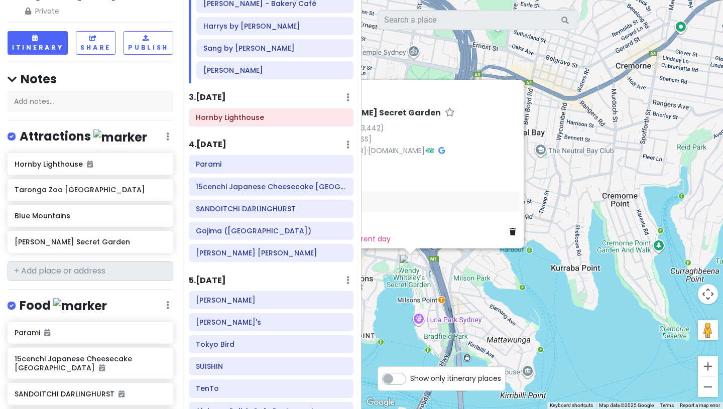
click at [113, 280] on div "Sydney Trip Private Change Dates Make a Copy Delete Trip Go Pro ⚡️ Give Feedbac…" at bounding box center [90, 204] width 181 height 409
click at [113, 276] on input "text" at bounding box center [91, 271] width 166 height 20
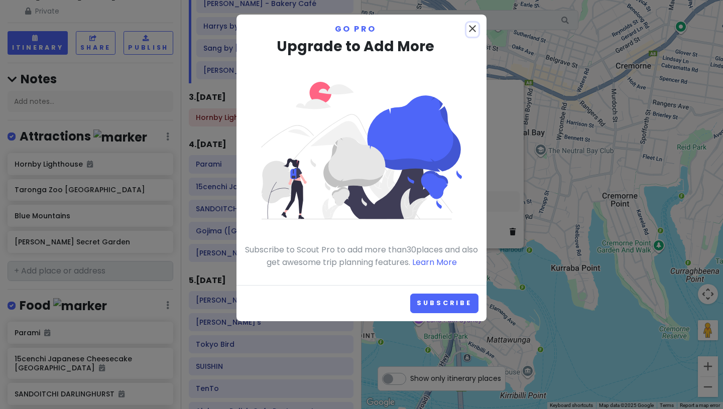
click at [473, 31] on icon "close" at bounding box center [472, 29] width 12 height 12
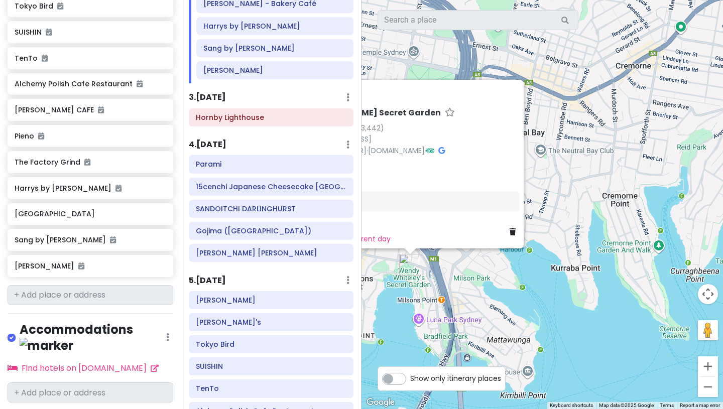
scroll to position [796, 0]
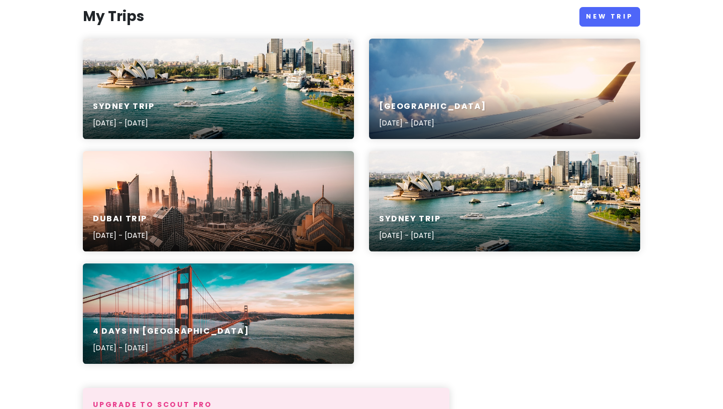
scroll to position [141, 0]
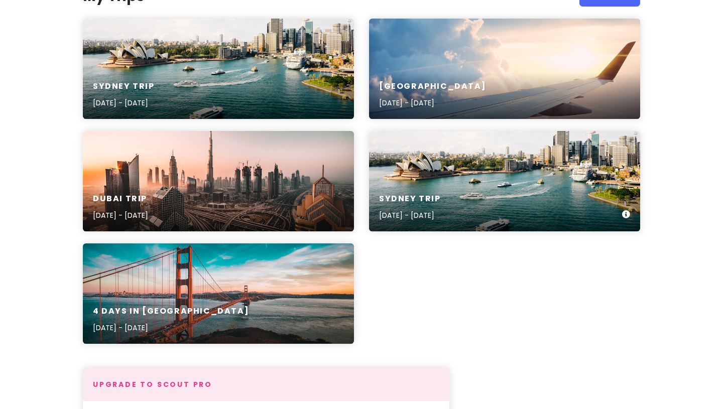
click at [398, 197] on h6 "Sydney Trip" at bounding box center [410, 199] width 62 height 11
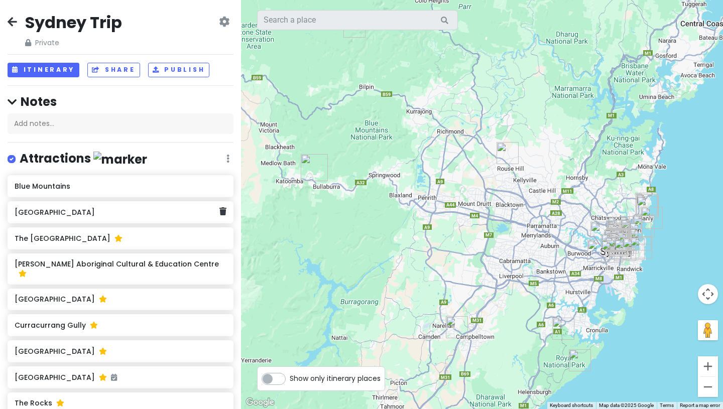
click at [205, 220] on div "[GEOGRAPHIC_DATA]" at bounding box center [121, 212] width 226 height 22
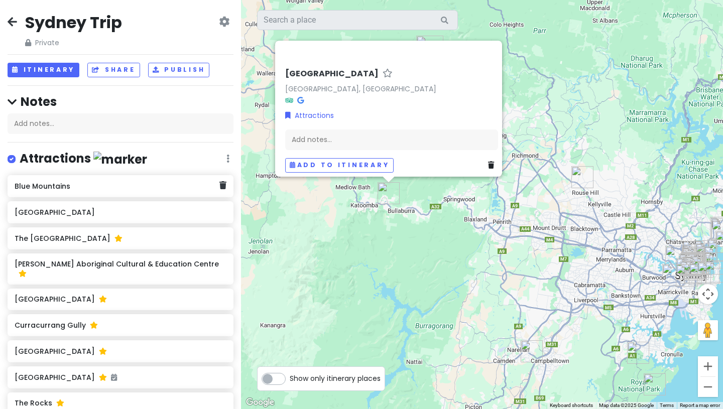
click at [176, 195] on div "Blue Mountains" at bounding box center [121, 186] width 226 height 22
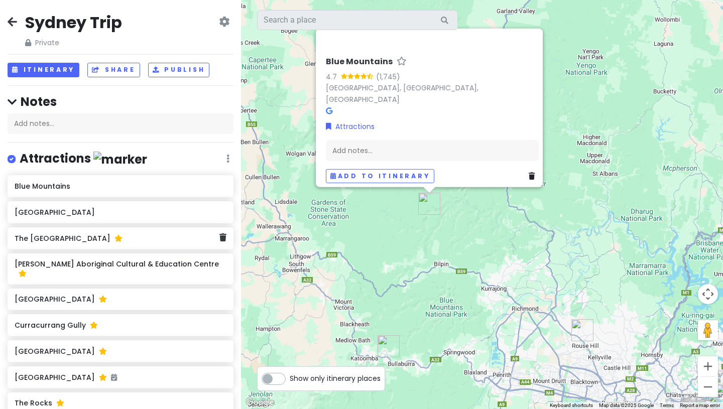
click at [168, 242] on div "The [GEOGRAPHIC_DATA]" at bounding box center [117, 238] width 204 height 14
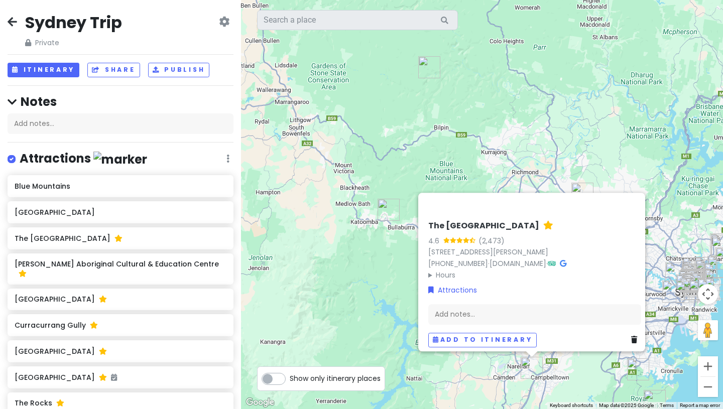
click at [682, 189] on div "The Australian Botanic Garden 4.6 (2,473) 362 Narellan Rd, Mount Annan NSW 2567…" at bounding box center [482, 204] width 482 height 409
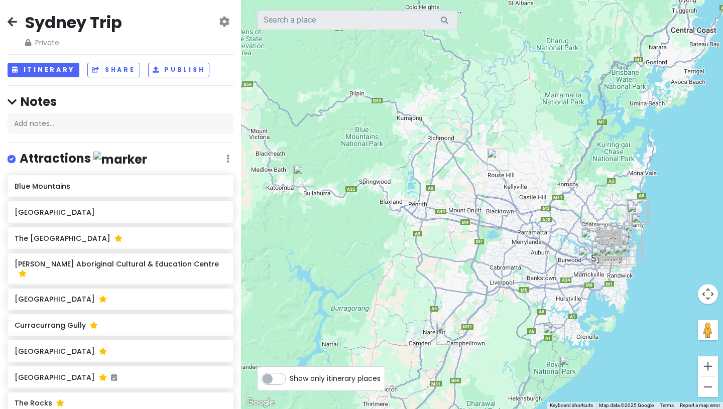
drag, startPoint x: 668, startPoint y: 352, endPoint x: 547, endPoint y: 298, distance: 133.0
click at [547, 298] on div at bounding box center [482, 204] width 482 height 409
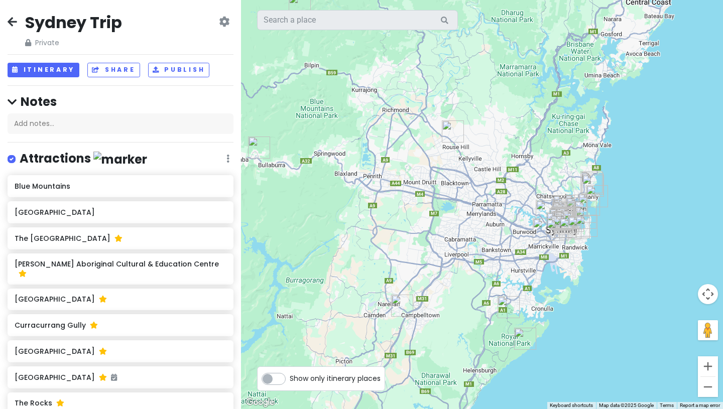
click at [525, 338] on img "Curracurrang Gully" at bounding box center [525, 339] width 22 height 22
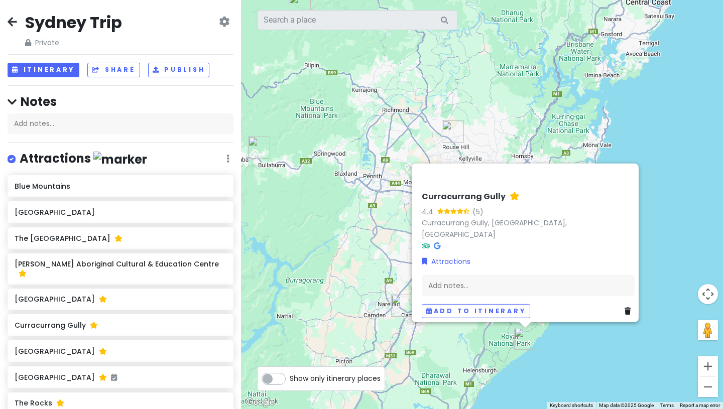
click at [395, 316] on img "The Australian Botanic Garden" at bounding box center [402, 306] width 22 height 22
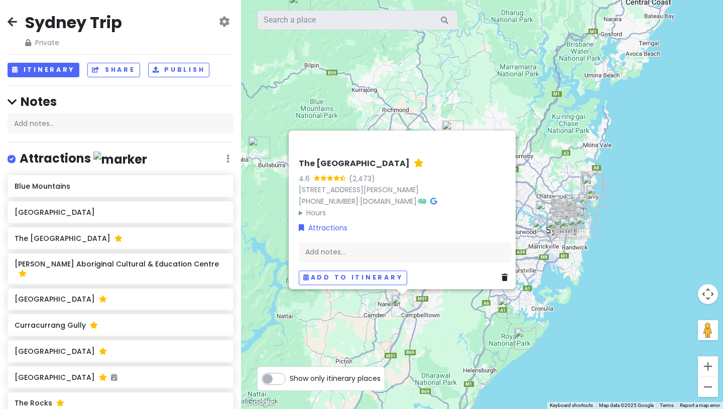
click at [504, 307] on img "Royal National Park" at bounding box center [508, 307] width 22 height 22
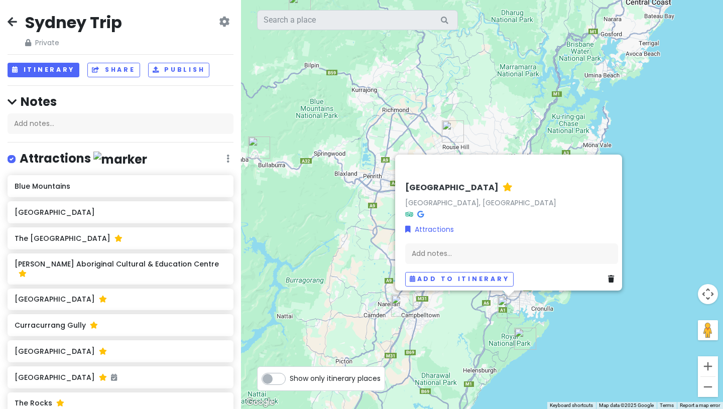
click at [449, 130] on img "Muru Mittigar Aboriginal Cultural & Education Centre" at bounding box center [453, 131] width 22 height 22
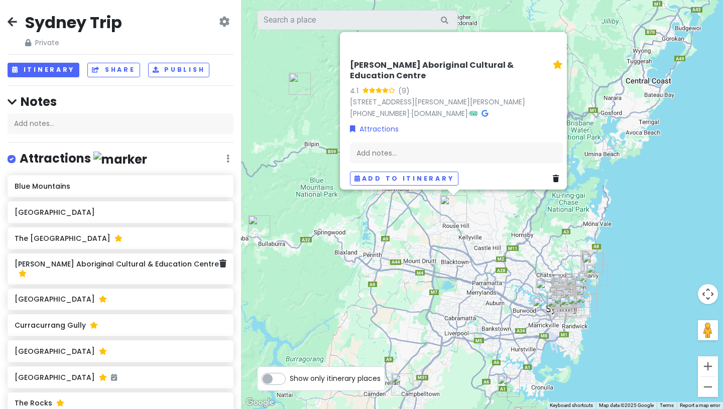
click at [127, 271] on div "[PERSON_NAME] Aboriginal Cultural & Education Centre" at bounding box center [121, 268] width 226 height 31
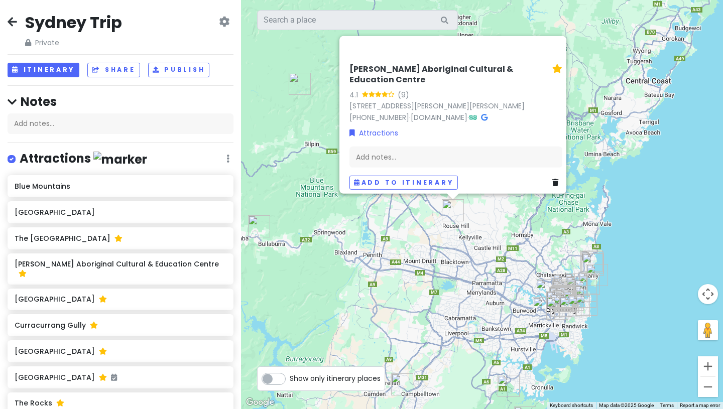
click at [202, 159] on div "Attractions Edit Reorder Delete List" at bounding box center [121, 161] width 226 height 21
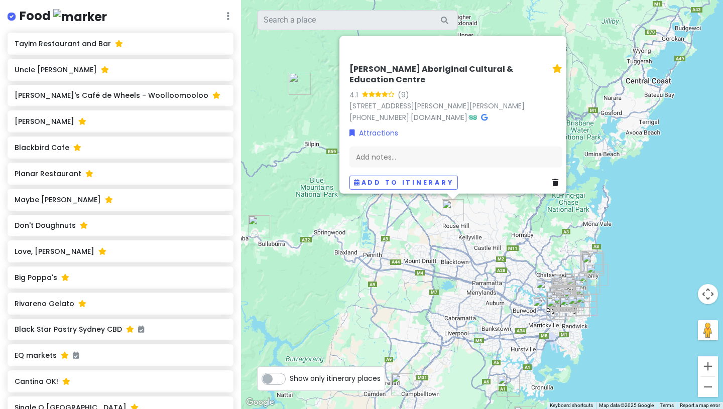
scroll to position [1165, 0]
